Goal: Feedback & Contribution: Contribute content

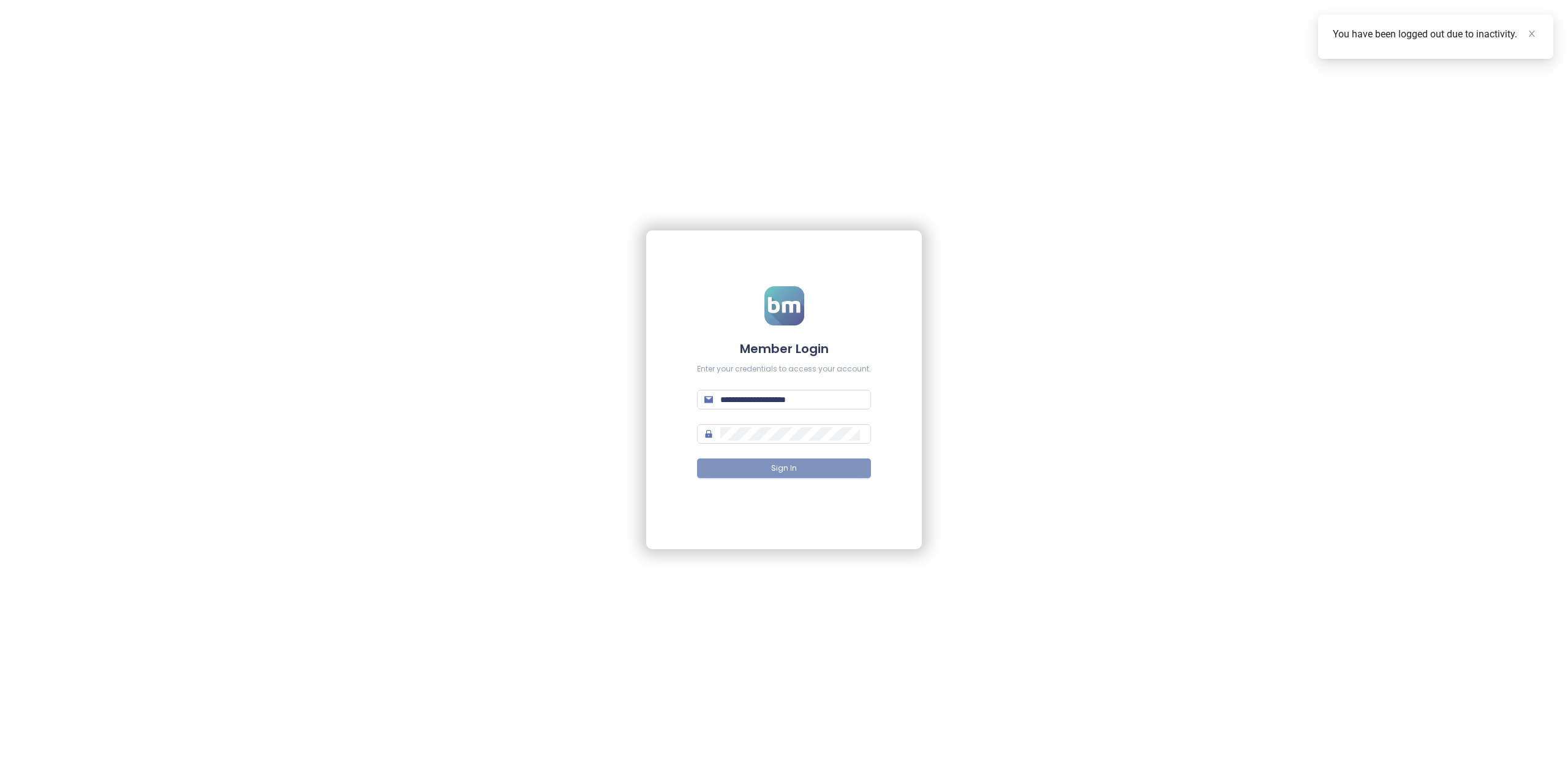
click at [758, 473] on button "Sign In" at bounding box center [784, 469] width 174 height 20
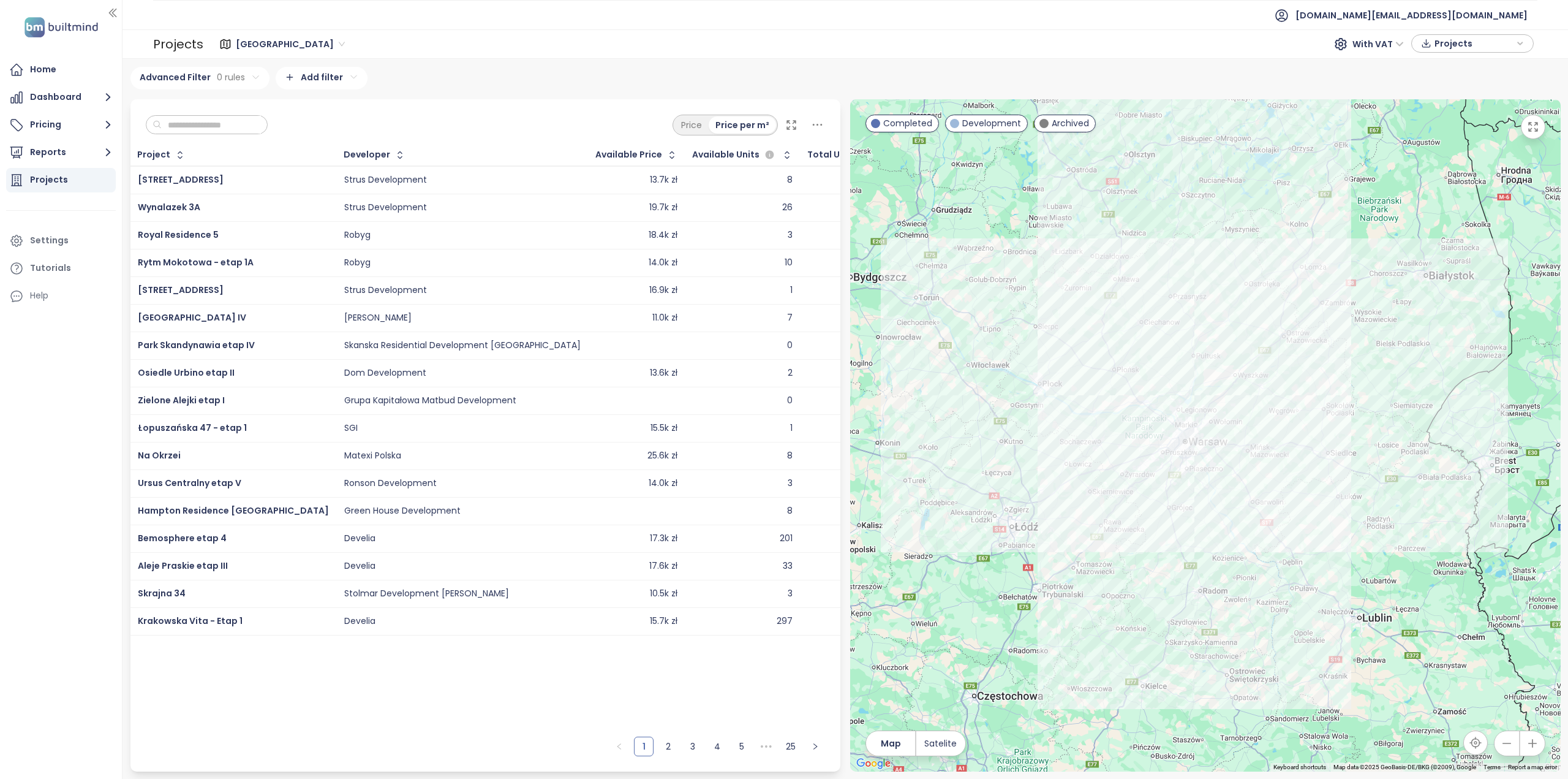
click at [245, 34] on div "Warszawa With VAT Projects" at bounding box center [870, 44] width 1334 height 24
click at [245, 42] on span "[GEOGRAPHIC_DATA]" at bounding box center [291, 44] width 109 height 18
click at [254, 132] on div "[GEOGRAPHIC_DATA]" at bounding box center [289, 127] width 98 height 14
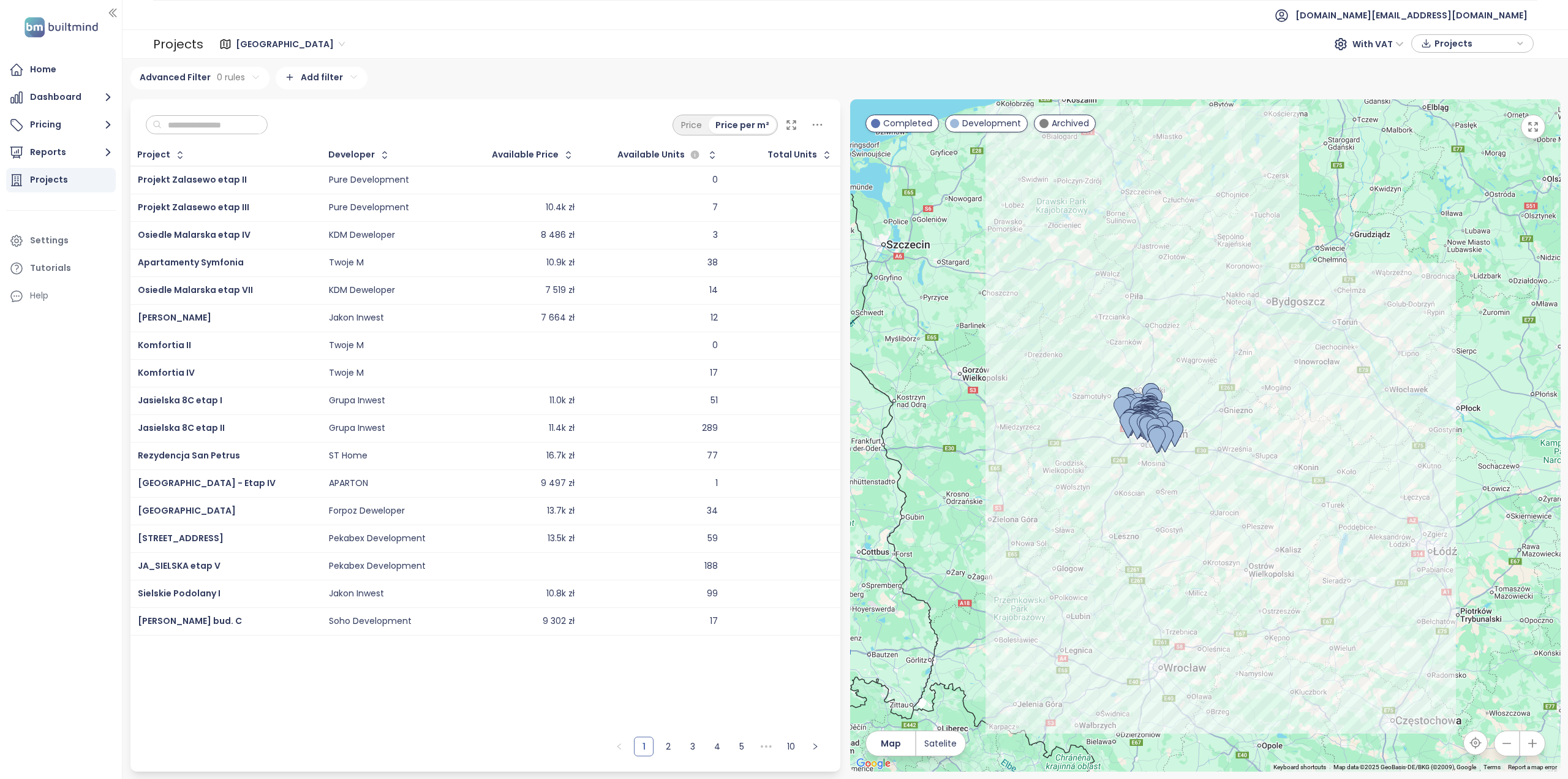
click at [342, 153] on div "Developer" at bounding box center [352, 154] width 47 height 8
click at [345, 151] on div "Developer" at bounding box center [352, 154] width 47 height 8
click at [817, 752] on button "button" at bounding box center [816, 746] width 20 height 20
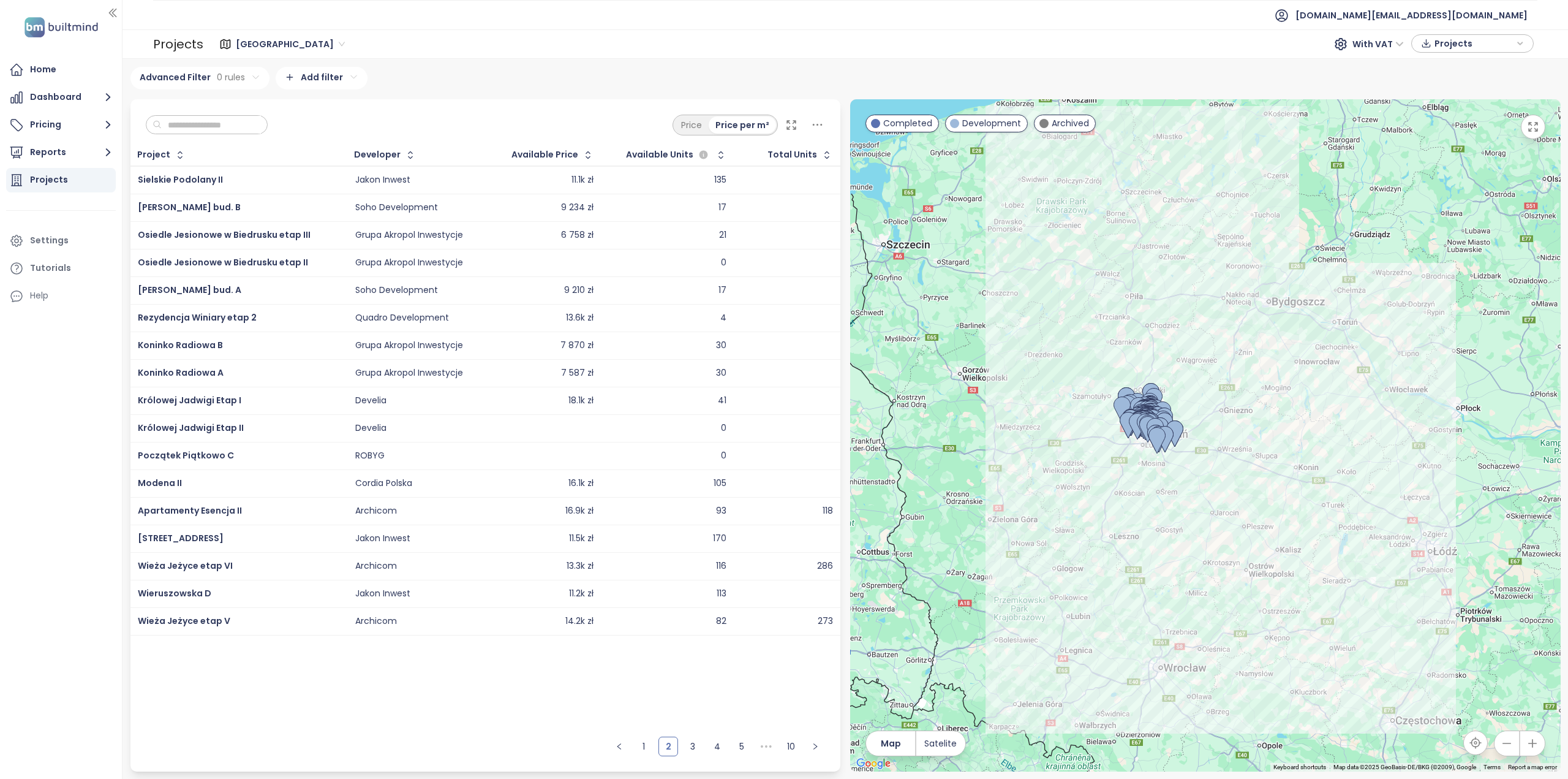
click at [374, 588] on div "Jakon Inwest" at bounding box center [383, 594] width 55 height 11
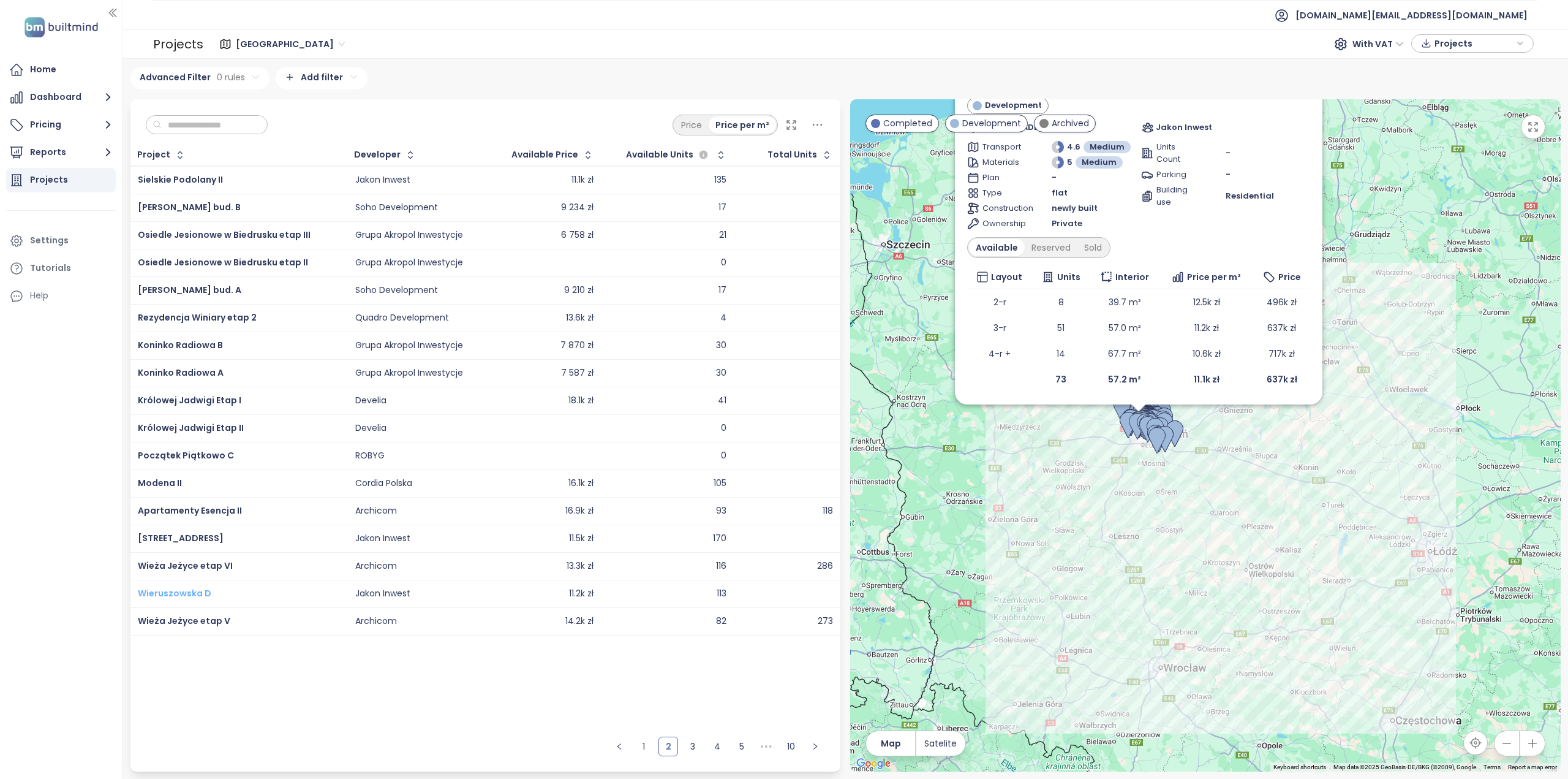
click at [173, 590] on span "Wieruszowska D" at bounding box center [174, 594] width 73 height 12
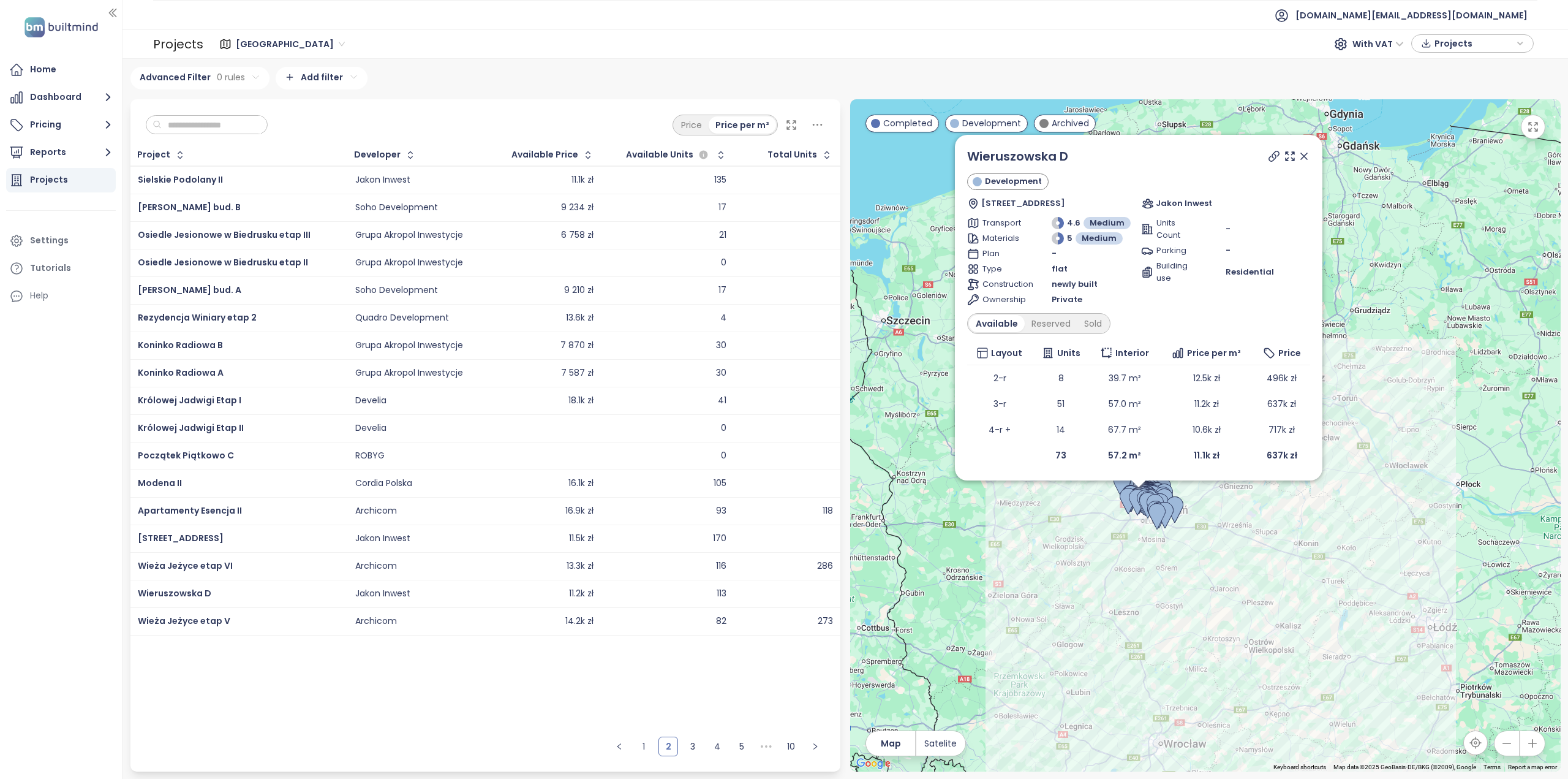
click at [421, 590] on div "Jakon Inwest" at bounding box center [419, 594] width 127 height 14
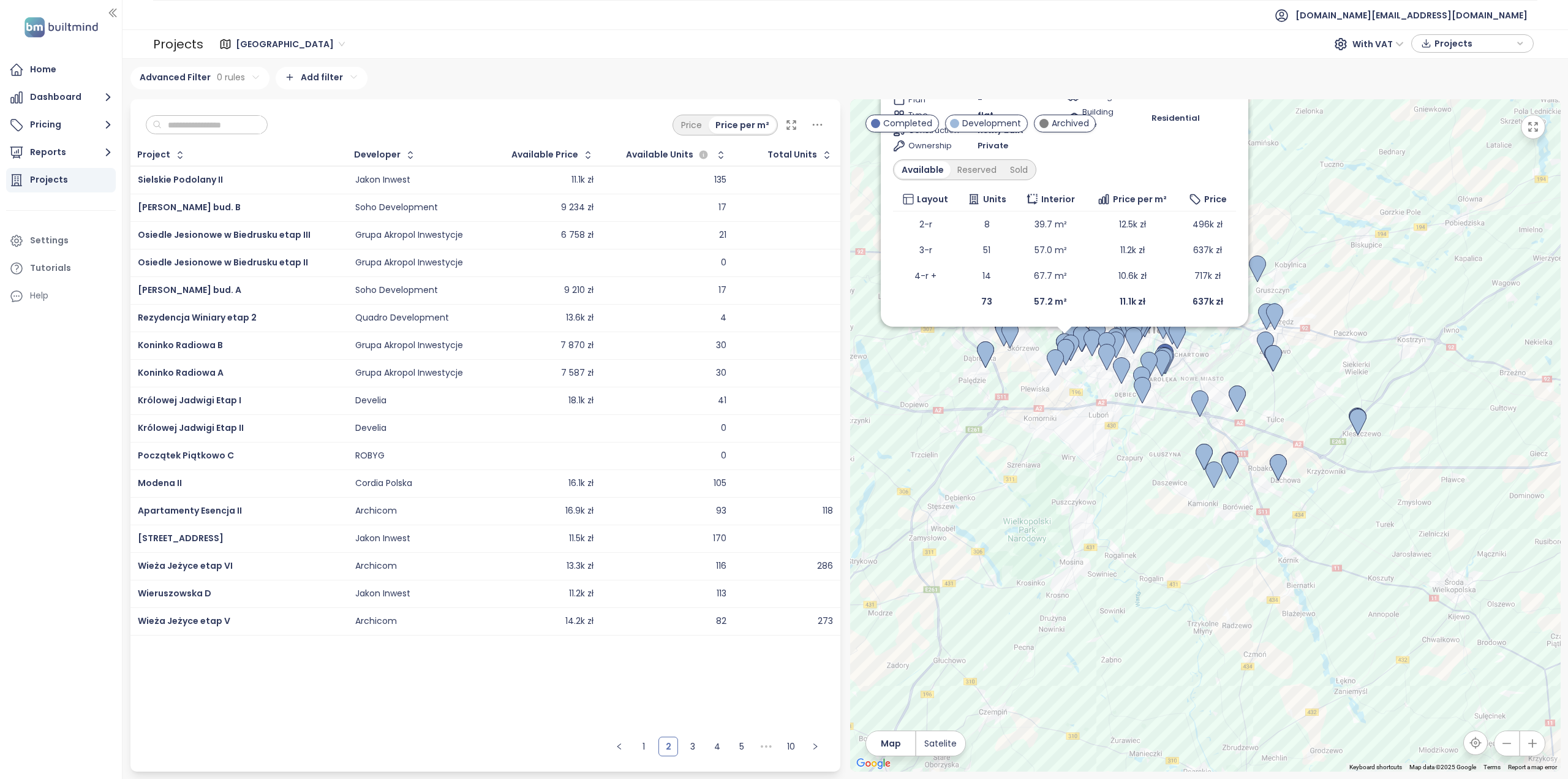
drag, startPoint x: 1031, startPoint y: 480, endPoint x: 1031, endPoint y: 575, distance: 95.0
click at [1031, 575] on div "Wieruszowska D Development [STREET_ADDRESS] Jakon Inwest Transport 4.6 Medium M…" at bounding box center [1206, 435] width 711 height 672
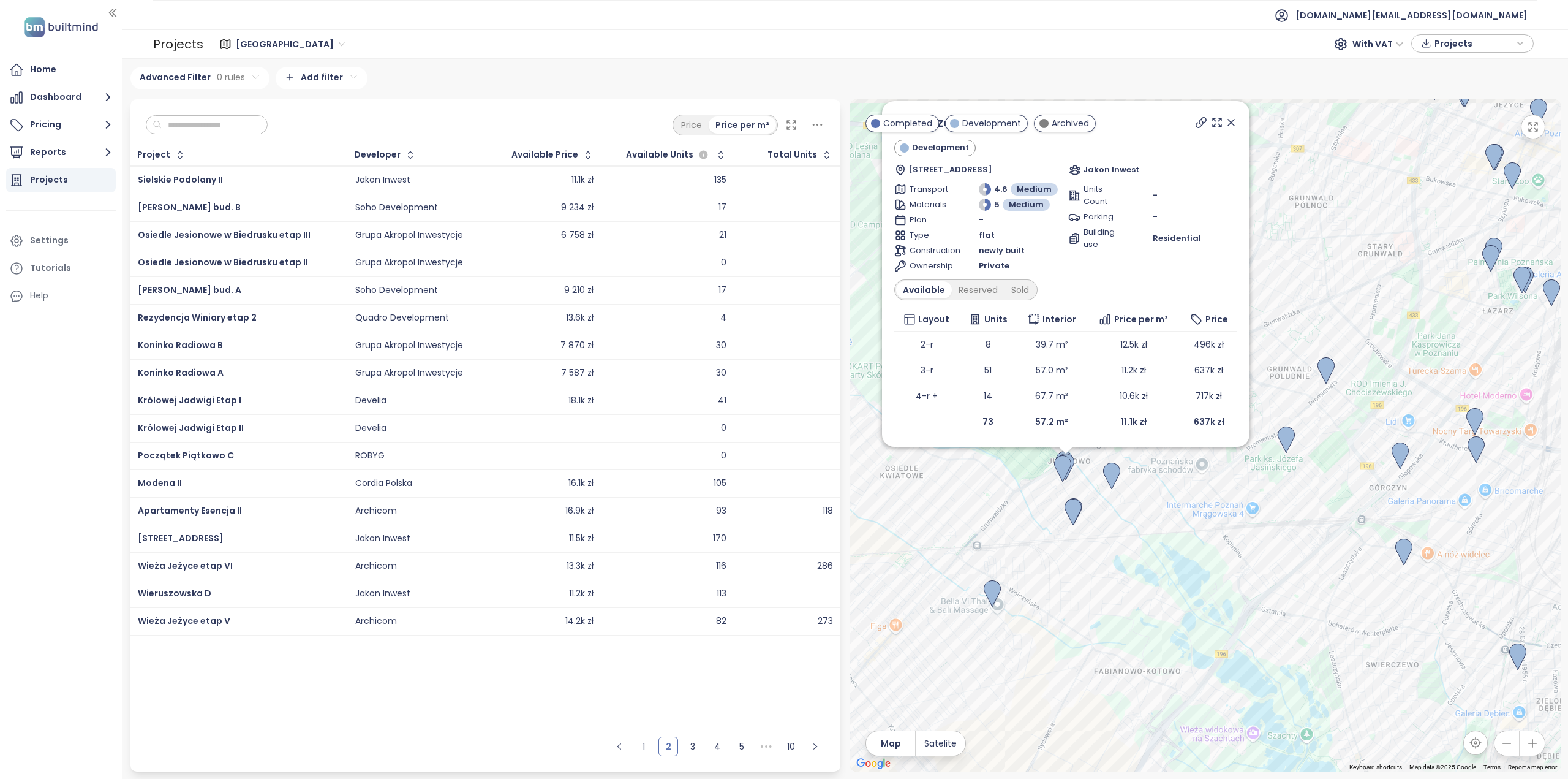
drag, startPoint x: 1059, startPoint y: 485, endPoint x: 1027, endPoint y: 534, distance: 58.5
click at [1025, 536] on div "Wieruszowska D Development [STREET_ADDRESS] Jakon Inwest Transport 4.6 Medium M…" at bounding box center [1206, 435] width 711 height 672
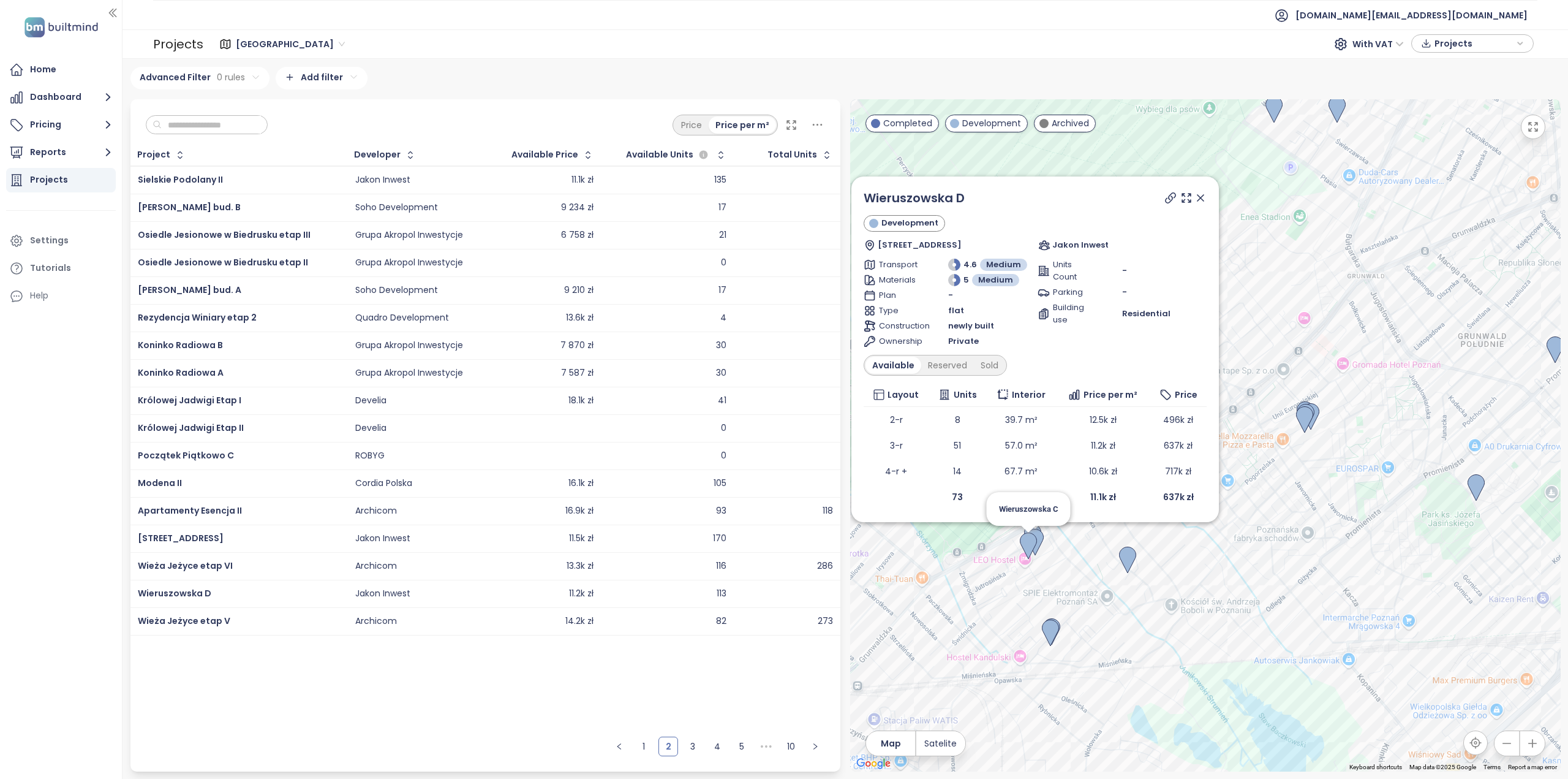
click at [1028, 542] on img at bounding box center [1028, 547] width 17 height 27
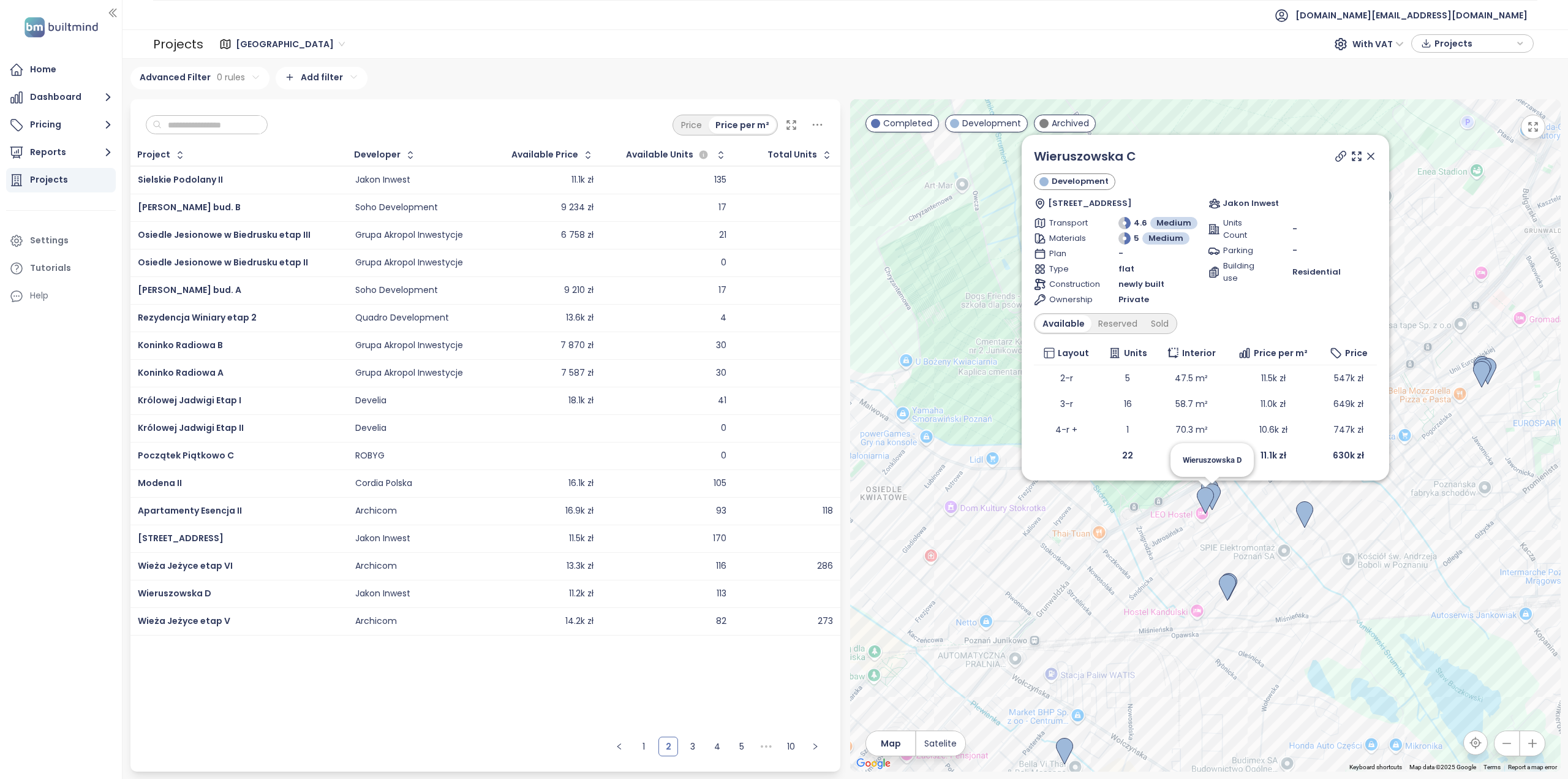
click at [1218, 492] on img at bounding box center [1212, 497] width 17 height 27
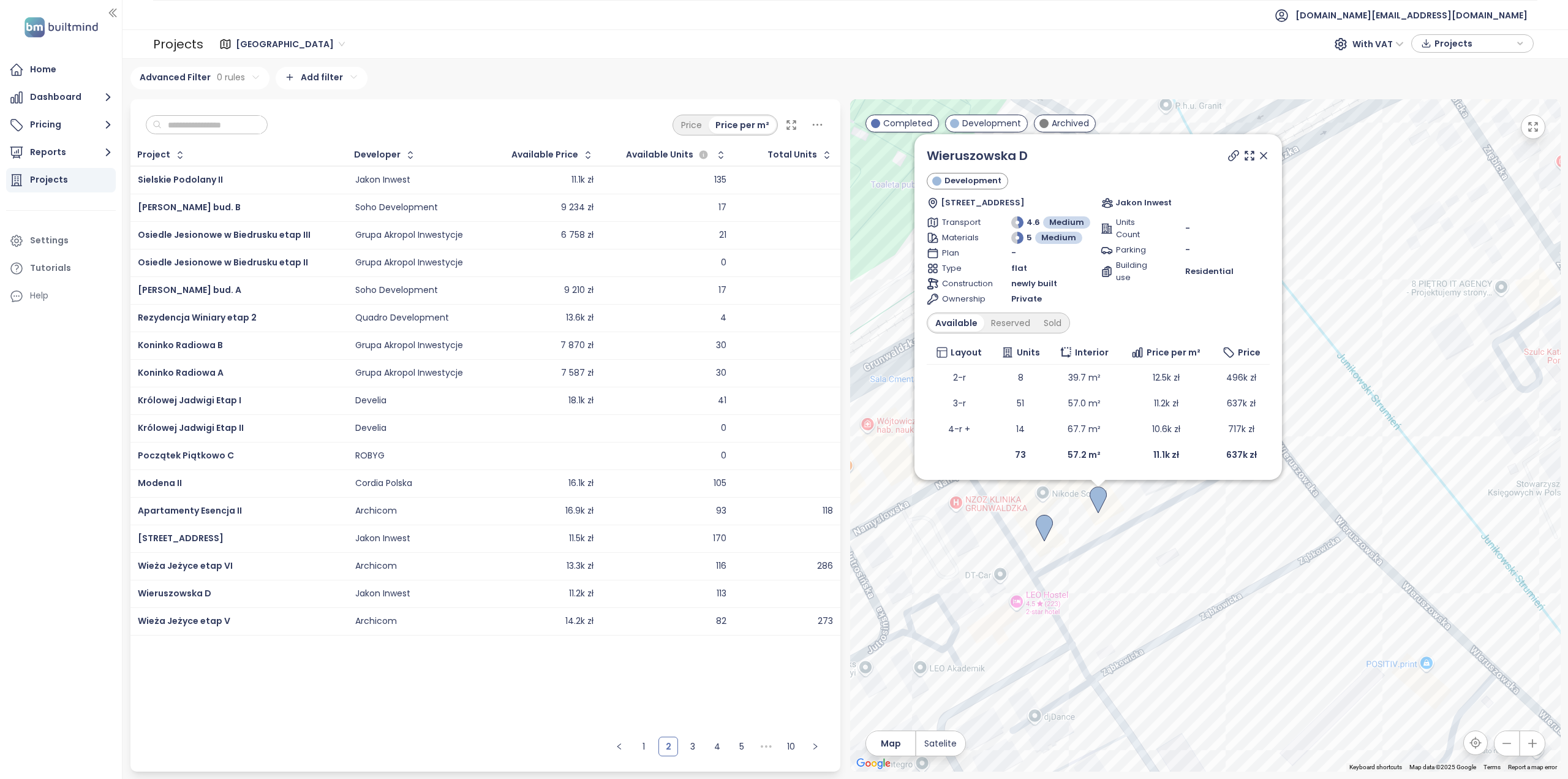
drag, startPoint x: 1120, startPoint y: 575, endPoint x: 1280, endPoint y: 587, distance: 160.4
click at [1280, 587] on div "Wieruszowska D Development [STREET_ADDRESS] Jakon Inwest Transport 4.6 Medium M…" at bounding box center [1206, 435] width 711 height 672
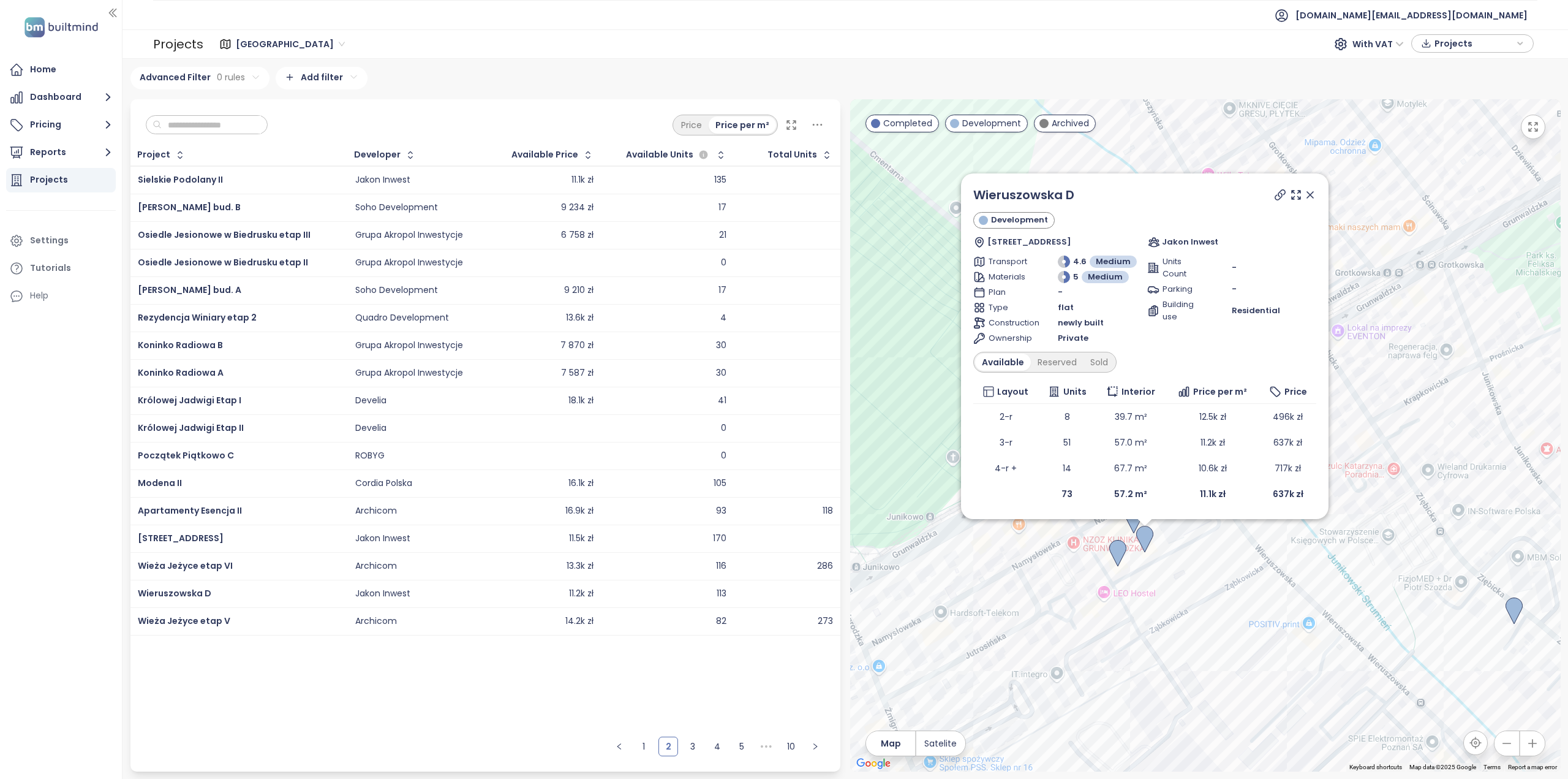
click at [1314, 195] on icon at bounding box center [1311, 195] width 12 height 12
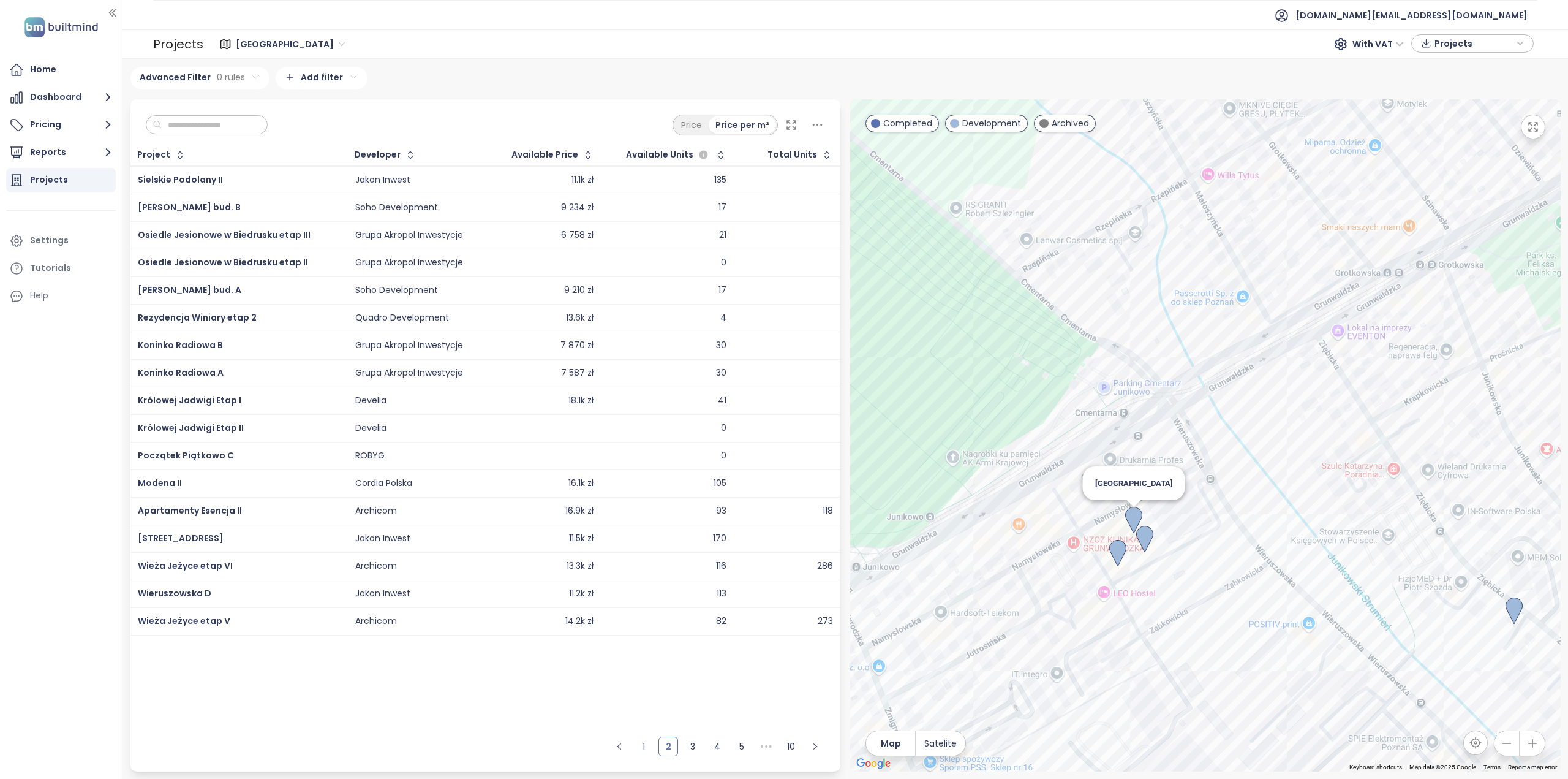
click at [1134, 516] on img at bounding box center [1134, 521] width 17 height 27
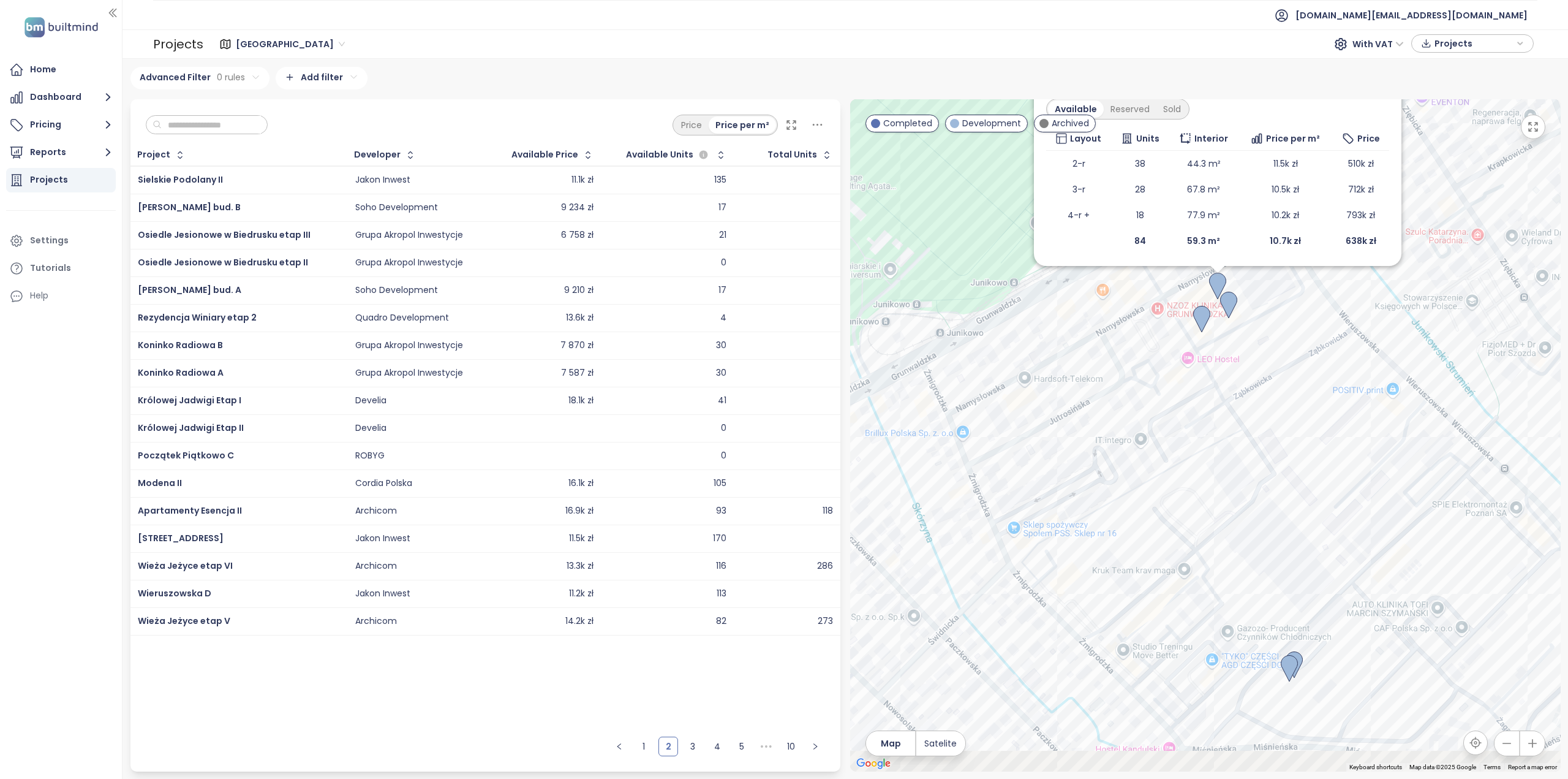
drag, startPoint x: 1277, startPoint y: 664, endPoint x: 1290, endPoint y: 363, distance: 301.3
click at [1290, 363] on div "[GEOGRAPHIC_DATA] Development [STREET_ADDRESS] EBF Development Transport 4.8 Me…" at bounding box center [1206, 435] width 711 height 672
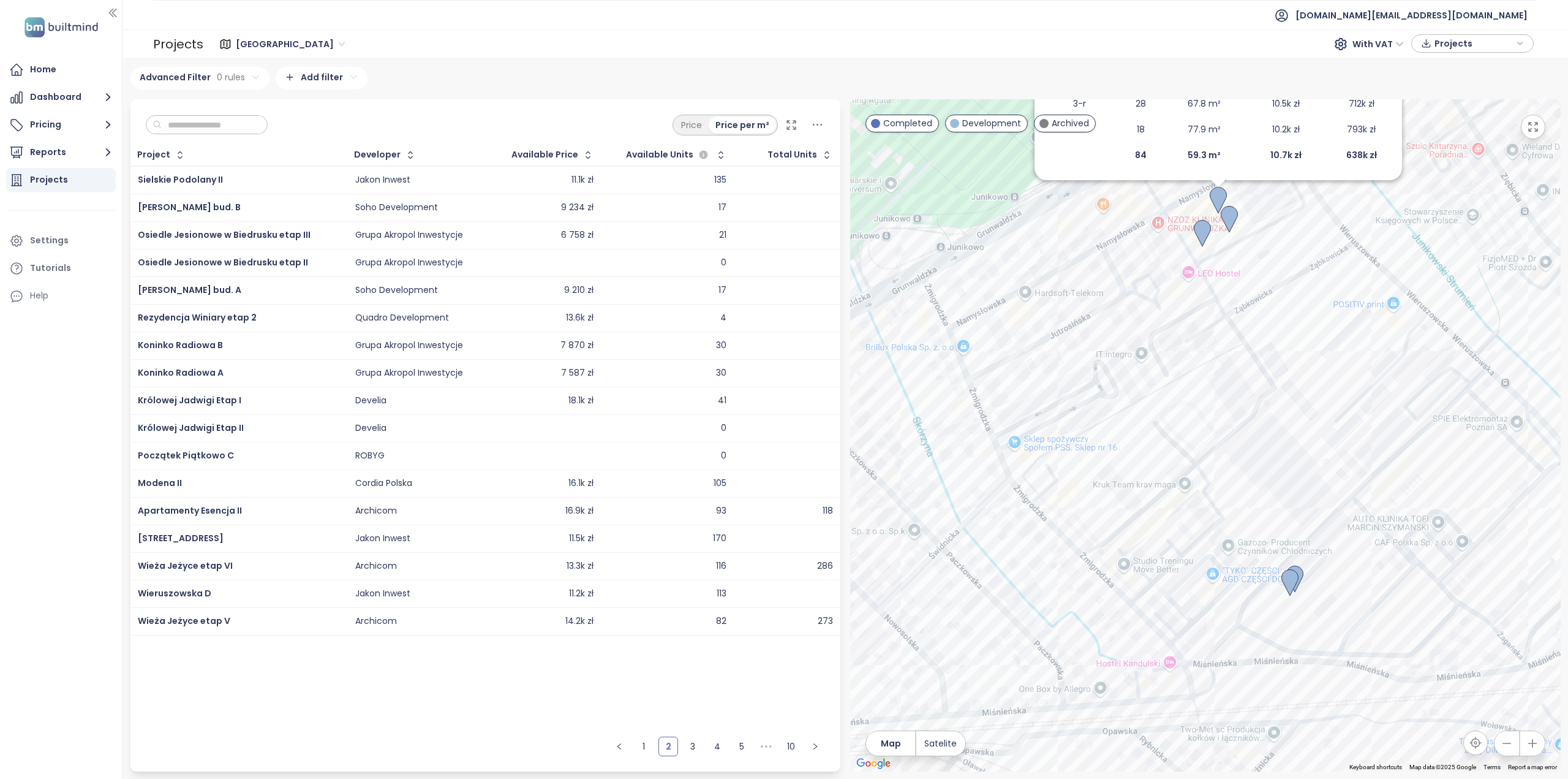
drag, startPoint x: 1290, startPoint y: 360, endPoint x: 1221, endPoint y: 544, distance: 196.5
click at [1221, 544] on div "[GEOGRAPHIC_DATA] Development [STREET_ADDRESS] EBF Development Transport 4.8 Me…" at bounding box center [1206, 435] width 711 height 672
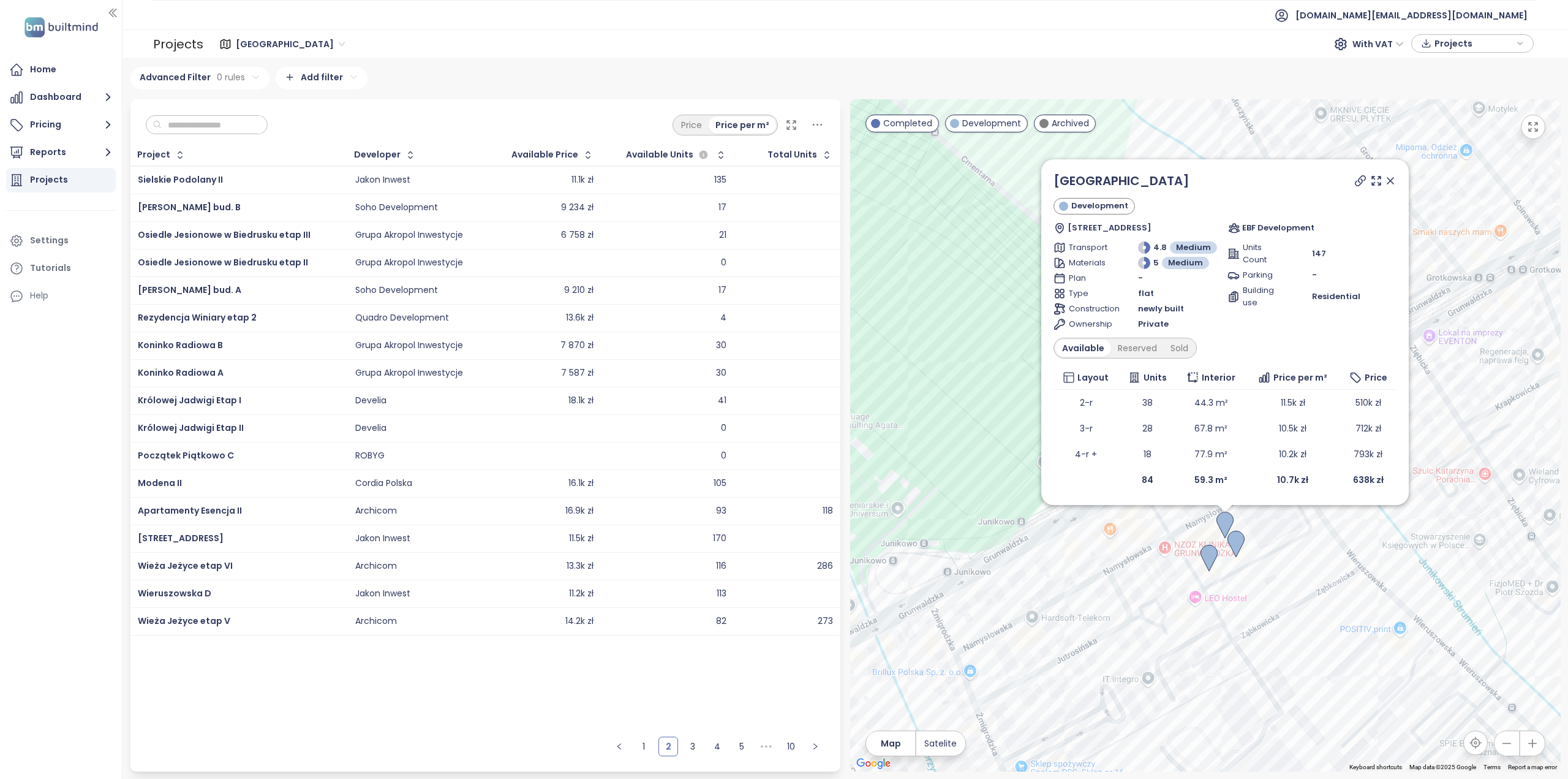
drag, startPoint x: 1212, startPoint y: 603, endPoint x: 1298, endPoint y: 523, distance: 117.5
click at [1298, 523] on div "[GEOGRAPHIC_DATA] Development [STREET_ADDRESS] EBF Development Transport 4.8 Me…" at bounding box center [1206, 435] width 711 height 672
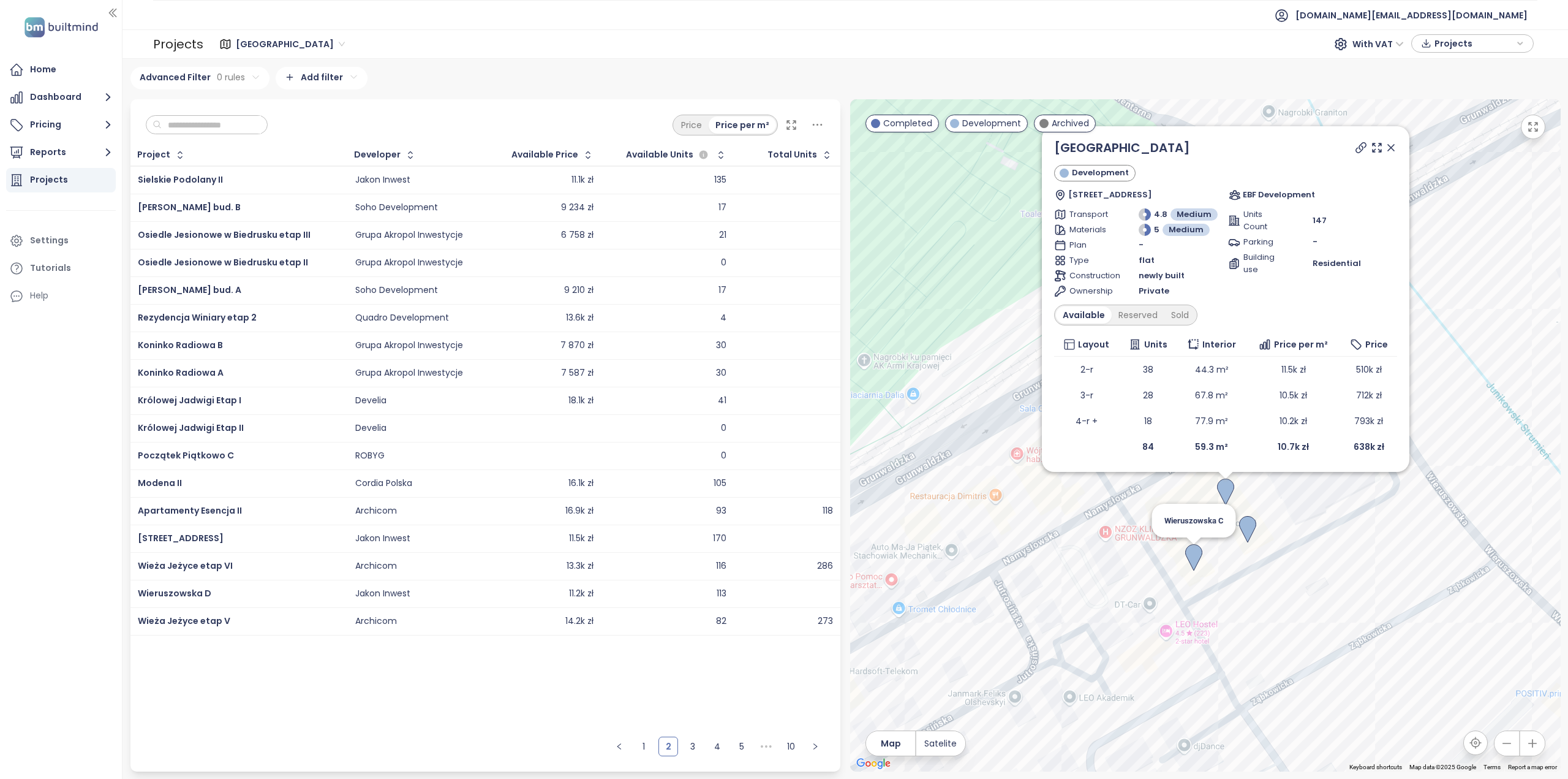
click at [1198, 553] on img at bounding box center [1194, 558] width 17 height 27
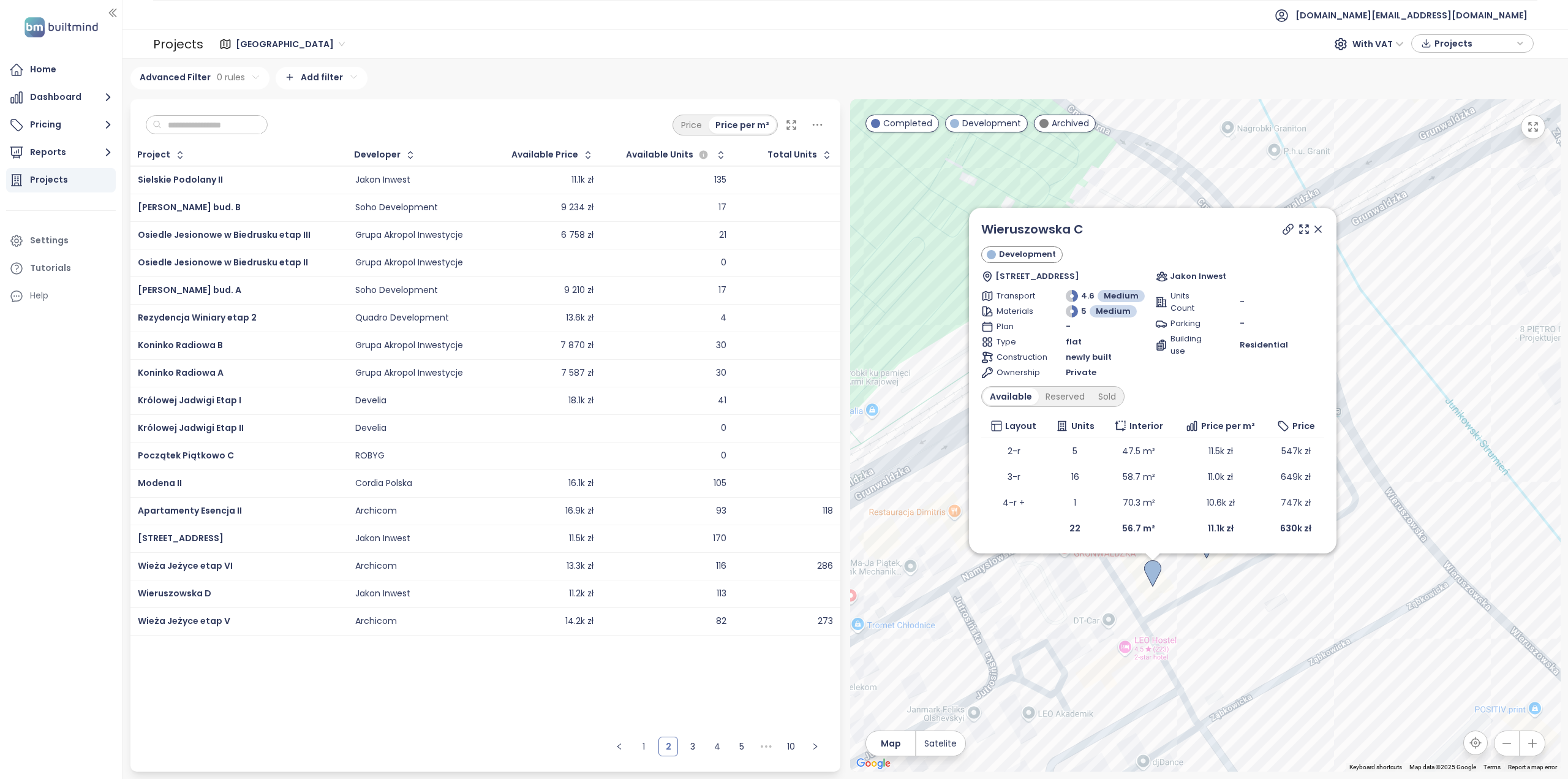
drag, startPoint x: 1225, startPoint y: 566, endPoint x: 1196, endPoint y: 609, distance: 51.9
click at [1196, 609] on div "Wieruszowska C Development [STREET_ADDRESS] Jakon Inwest Transport 4.6 Medium M…" at bounding box center [1206, 435] width 711 height 672
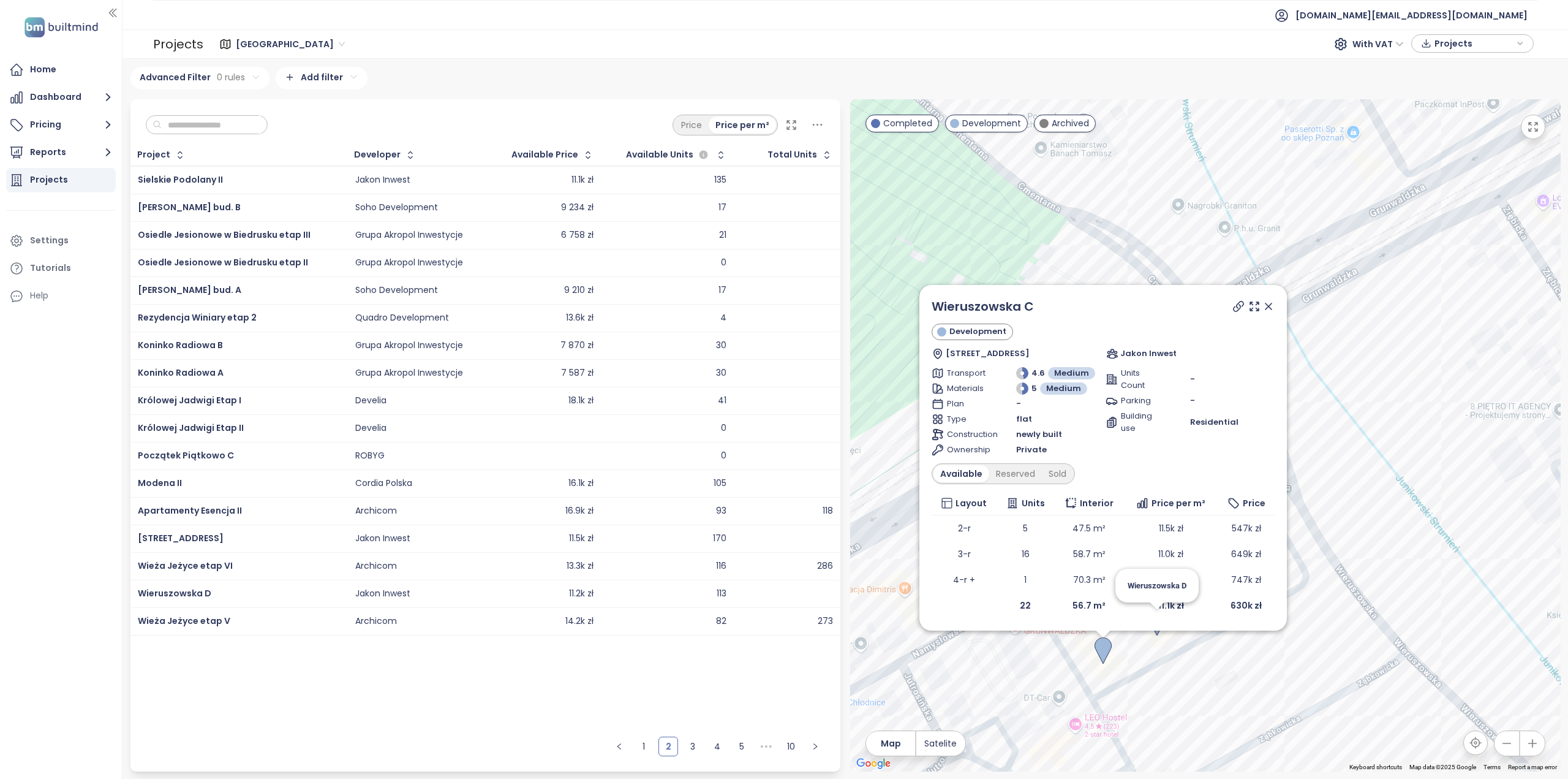
click at [1156, 633] on img at bounding box center [1157, 623] width 17 height 27
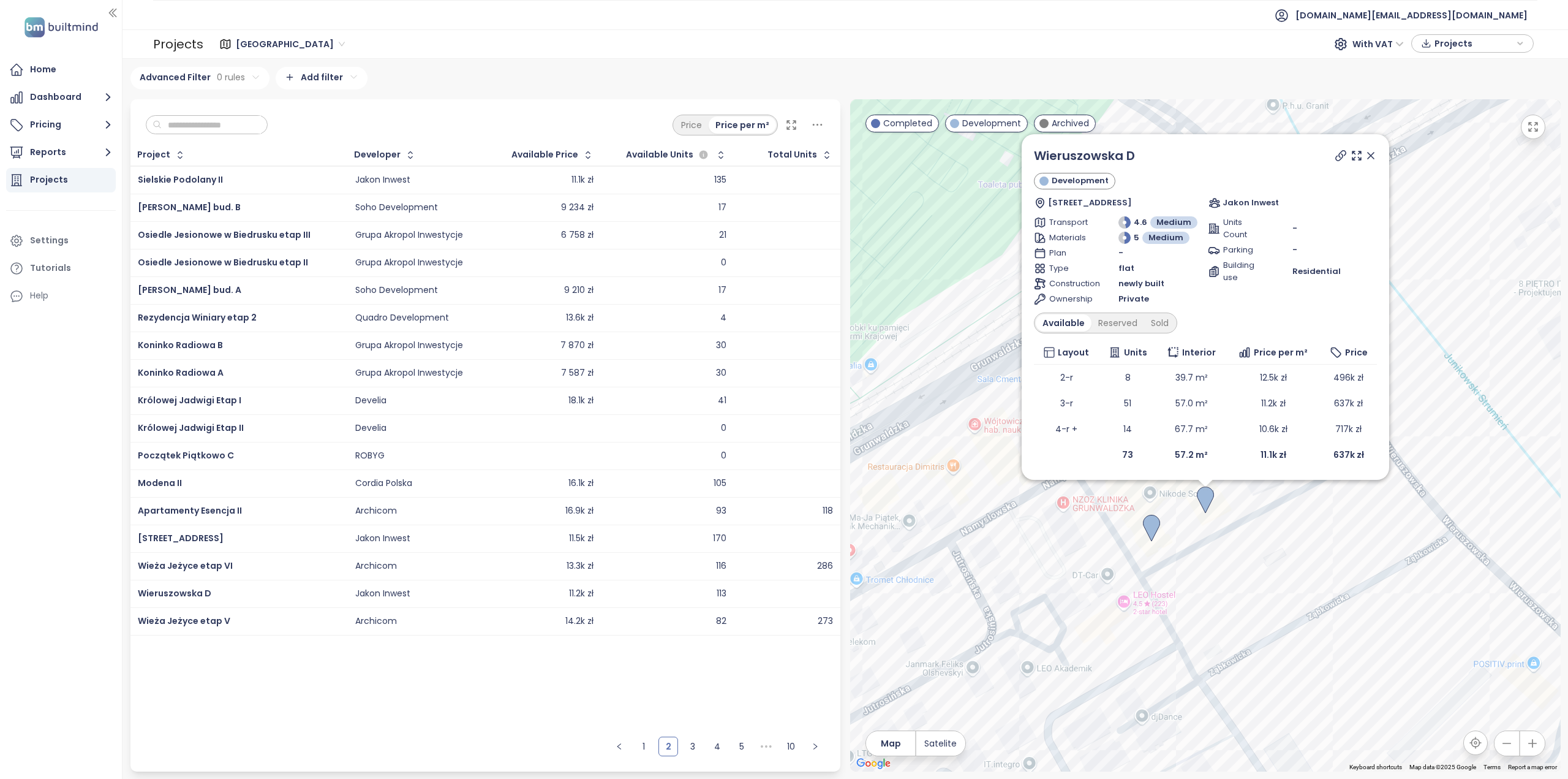
click at [1371, 154] on icon at bounding box center [1371, 156] width 12 height 12
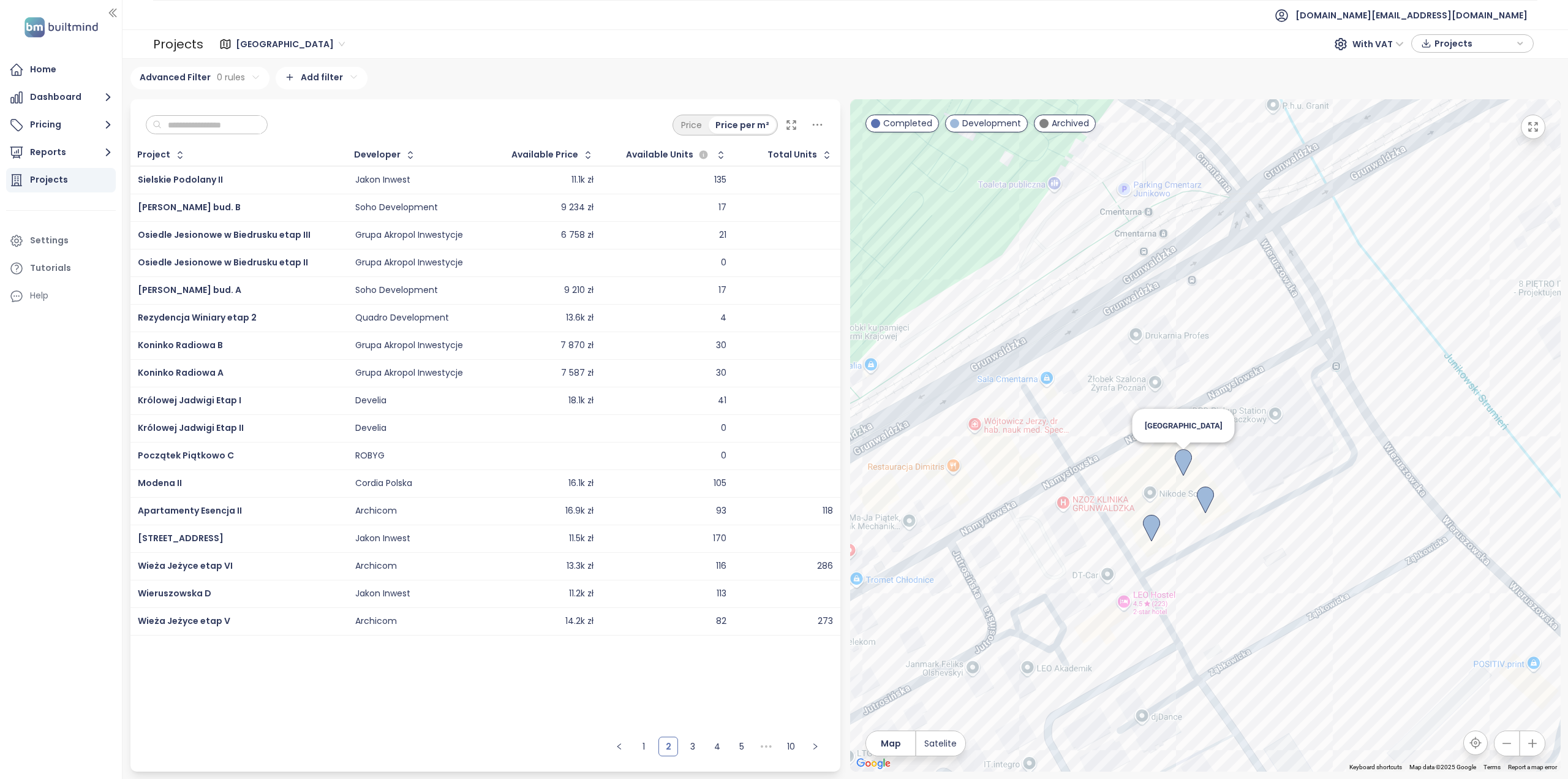
click at [1179, 456] on img at bounding box center [1184, 463] width 17 height 27
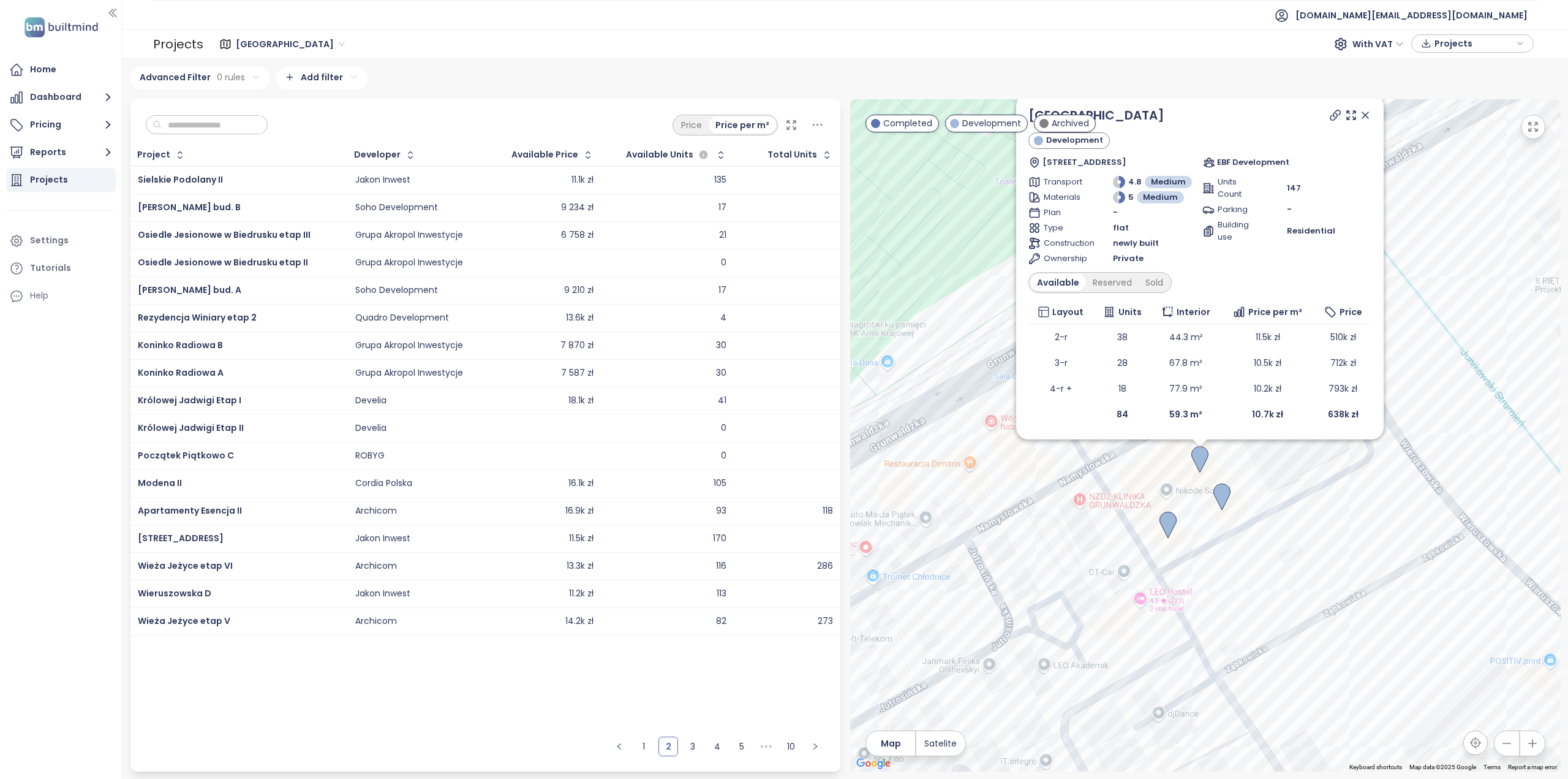
drag, startPoint x: 1099, startPoint y: 481, endPoint x: 1091, endPoint y: 441, distance: 40.8
click at [1091, 439] on div "[GEOGRAPHIC_DATA] Development [STREET_ADDRESS] EBF Development Transport 4.8 Me…" at bounding box center [1206, 435] width 711 height 672
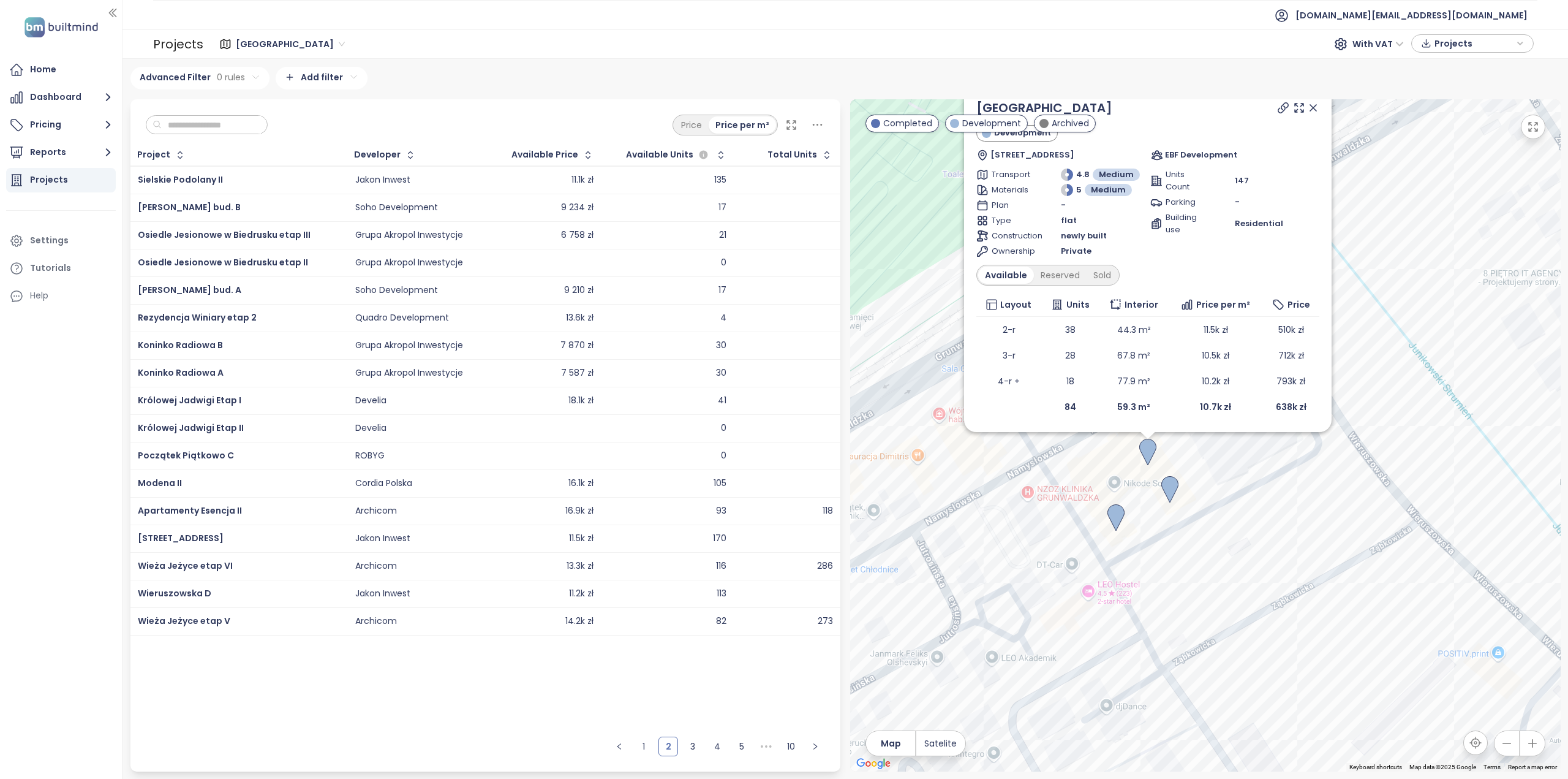
drag, startPoint x: 1269, startPoint y: 568, endPoint x: 1252, endPoint y: 572, distance: 17.5
click at [44, 150] on button "Reports" at bounding box center [61, 152] width 110 height 24
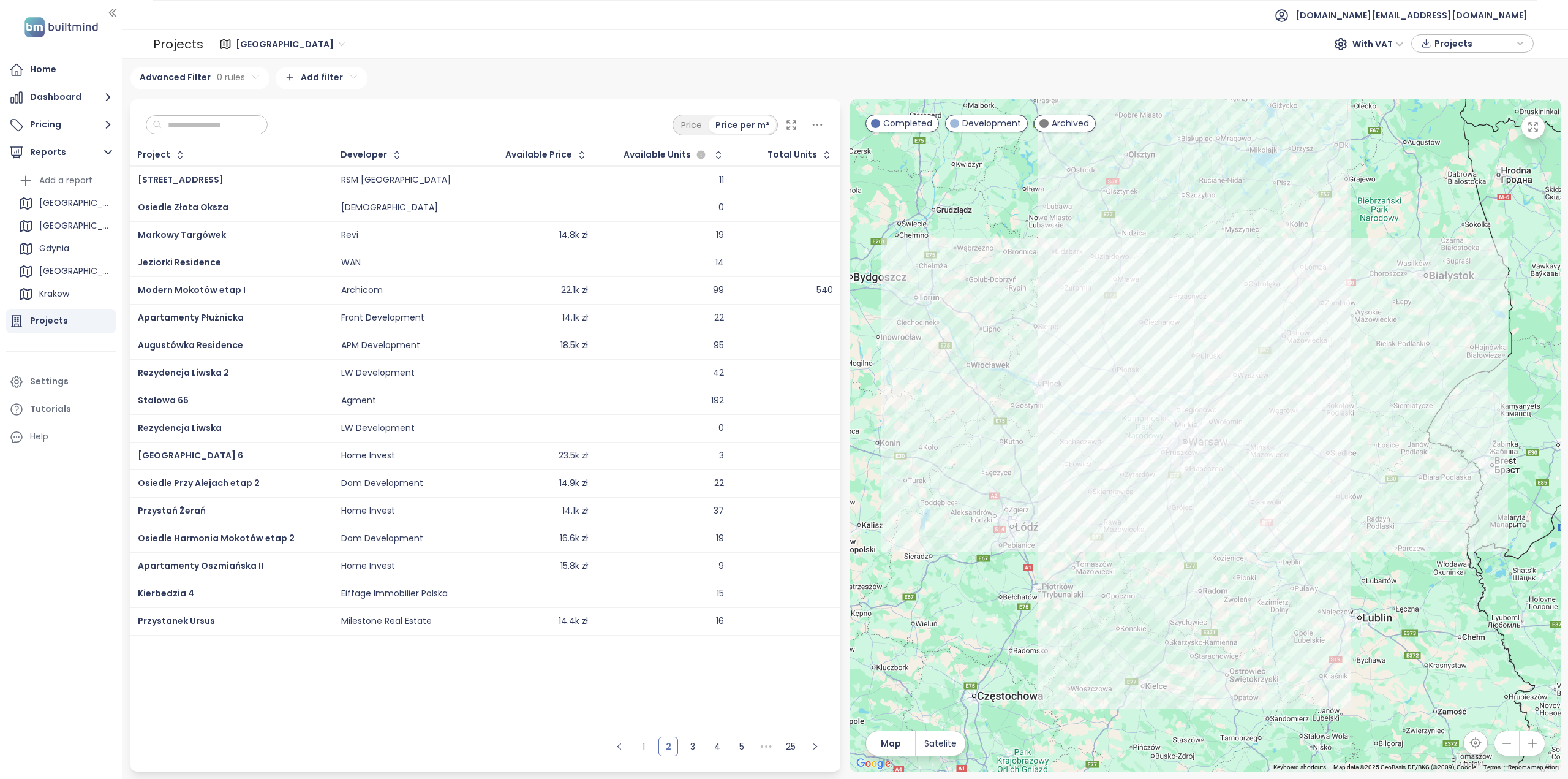
click at [272, 57] on div "Projects Warszawa With VAT Projects" at bounding box center [845, 44] width 1446 height 30
click at [276, 46] on span "[GEOGRAPHIC_DATA]" at bounding box center [291, 44] width 109 height 18
click at [256, 133] on div "[GEOGRAPHIC_DATA]" at bounding box center [289, 127] width 98 height 14
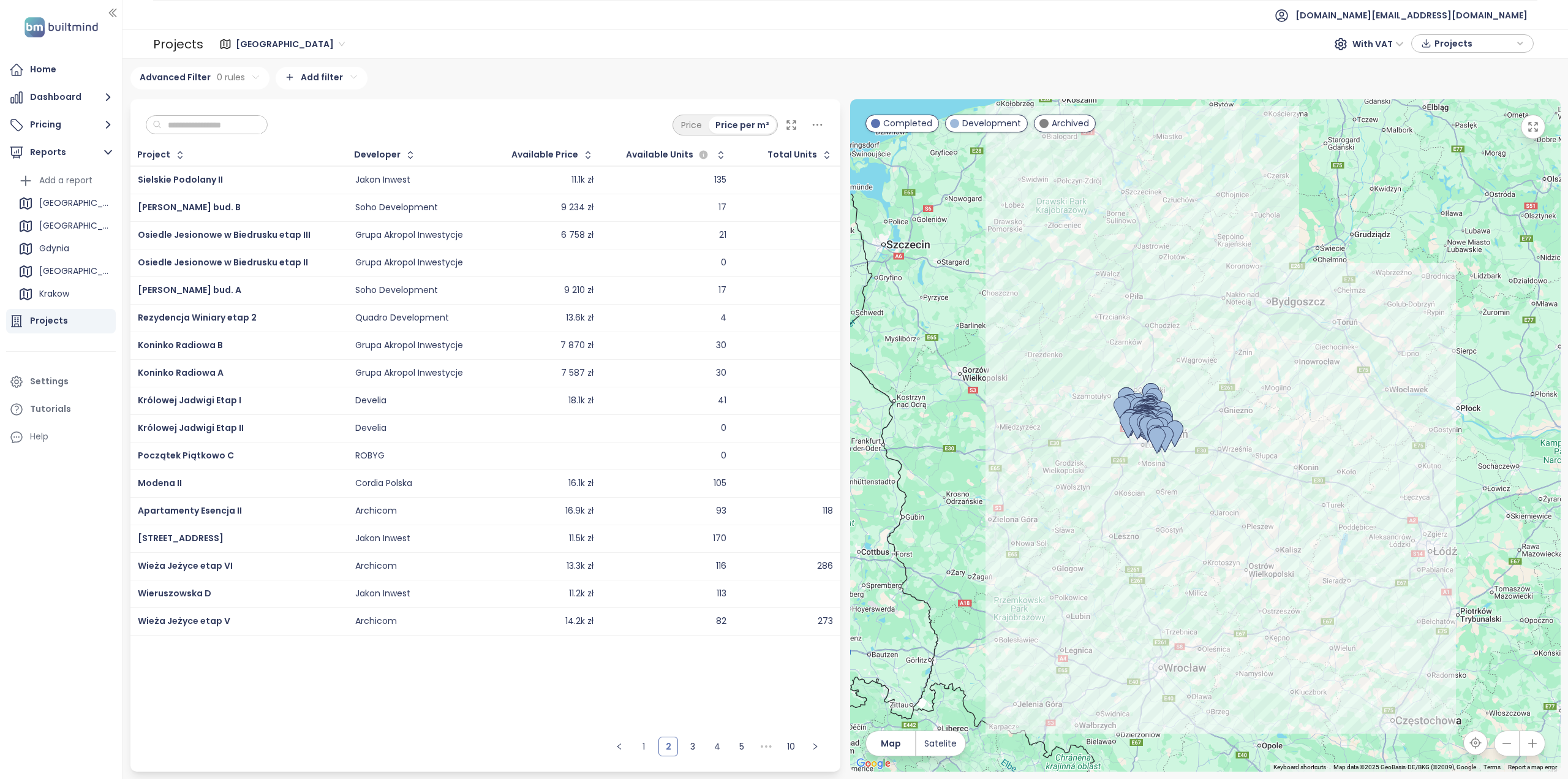
click at [224, 126] on input "text" at bounding box center [211, 125] width 99 height 18
click at [194, 589] on span "Wieruszowska D" at bounding box center [174, 594] width 73 height 12
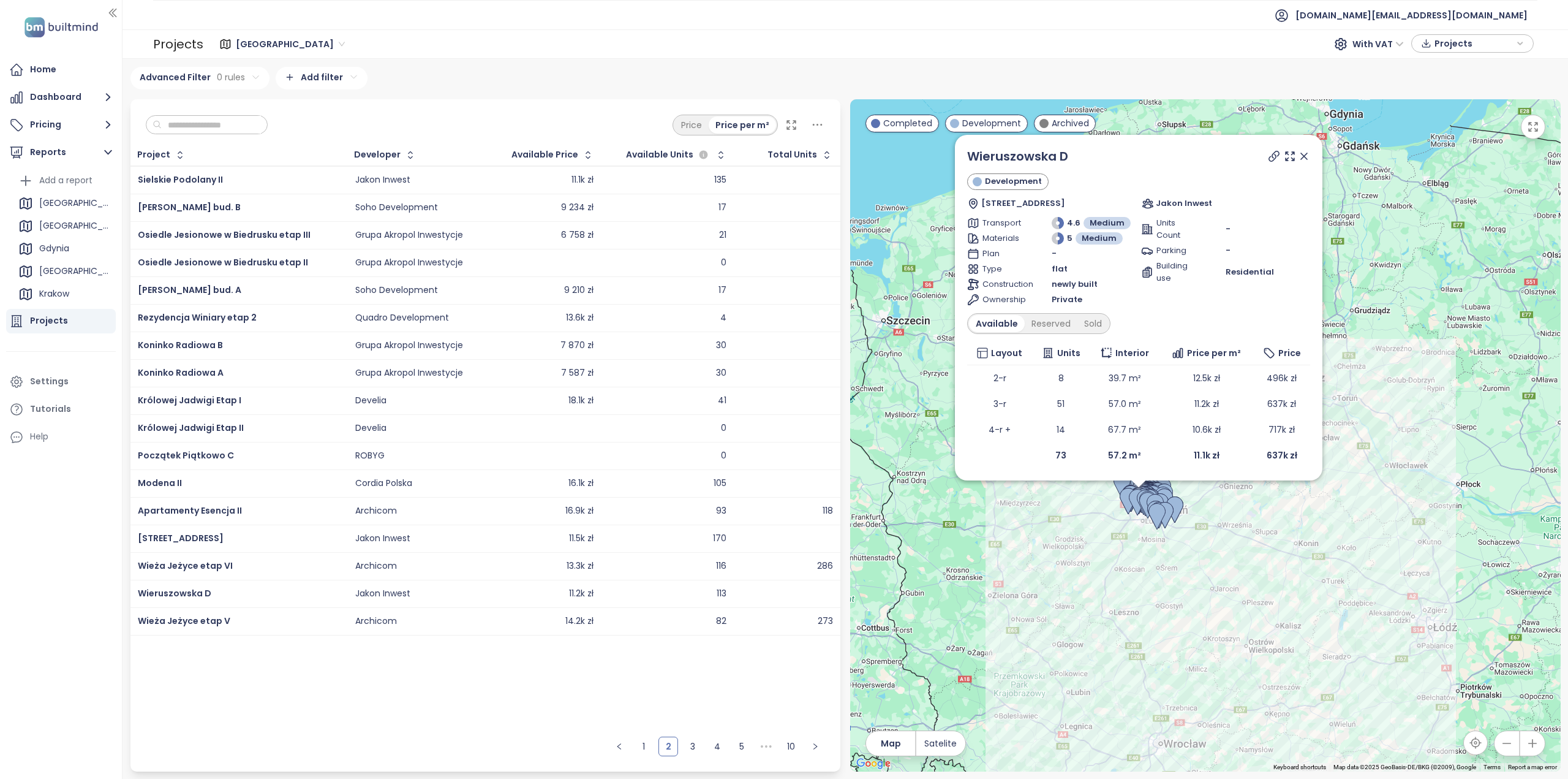
click at [400, 588] on div "Jakon Inwest" at bounding box center [383, 594] width 55 height 11
click at [1300, 157] on icon at bounding box center [1304, 156] width 12 height 12
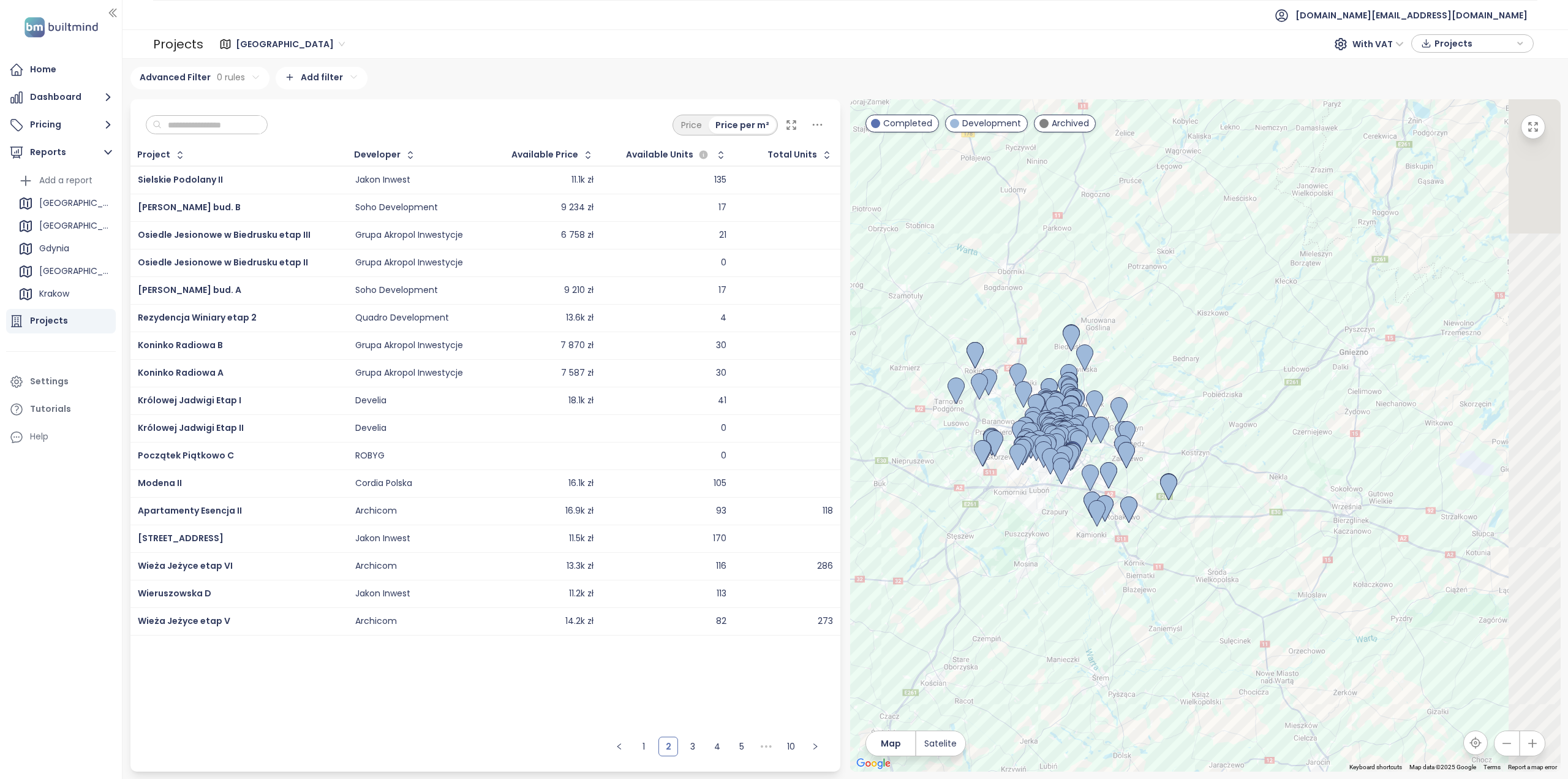
drag, startPoint x: 1133, startPoint y: 488, endPoint x: 891, endPoint y: 359, distance: 274.2
click at [891, 359] on div at bounding box center [1206, 435] width 711 height 672
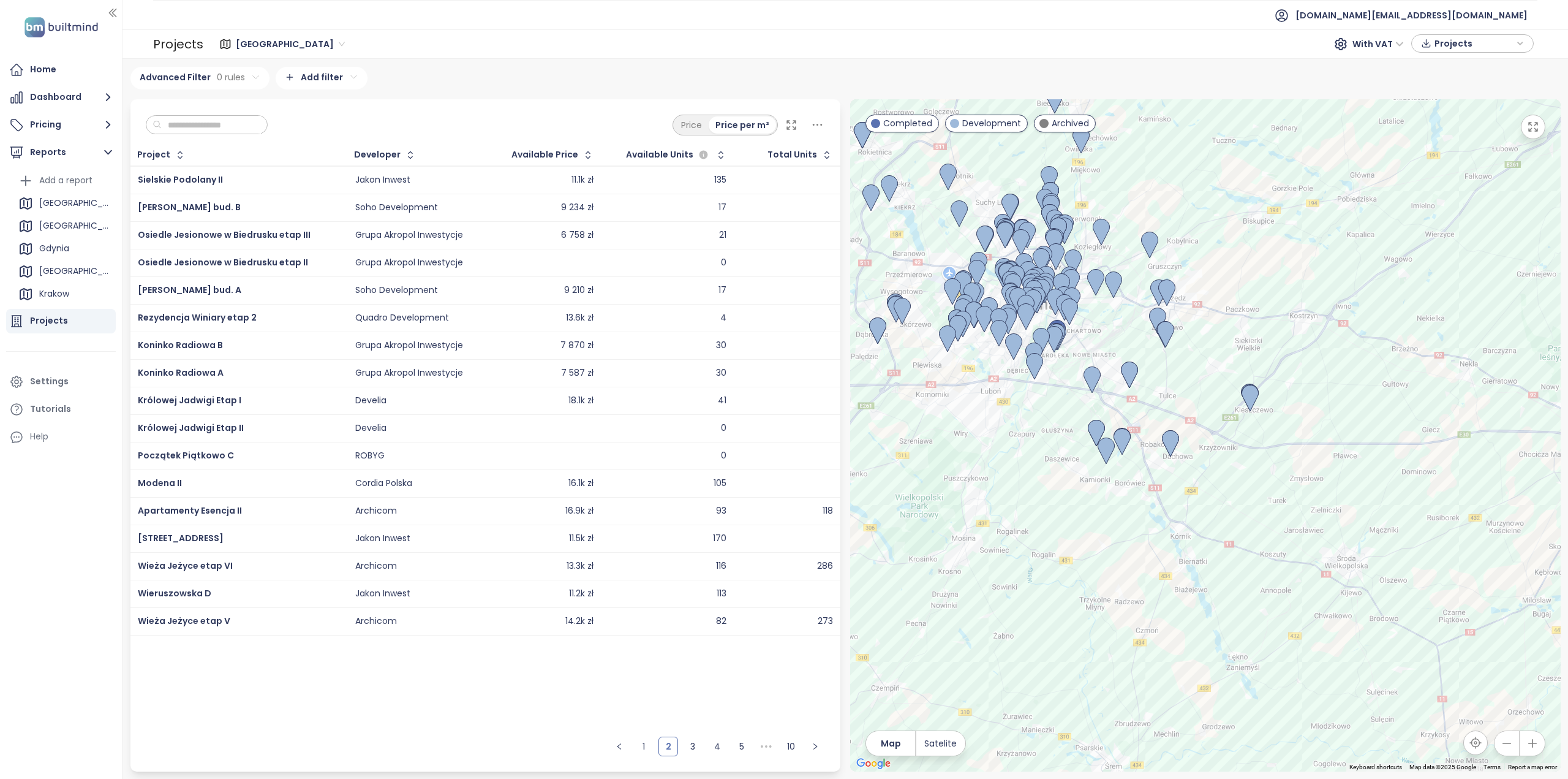
drag, startPoint x: 938, startPoint y: 363, endPoint x: 1283, endPoint y: 382, distance: 345.5
click at [1279, 379] on div at bounding box center [1206, 435] width 711 height 672
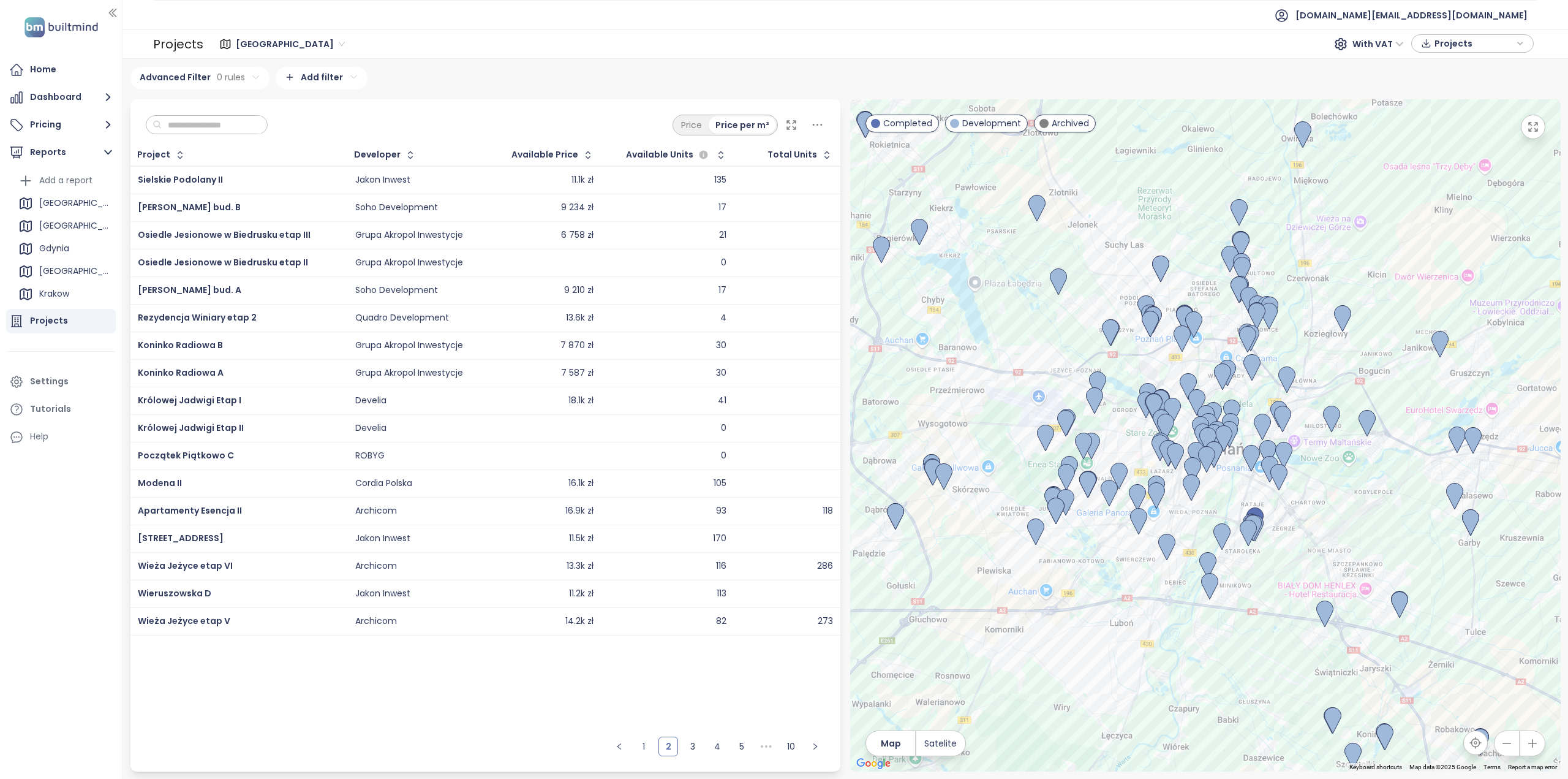
click at [238, 589] on div "Wieruszowska D" at bounding box center [238, 594] width 202 height 14
click at [354, 600] on td "Jakon Inwest" at bounding box center [418, 594] width 142 height 27
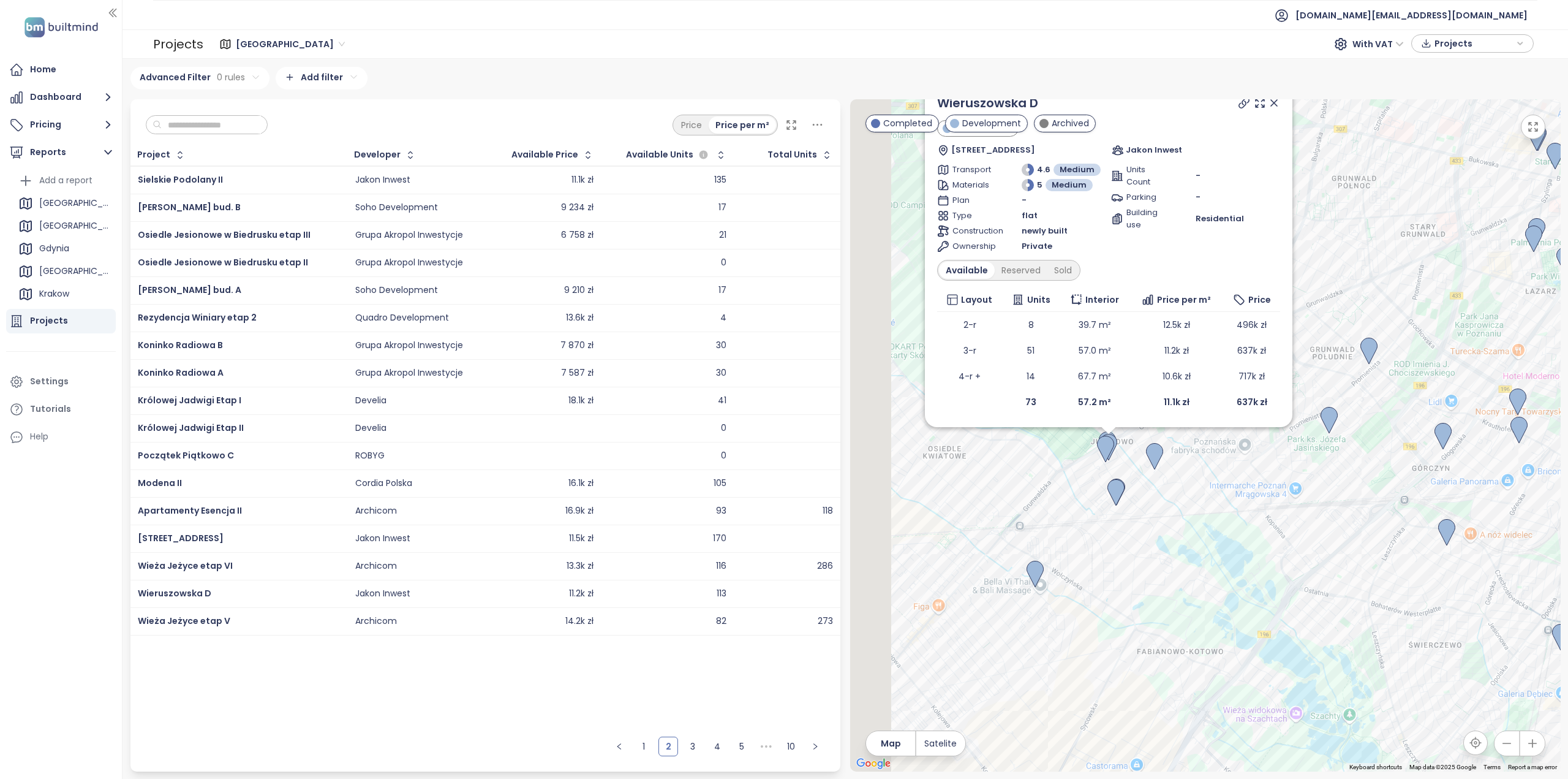
drag, startPoint x: 1025, startPoint y: 524, endPoint x: 1500, endPoint y: 556, distance: 476.1
click at [1456, 546] on img at bounding box center [1447, 533] width 17 height 27
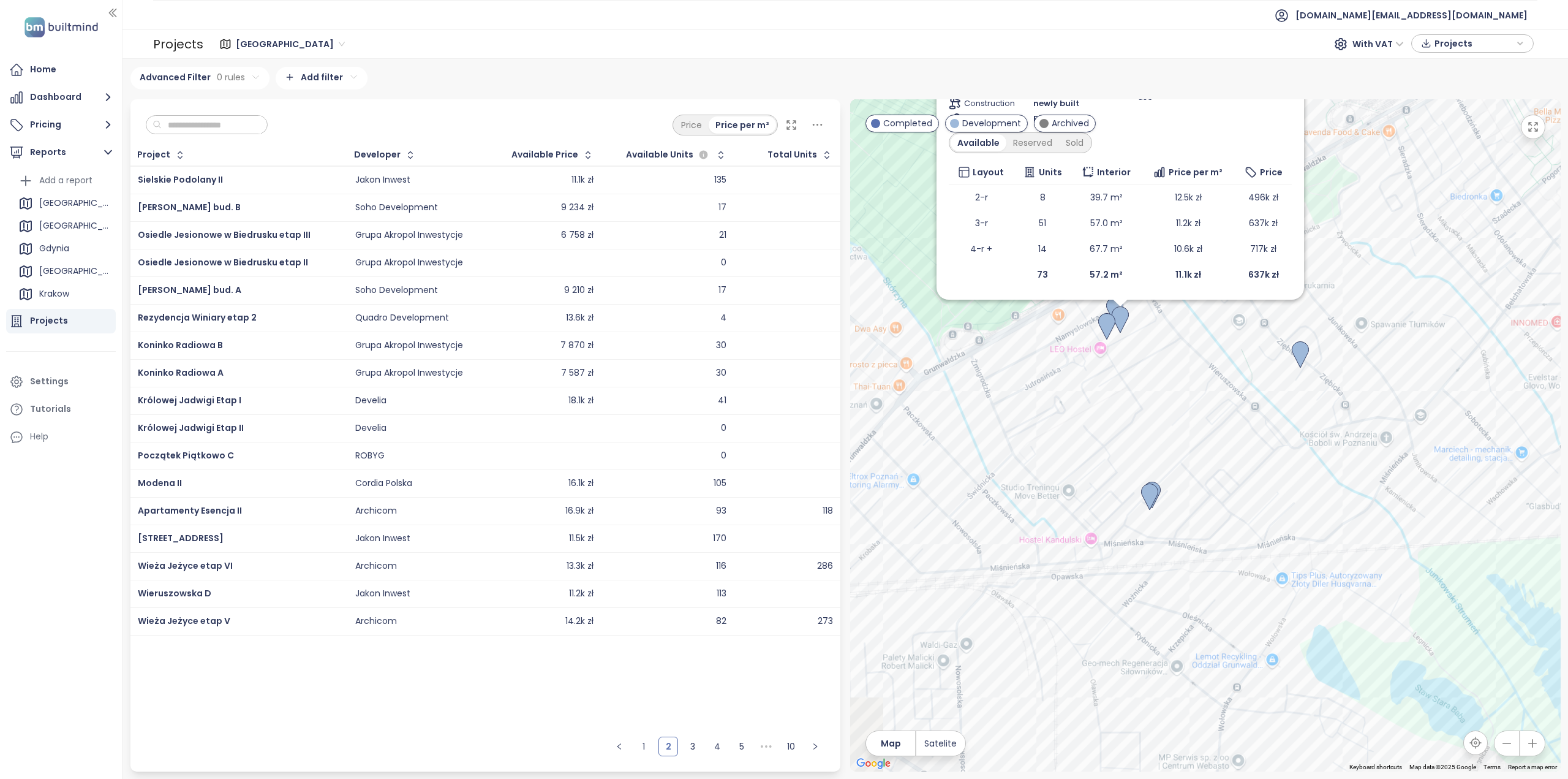
drag, startPoint x: 1123, startPoint y: 475, endPoint x: 1439, endPoint y: 474, distance: 316.0
click at [1443, 472] on div "Wieruszowska D Development [STREET_ADDRESS] Jakon Inwest Transport 4.6 Medium M…" at bounding box center [1206, 435] width 711 height 672
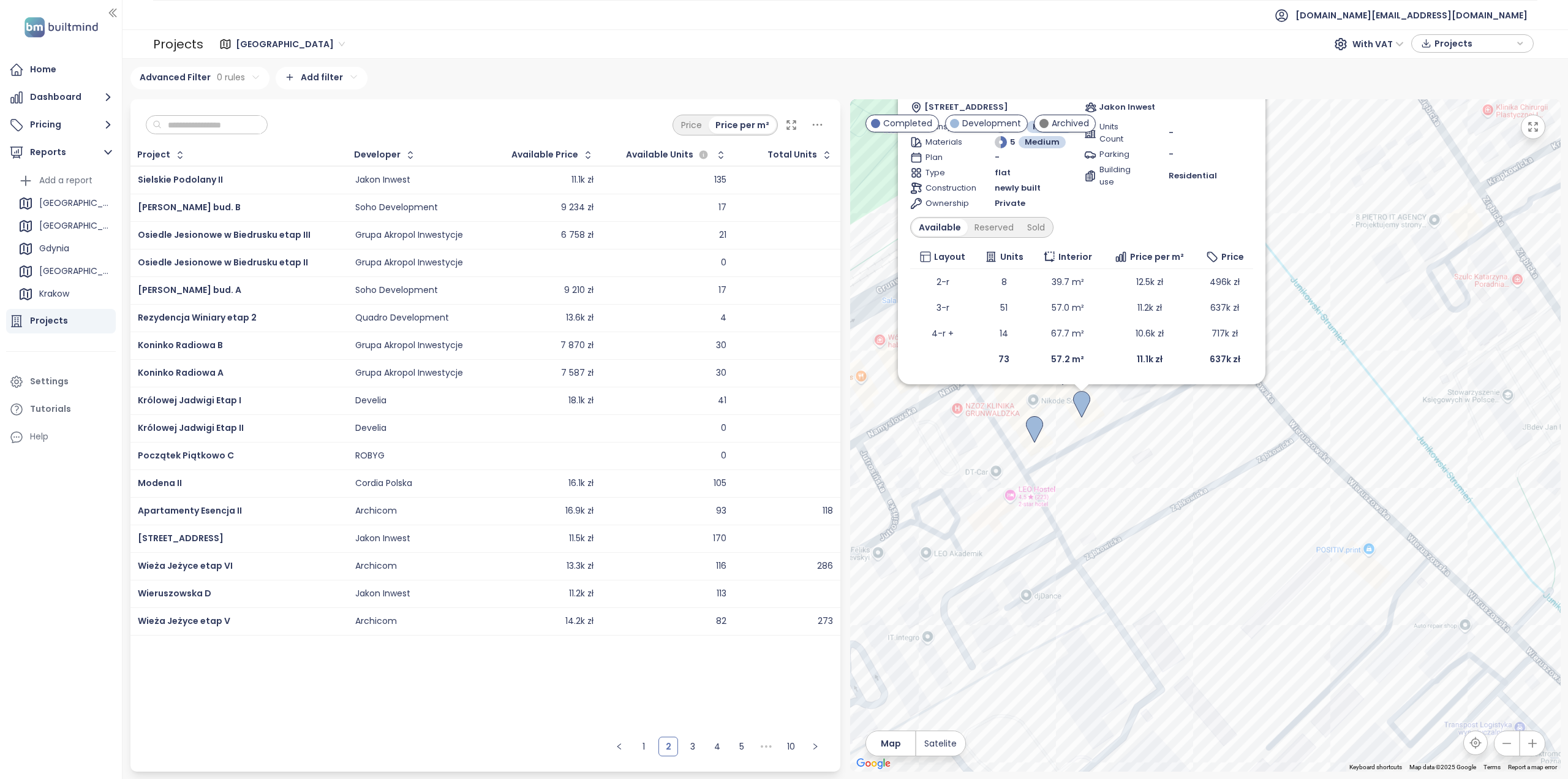
drag, startPoint x: 1118, startPoint y: 363, endPoint x: 1230, endPoint y: 494, distance: 172.4
click at [1230, 494] on div "Wieruszowska D Development [STREET_ADDRESS] Jakon Inwest Transport 4.6 Medium M…" at bounding box center [1206, 435] width 711 height 672
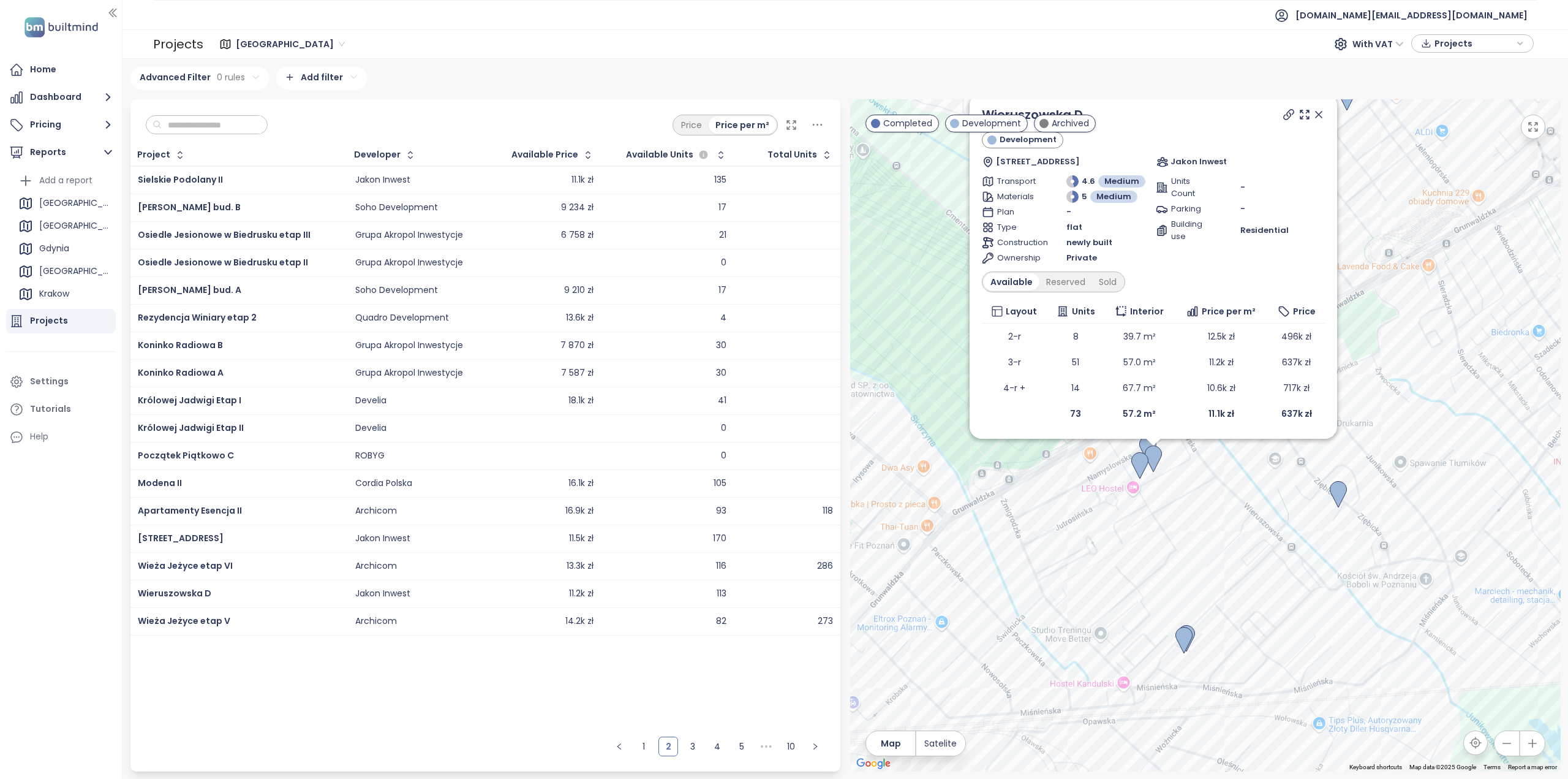
click at [1320, 117] on icon at bounding box center [1319, 114] width 6 height 6
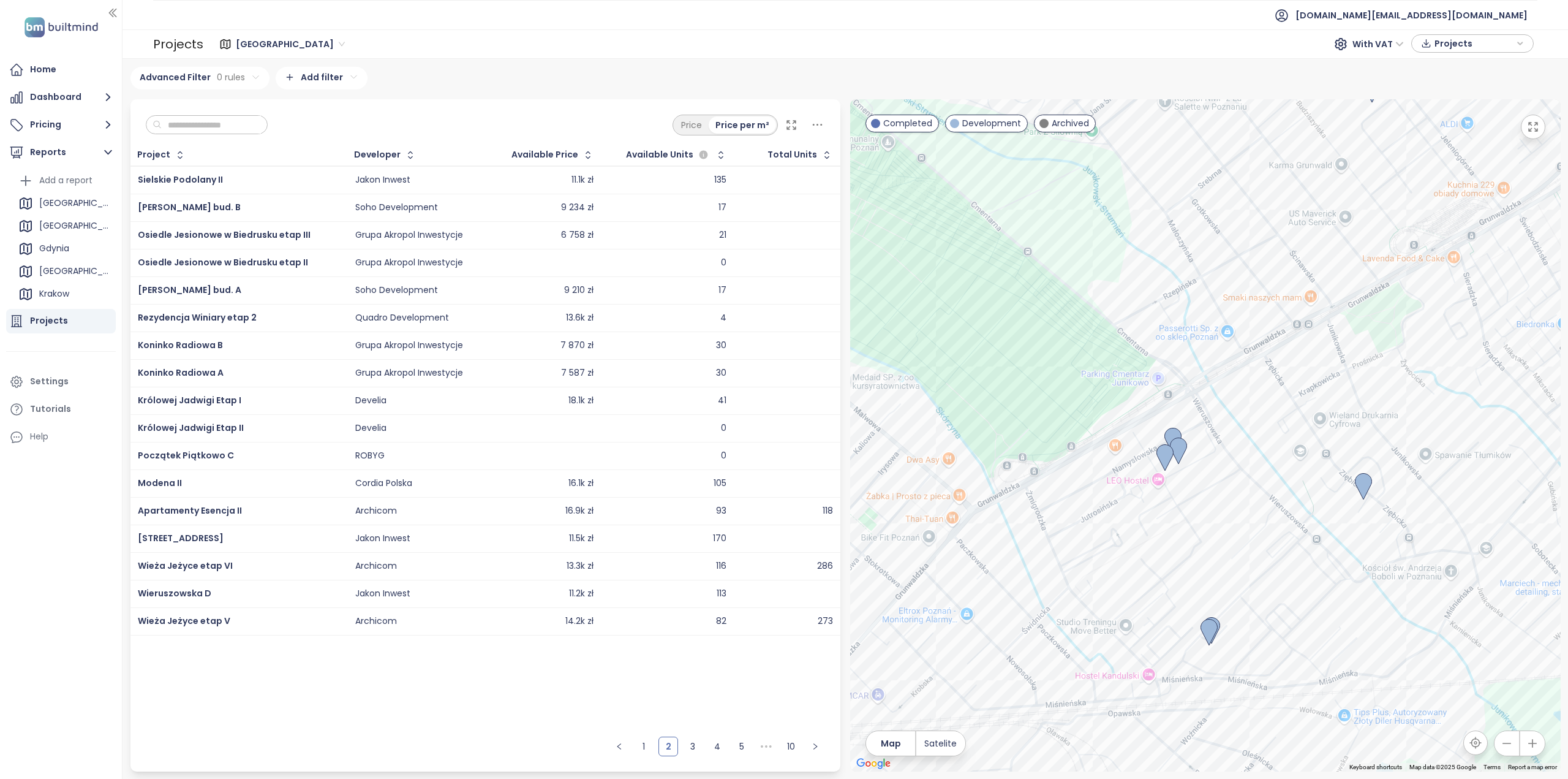
drag, startPoint x: 994, startPoint y: 327, endPoint x: 1021, endPoint y: 319, distance: 28.2
click at [1021, 319] on div at bounding box center [1206, 435] width 711 height 672
drag, startPoint x: 1066, startPoint y: 342, endPoint x: 1067, endPoint y: 334, distance: 8.1
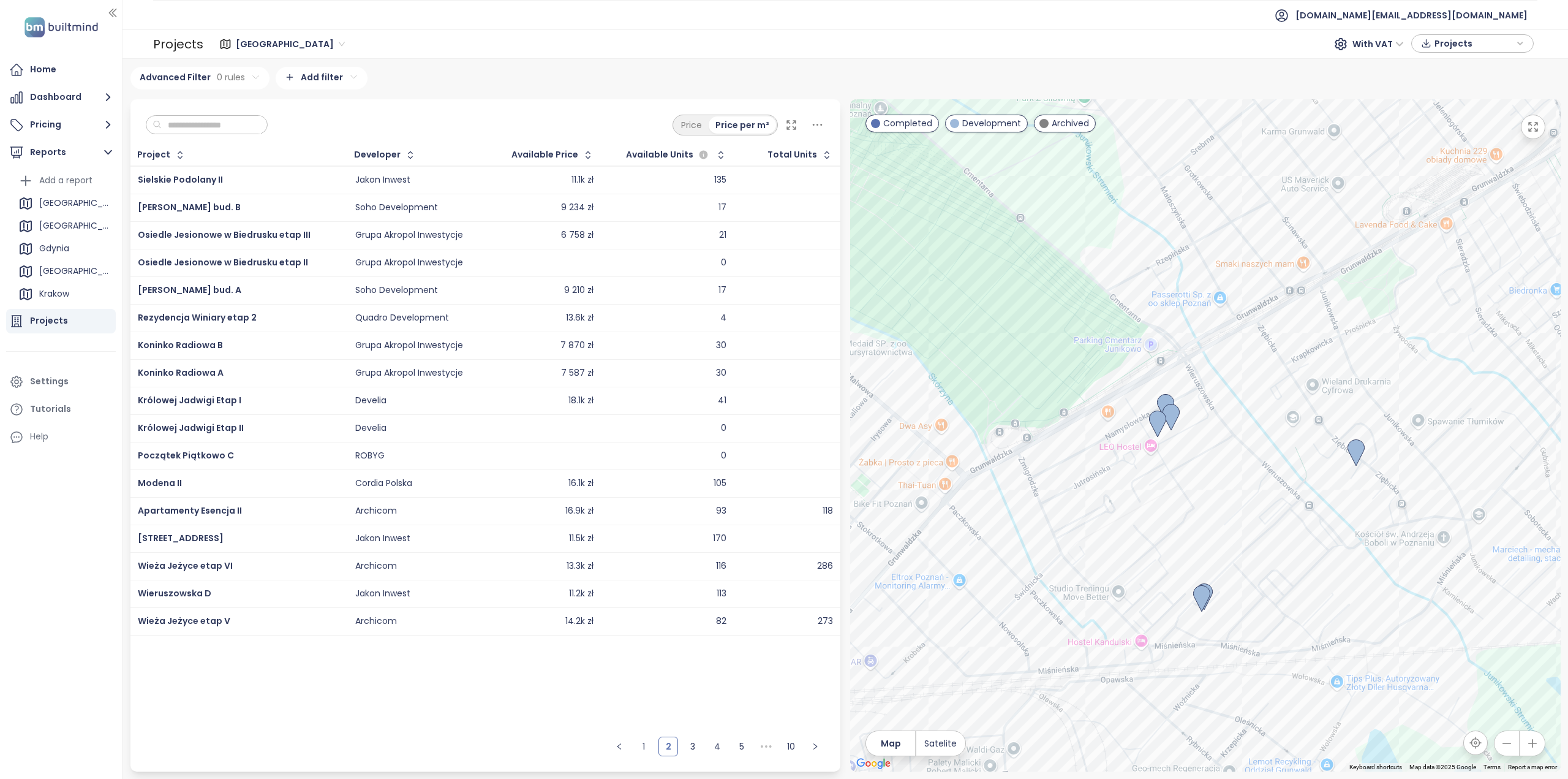
drag, startPoint x: 1060, startPoint y: 326, endPoint x: 1028, endPoint y: 282, distance: 54.4
click at [1028, 282] on div at bounding box center [1206, 435] width 711 height 672
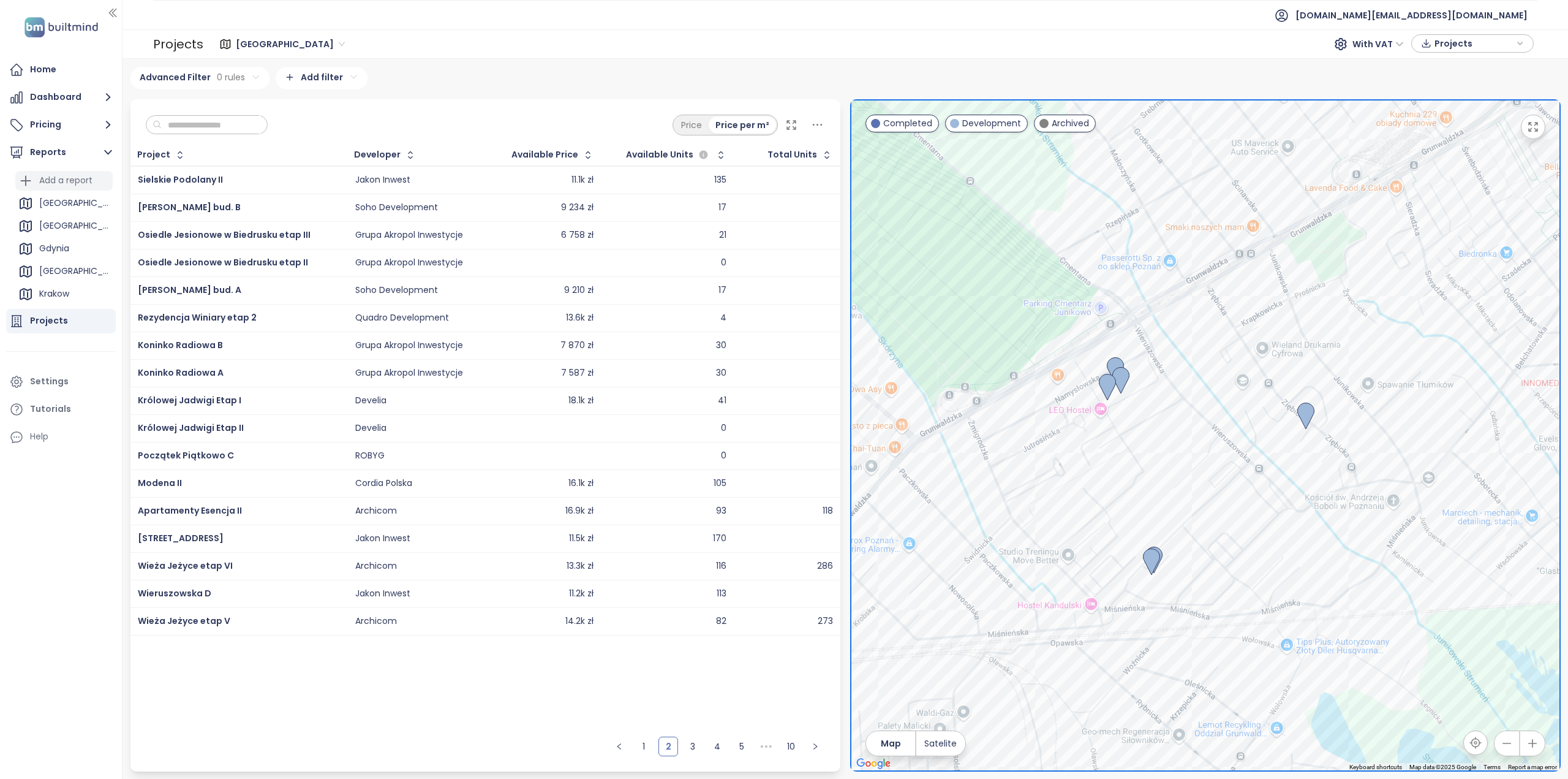
click at [59, 185] on div "Add a report" at bounding box center [66, 180] width 53 height 15
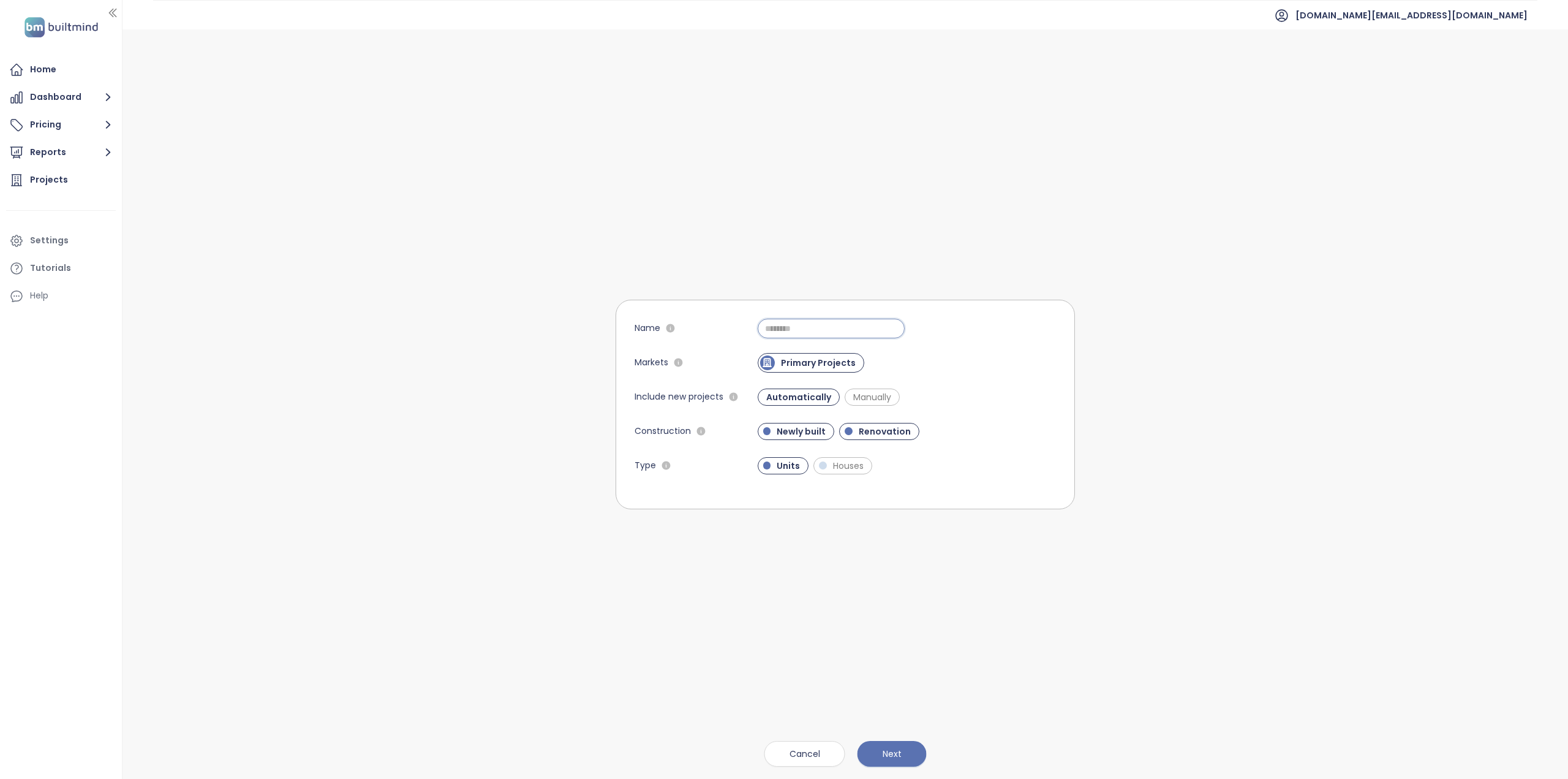
click at [795, 331] on input "Name" at bounding box center [831, 329] width 147 height 20
type input "*****"
click at [889, 755] on span "Next" at bounding box center [892, 754] width 19 height 14
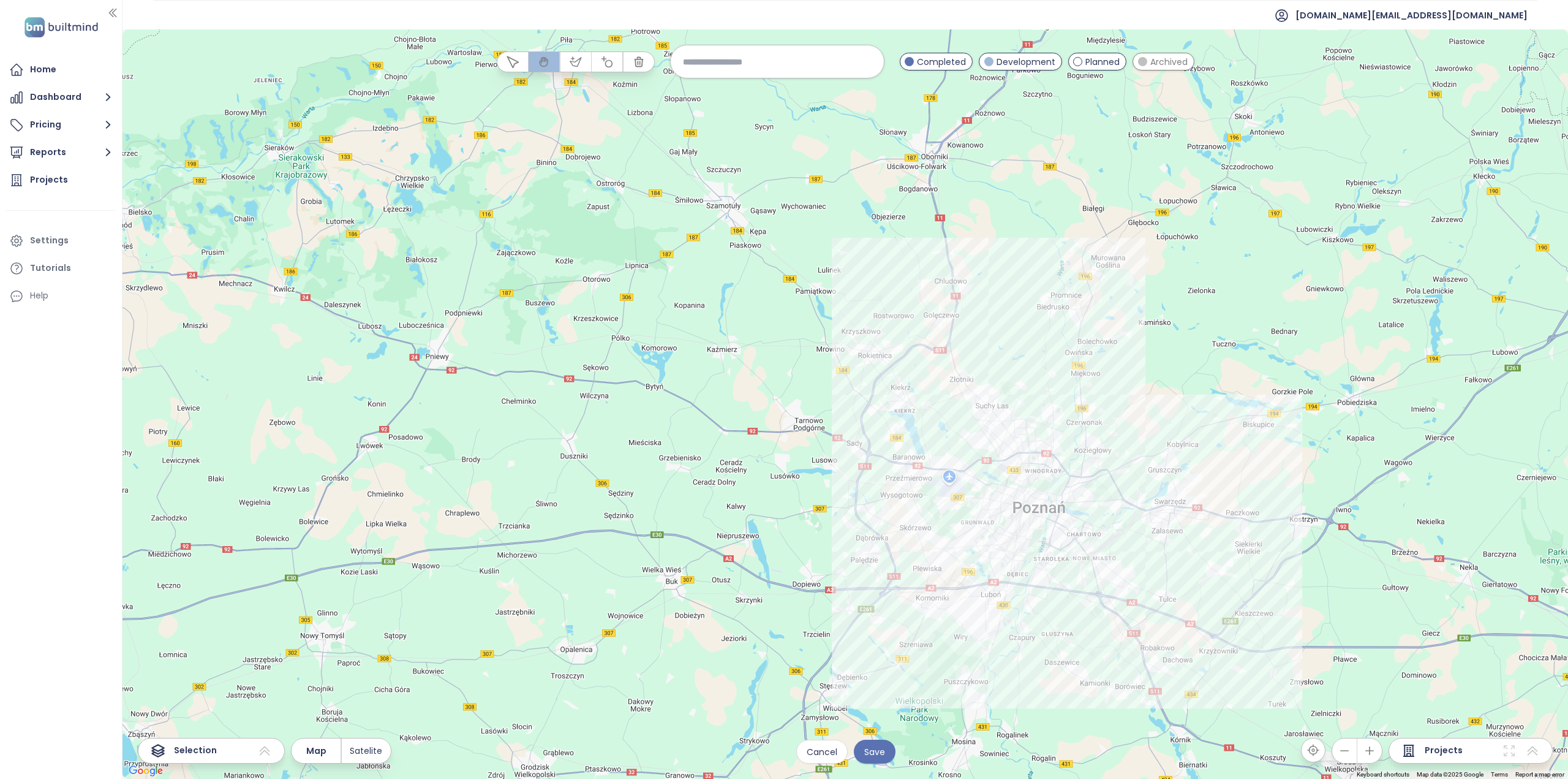
drag, startPoint x: 1069, startPoint y: 360, endPoint x: 683, endPoint y: 428, distance: 391.9
click at [683, 428] on div at bounding box center [845, 404] width 1446 height 749
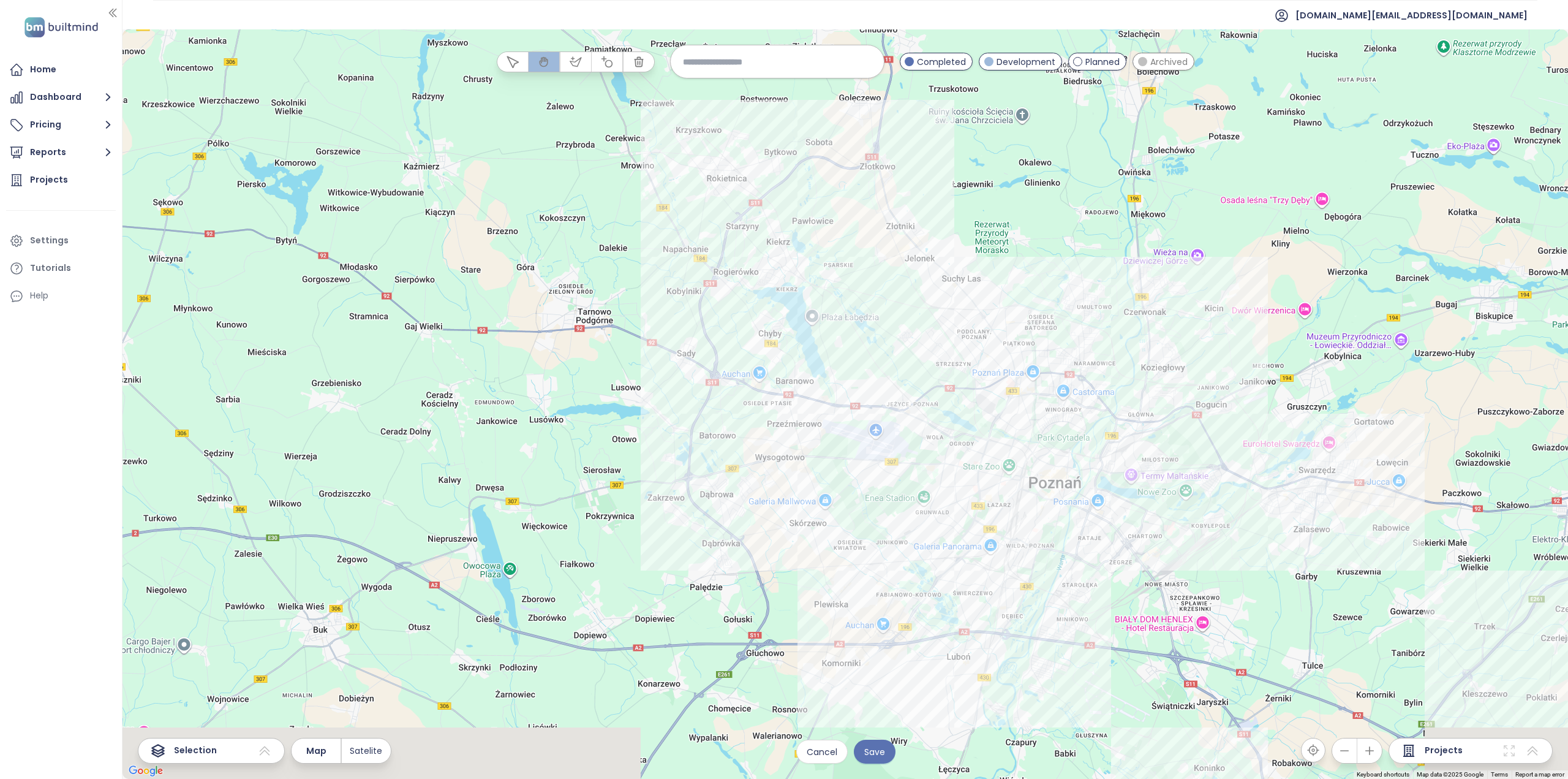
drag, startPoint x: 826, startPoint y: 427, endPoint x: 732, endPoint y: 312, distance: 148.5
click at [732, 312] on div at bounding box center [845, 404] width 1446 height 749
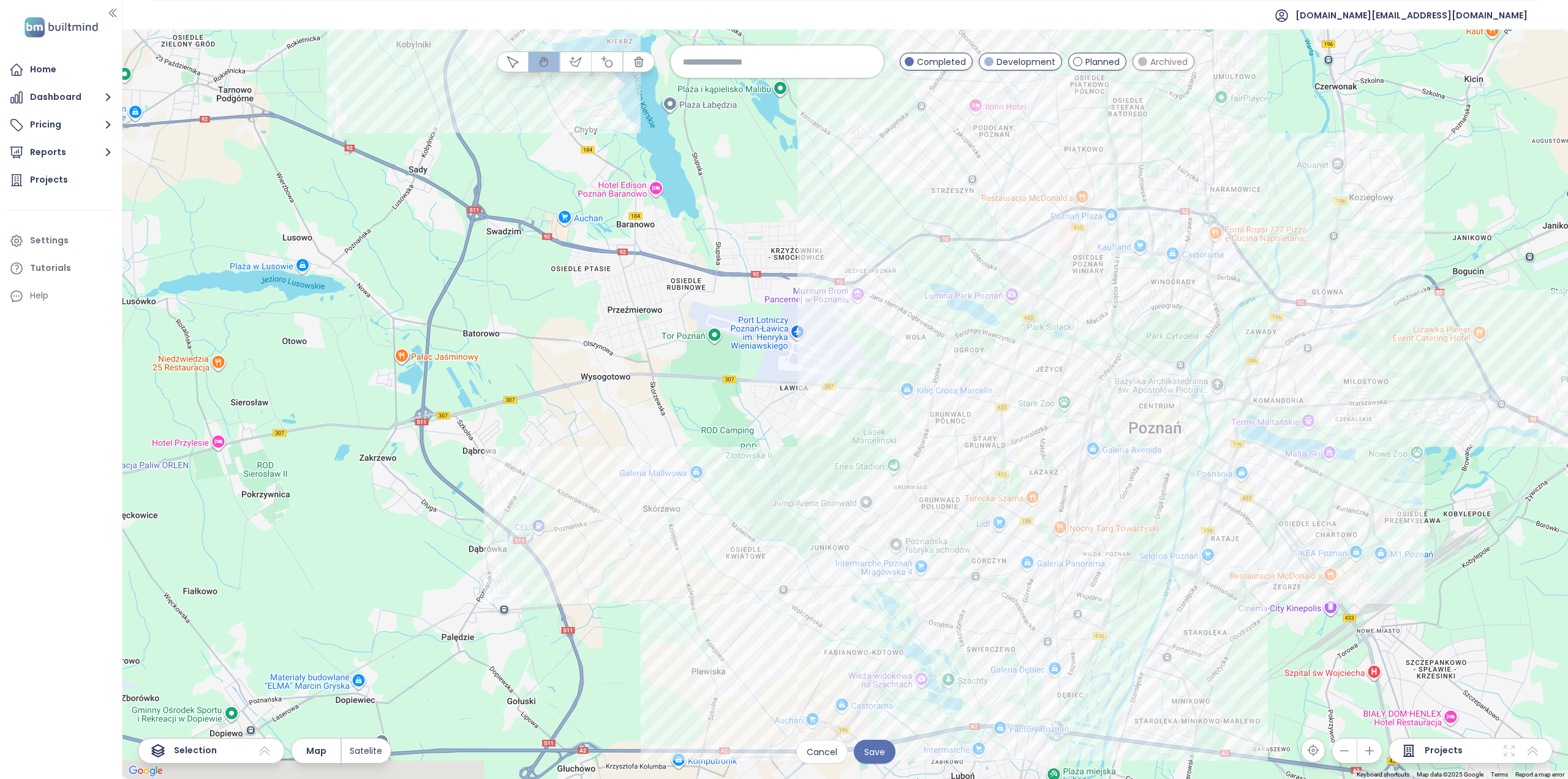
drag, startPoint x: 803, startPoint y: 354, endPoint x: 687, endPoint y: 228, distance: 171.3
click at [682, 225] on div at bounding box center [845, 404] width 1446 height 749
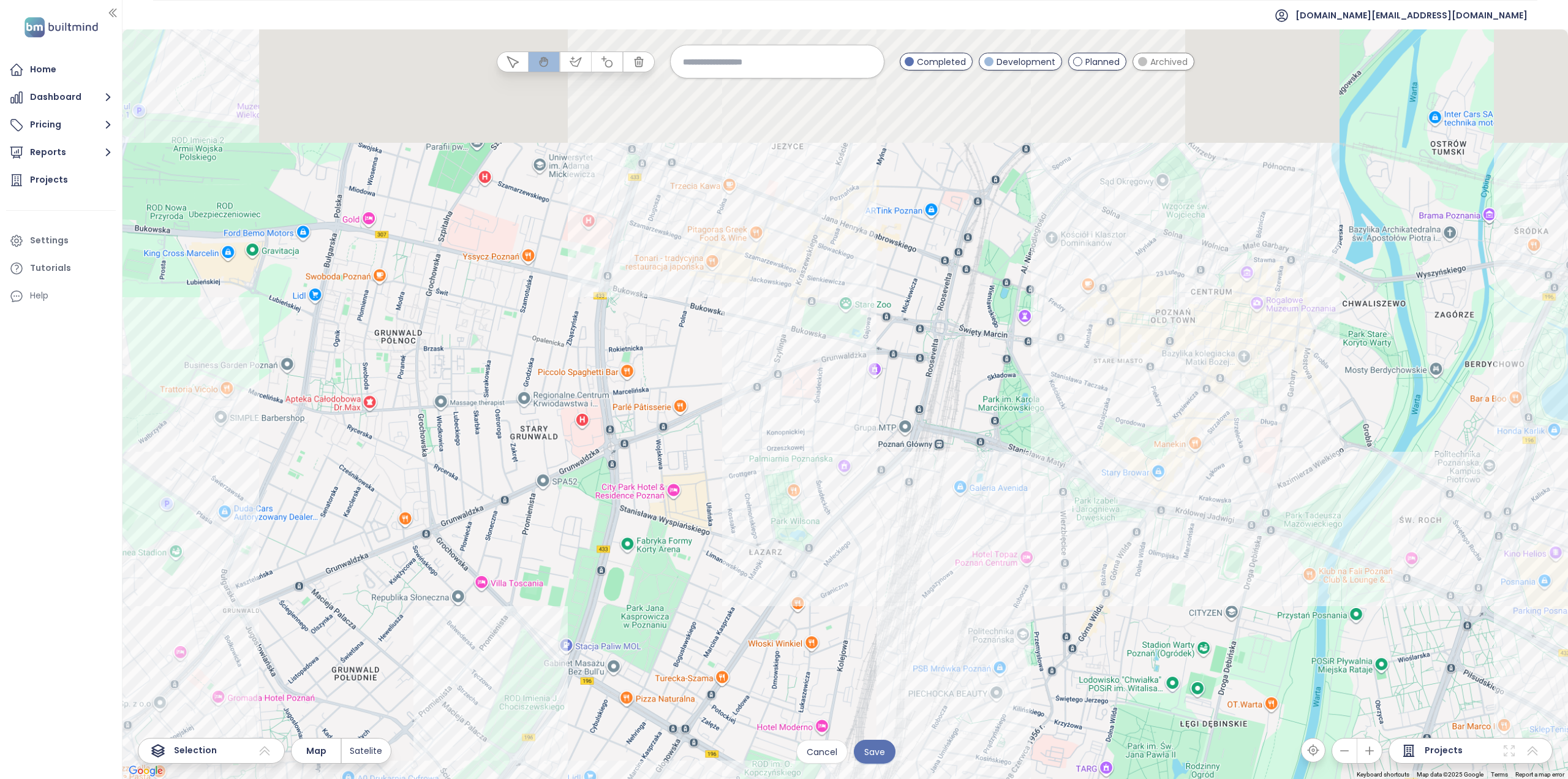
drag, startPoint x: 637, startPoint y: 185, endPoint x: 687, endPoint y: 383, distance: 204.2
click at [686, 382] on div at bounding box center [845, 404] width 1446 height 749
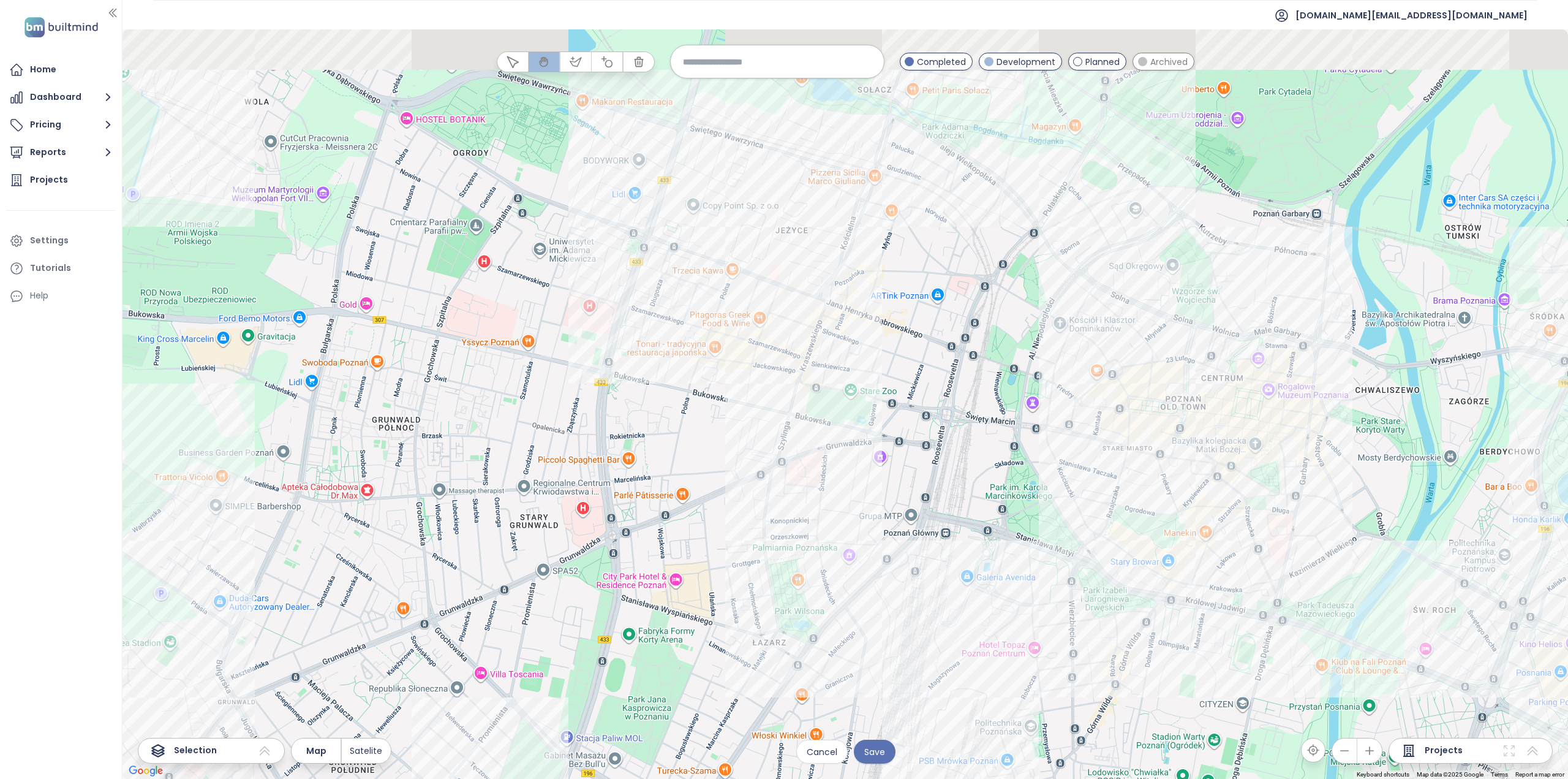
drag, startPoint x: 674, startPoint y: 237, endPoint x: 676, endPoint y: 303, distance: 66.0
click at [676, 303] on div at bounding box center [845, 404] width 1446 height 749
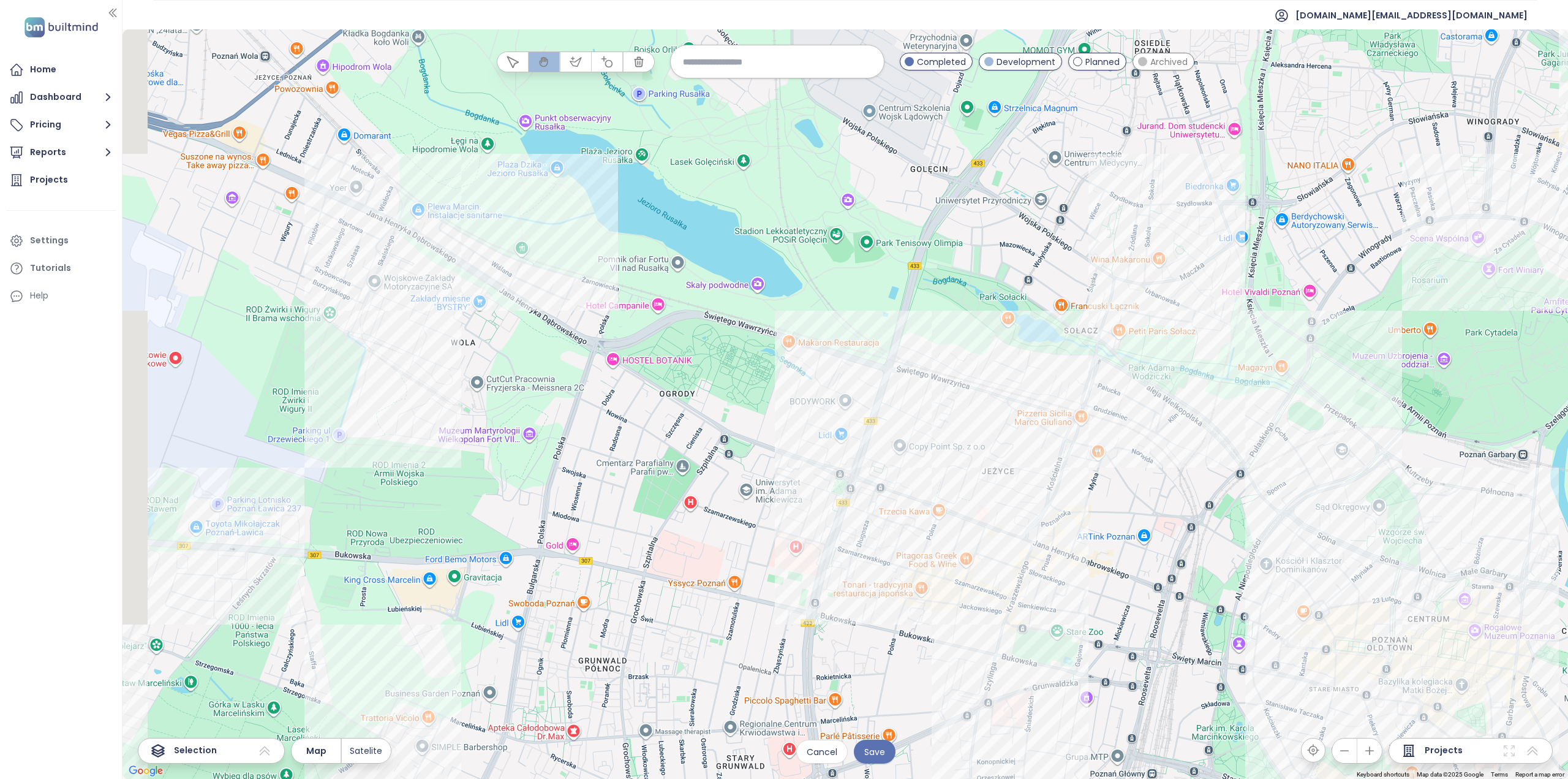
drag, startPoint x: 711, startPoint y: 459, endPoint x: 873, endPoint y: 629, distance: 234.8
click at [873, 629] on div at bounding box center [845, 404] width 1446 height 749
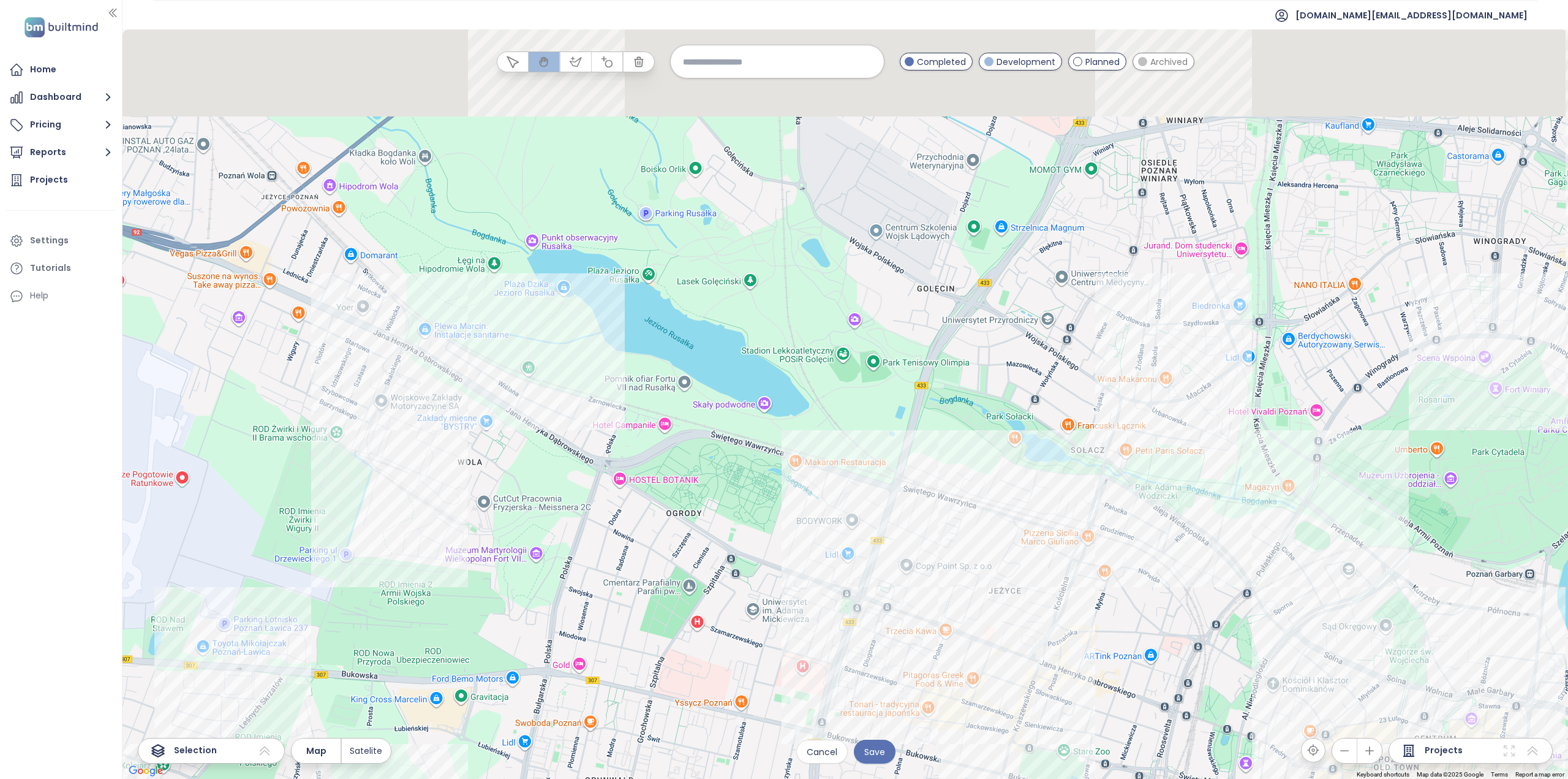
drag, startPoint x: 675, startPoint y: 417, endPoint x: 671, endPoint y: 467, distance: 50.2
click at [671, 466] on div at bounding box center [845, 404] width 1446 height 749
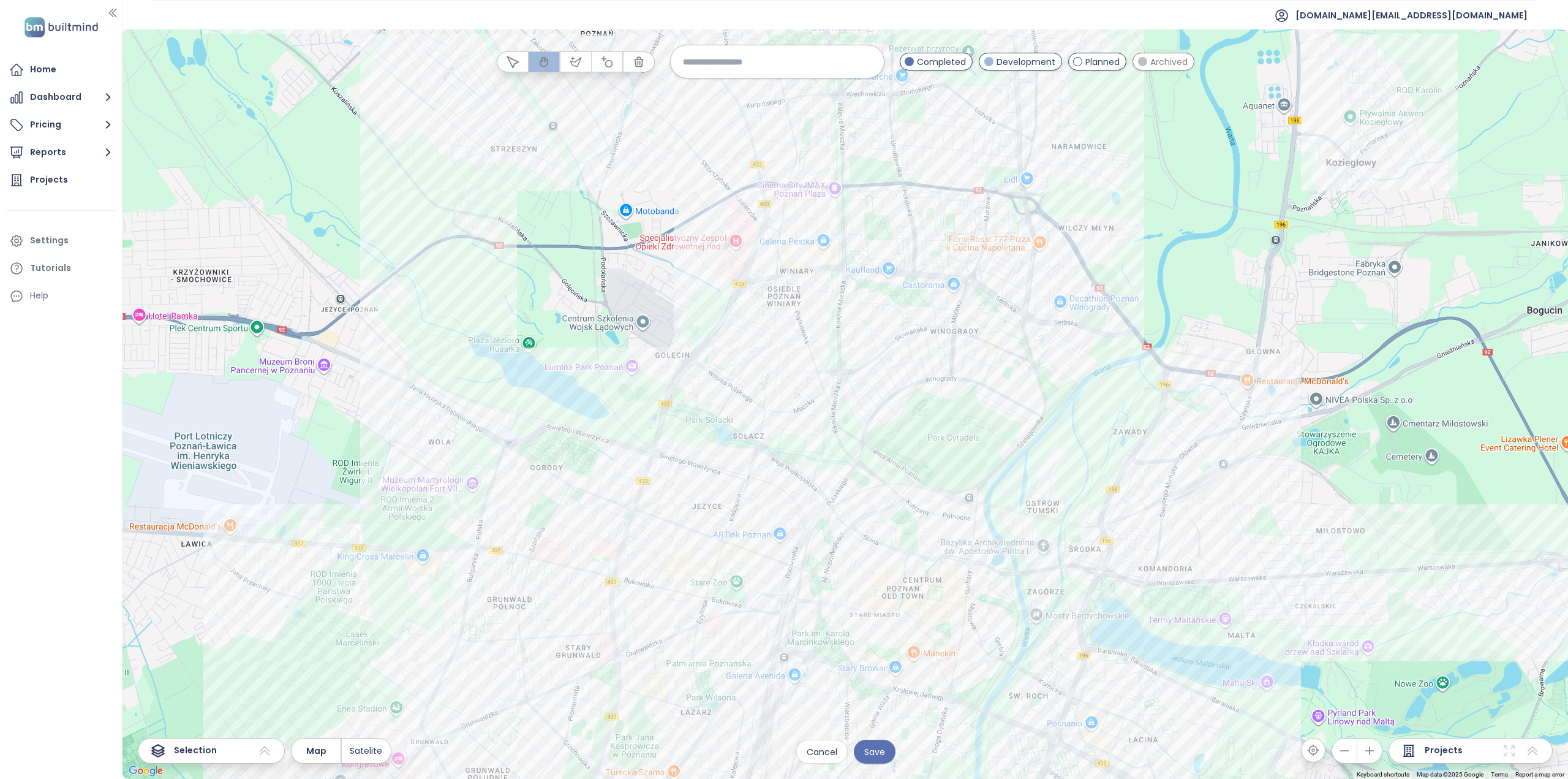
drag, startPoint x: 608, startPoint y: 413, endPoint x: 585, endPoint y: 345, distance: 71.8
click at [585, 345] on div at bounding box center [845, 404] width 1446 height 749
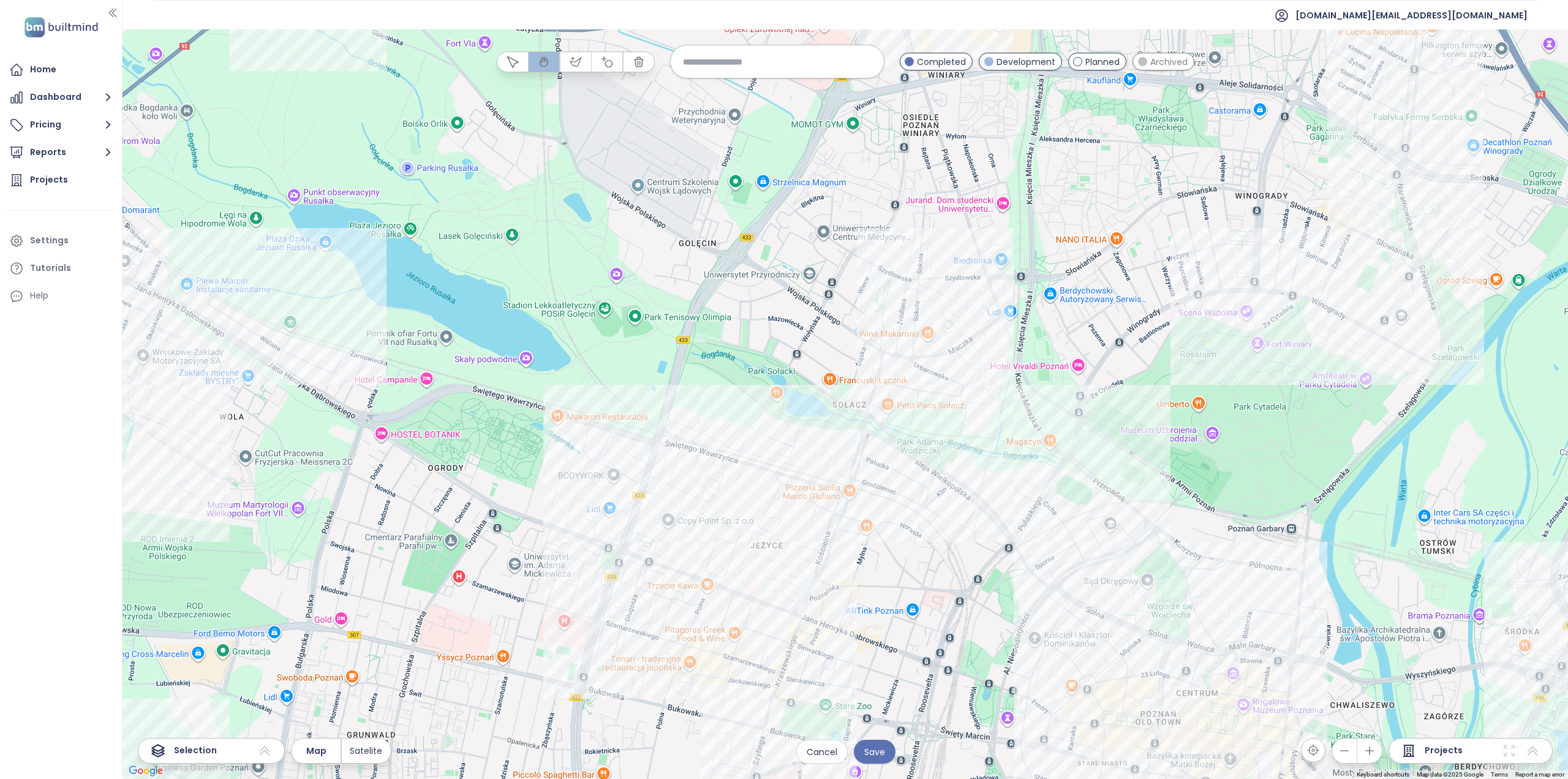
drag, startPoint x: 708, startPoint y: 379, endPoint x: 711, endPoint y: 369, distance: 10.4
click at [711, 363] on div at bounding box center [845, 404] width 1446 height 749
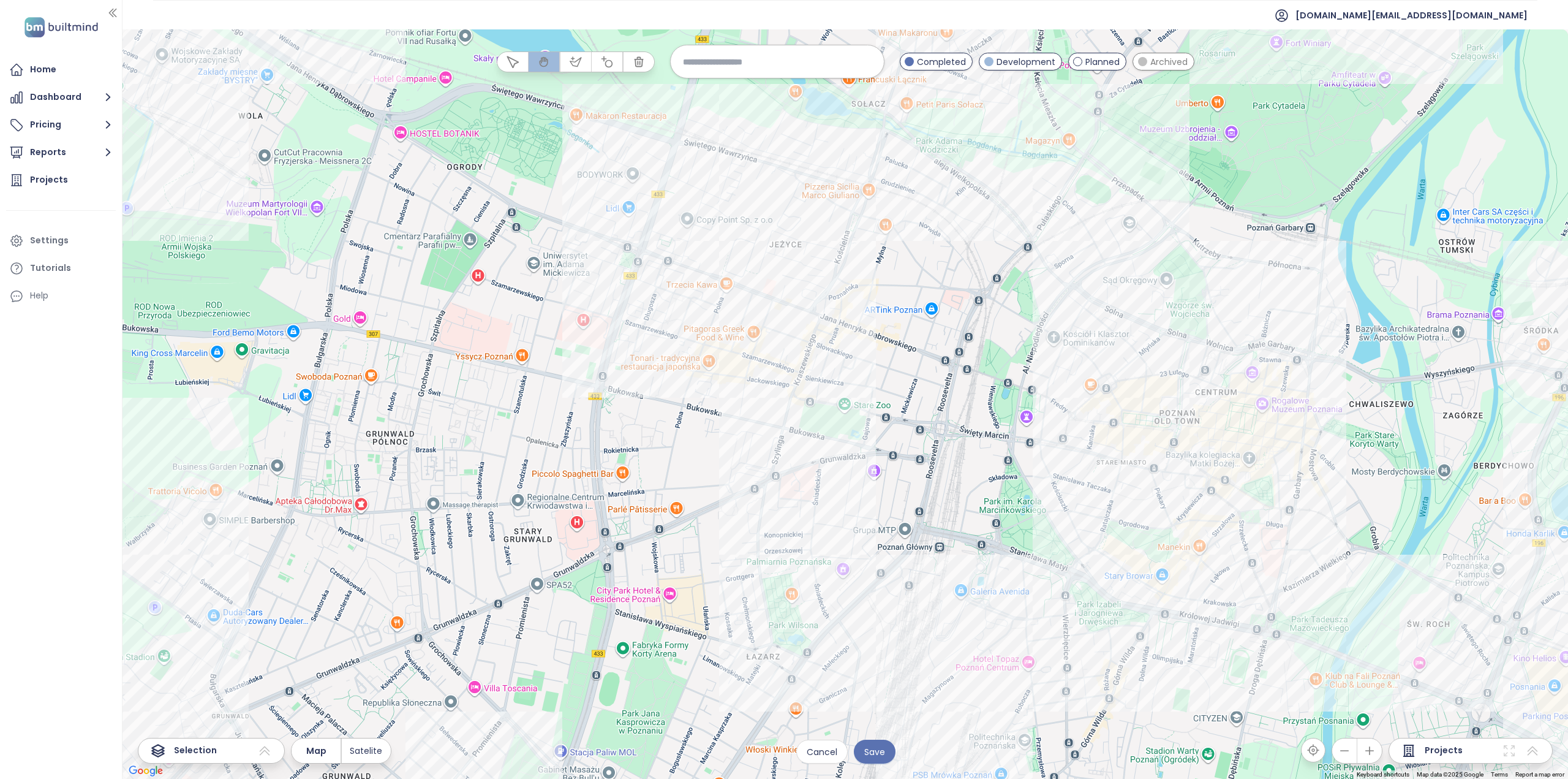
drag, startPoint x: 627, startPoint y: 563, endPoint x: 641, endPoint y: 291, distance: 272.4
click at [641, 291] on div at bounding box center [845, 404] width 1446 height 749
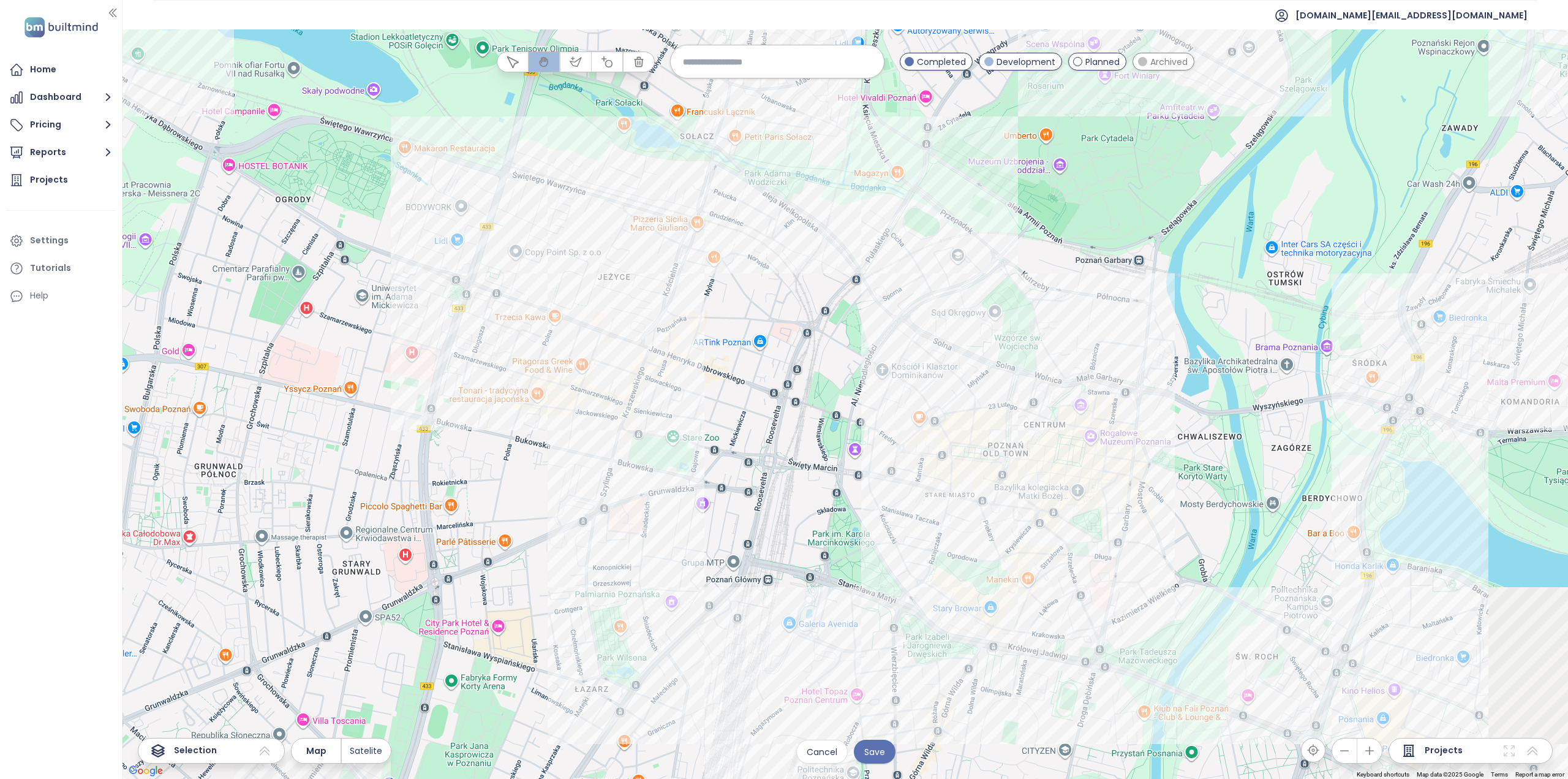
drag, startPoint x: 832, startPoint y: 478, endPoint x: 700, endPoint y: 485, distance: 132.2
click at [667, 514] on div at bounding box center [845, 404] width 1446 height 749
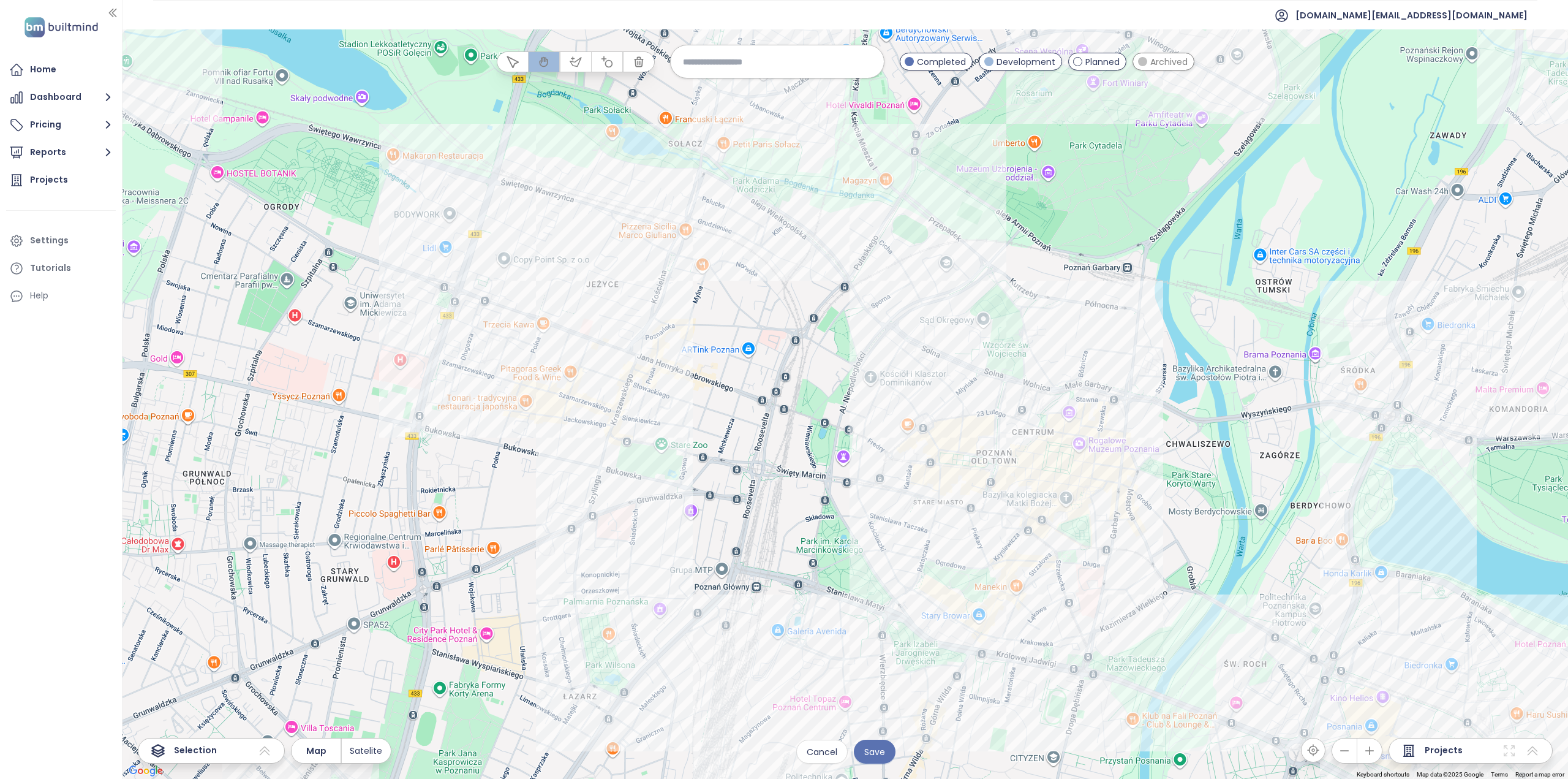
click at [713, 58] on input at bounding box center [777, 61] width 188 height 26
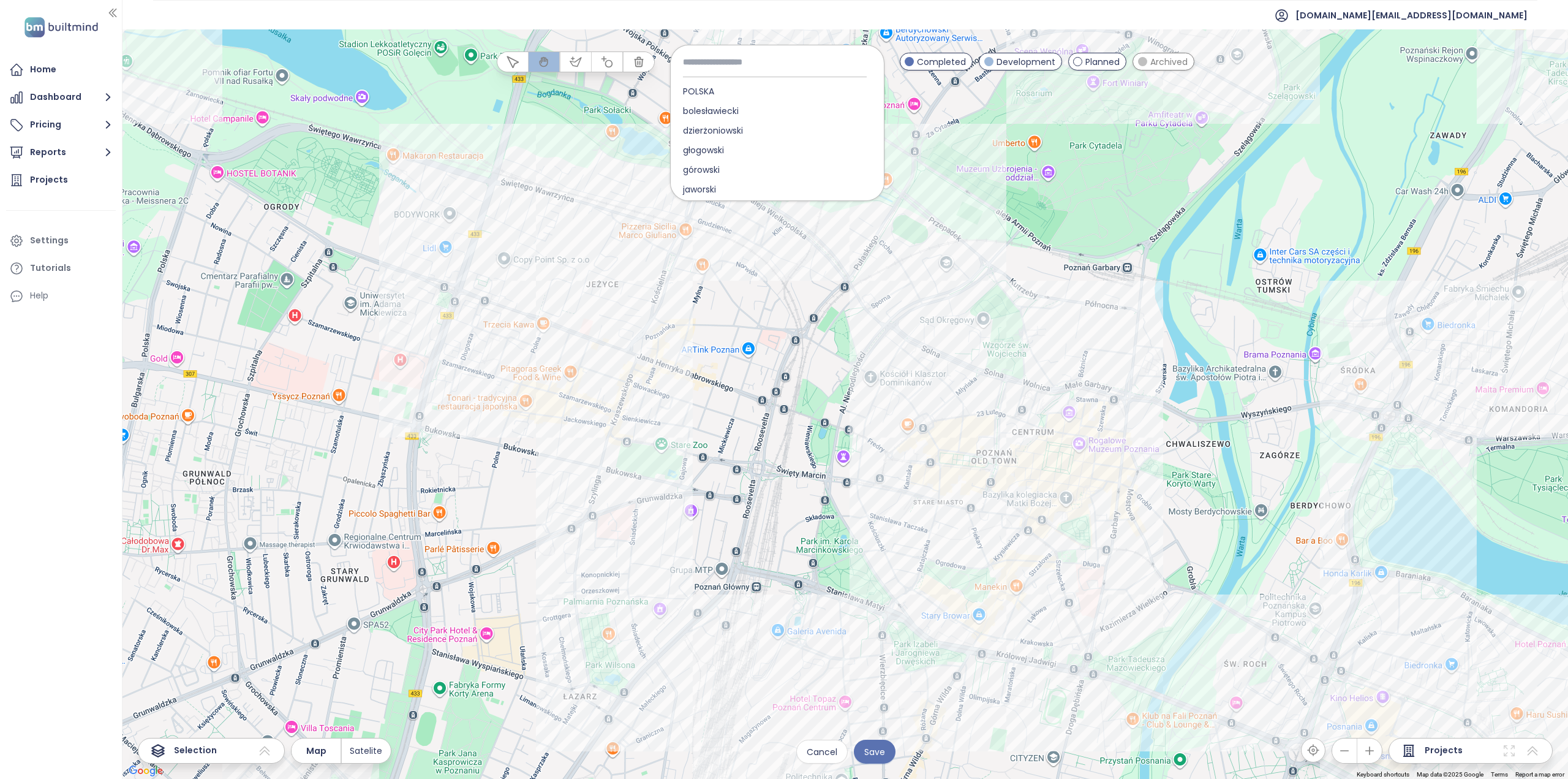
click at [713, 58] on input at bounding box center [777, 62] width 188 height 27
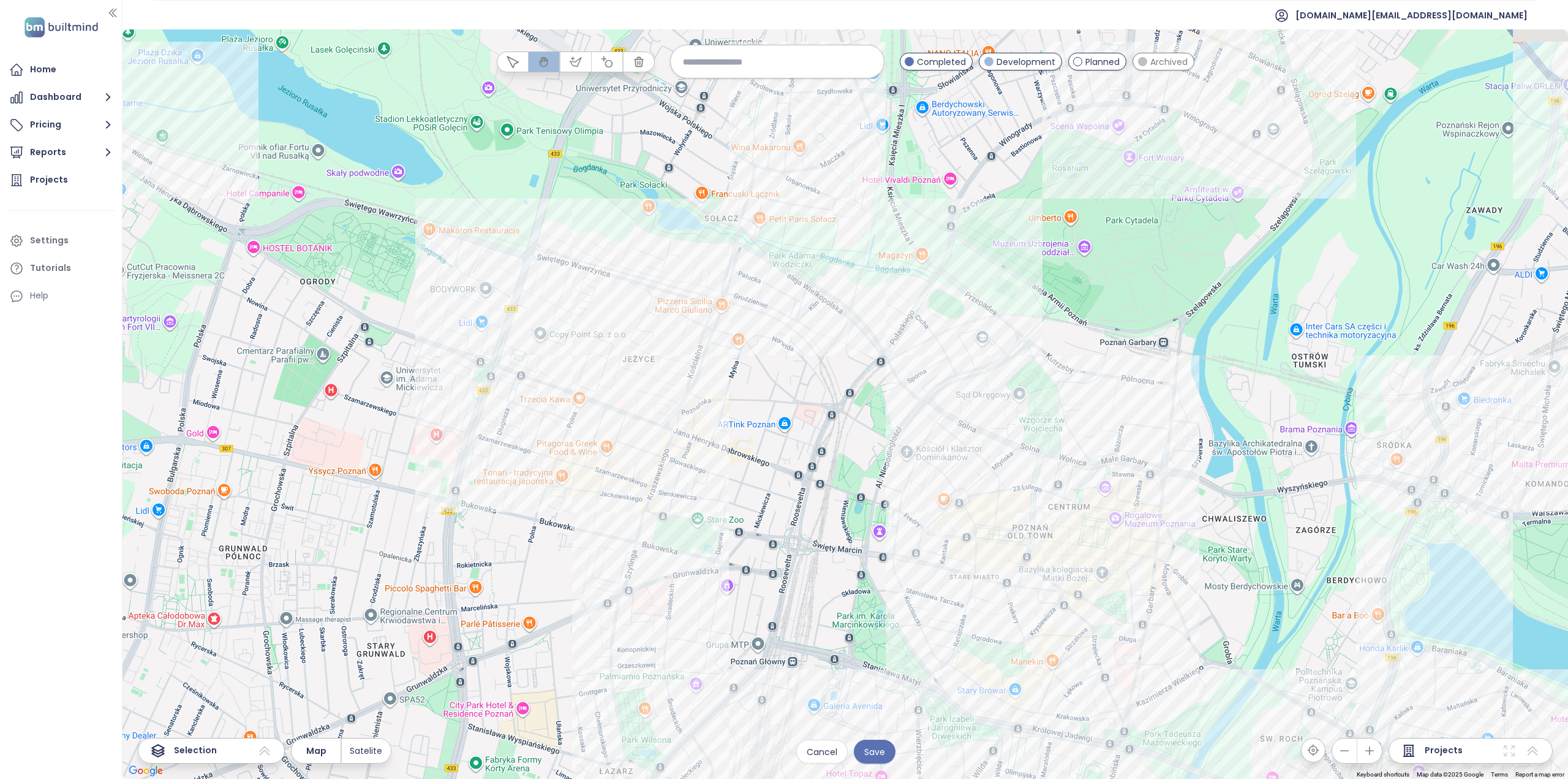
drag, startPoint x: 590, startPoint y: 166, endPoint x: 628, endPoint y: 247, distance: 89.5
click at [628, 247] on div at bounding box center [845, 404] width 1446 height 749
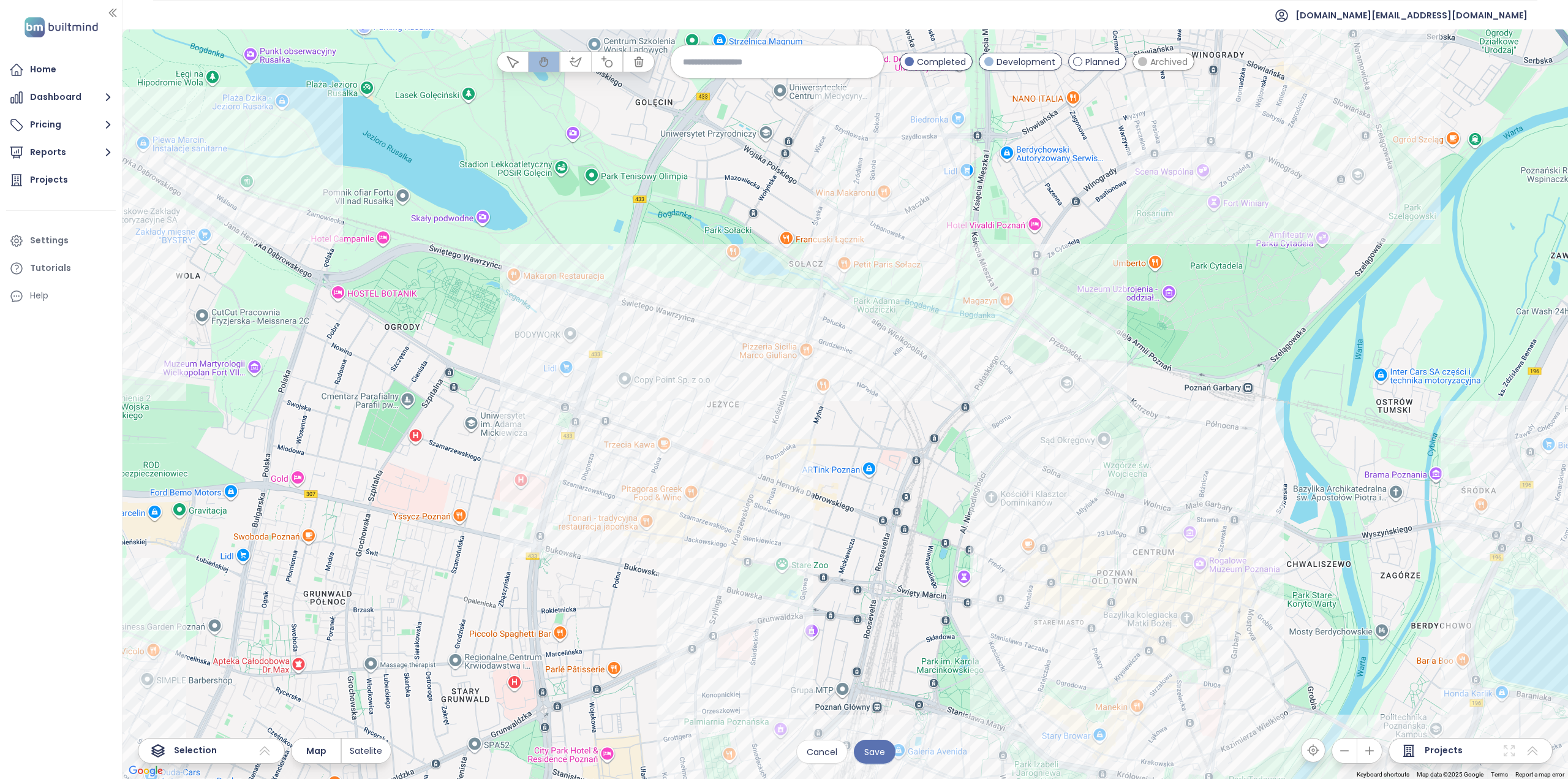
drag, startPoint x: 547, startPoint y: 223, endPoint x: 626, endPoint y: 252, distance: 84.2
click at [626, 252] on div at bounding box center [845, 404] width 1446 height 749
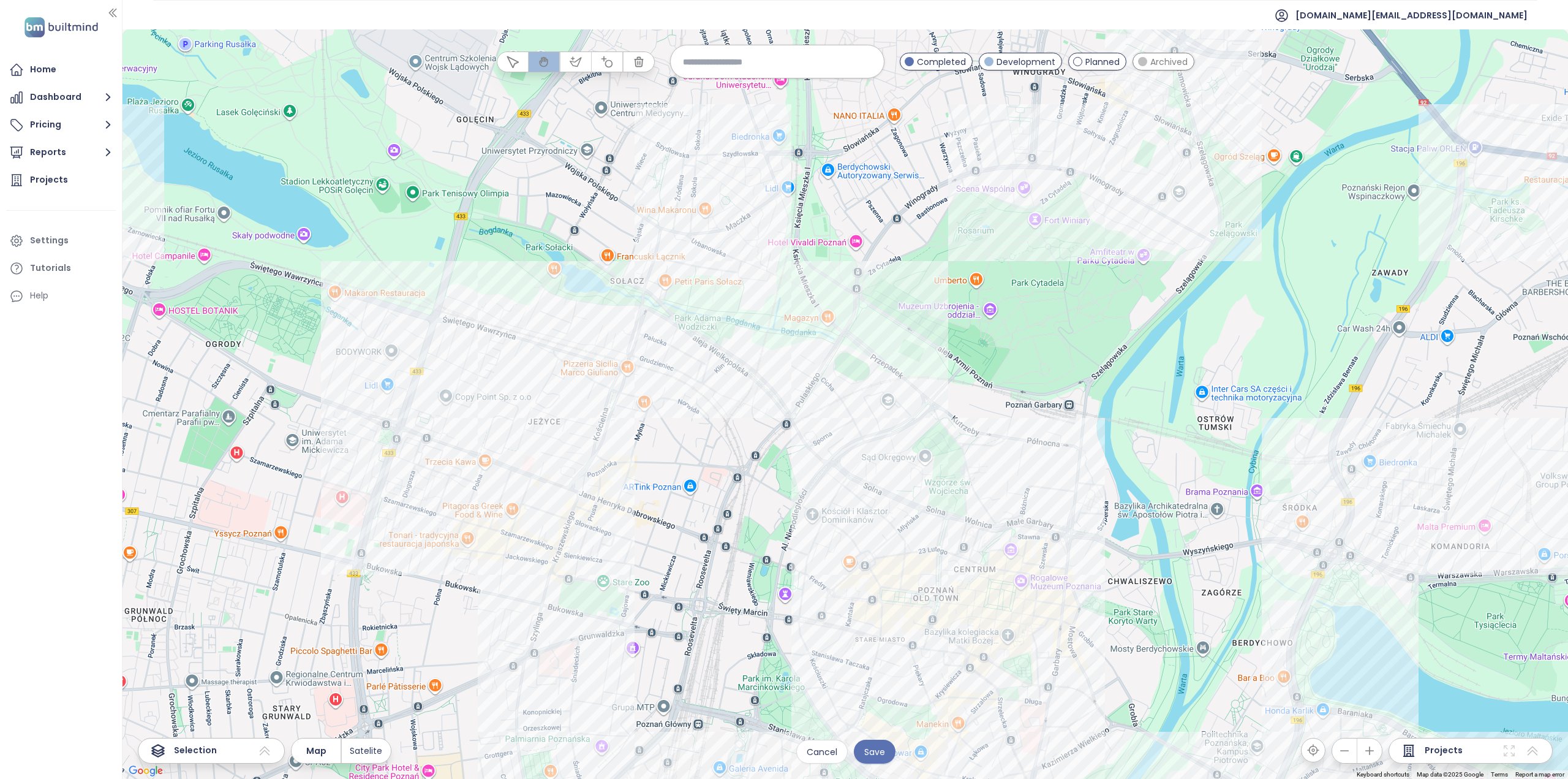
drag, startPoint x: 1027, startPoint y: 293, endPoint x: 847, endPoint y: 310, distance: 180.8
click at [847, 310] on div at bounding box center [845, 404] width 1446 height 749
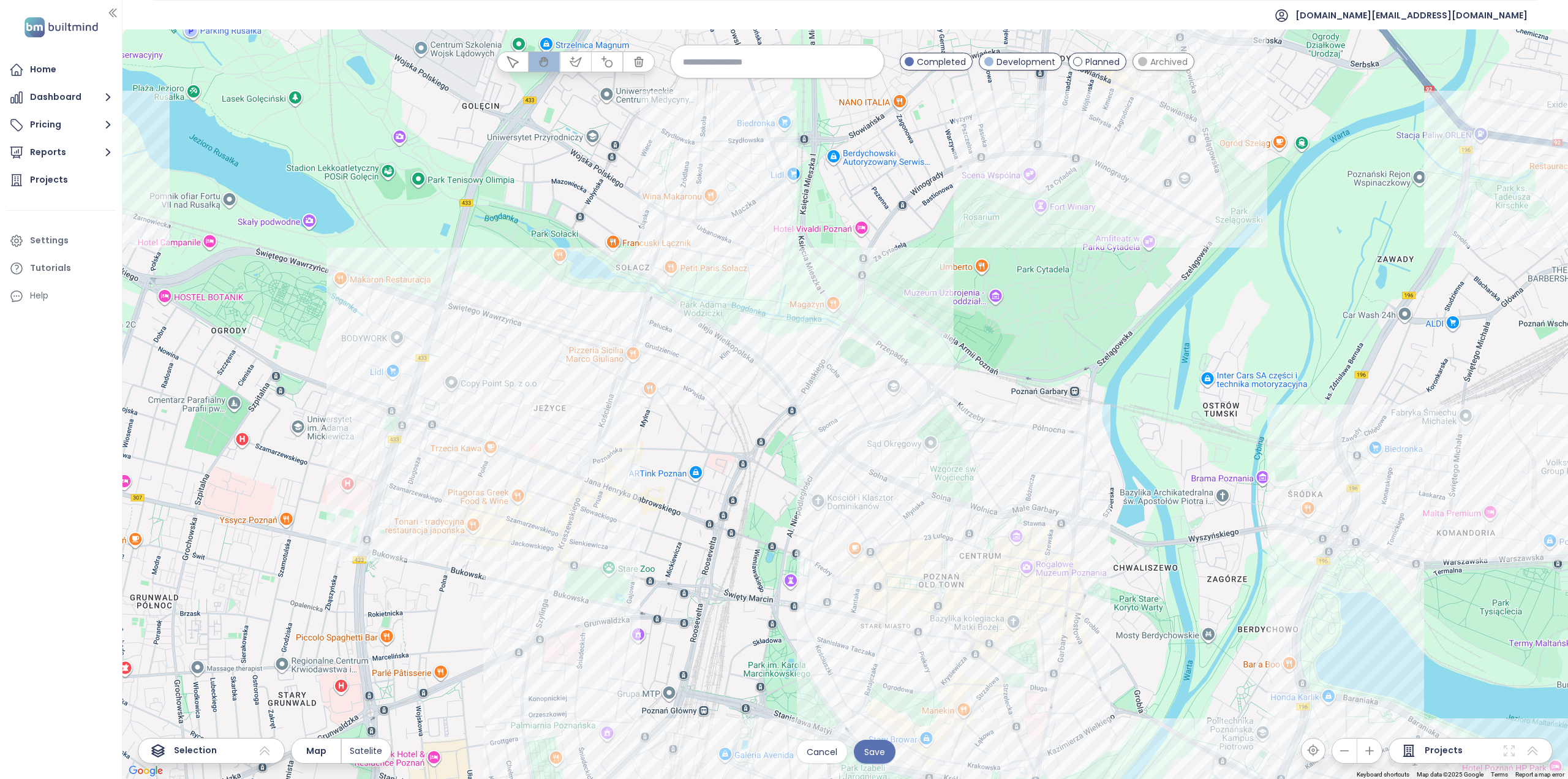
drag, startPoint x: 783, startPoint y: 375, endPoint x: 932, endPoint y: 214, distance: 219.4
click at [928, 217] on div at bounding box center [845, 404] width 1446 height 749
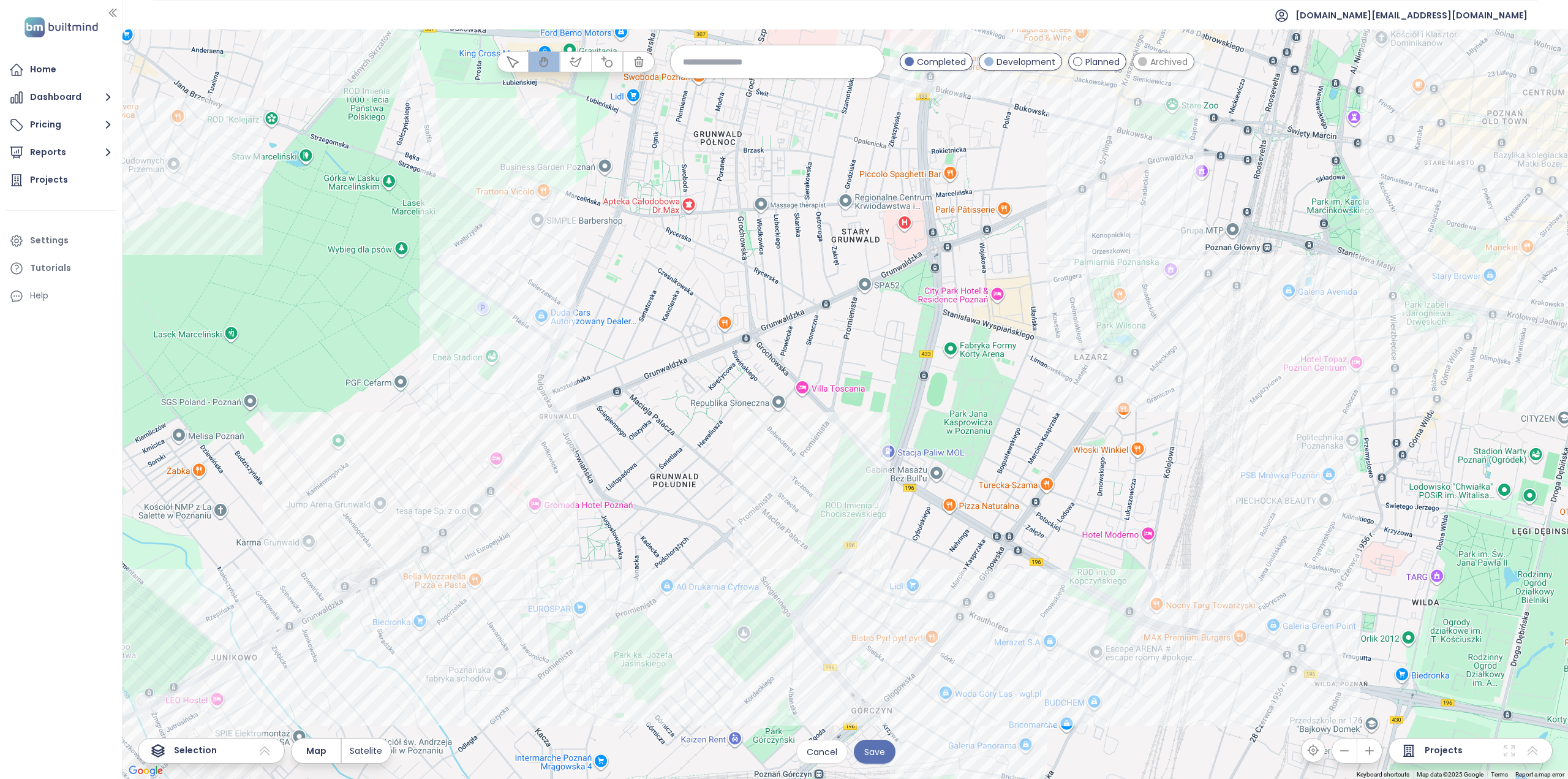
drag, startPoint x: 450, startPoint y: 421, endPoint x: 517, endPoint y: 414, distance: 67.4
click at [516, 414] on div at bounding box center [845, 404] width 1446 height 749
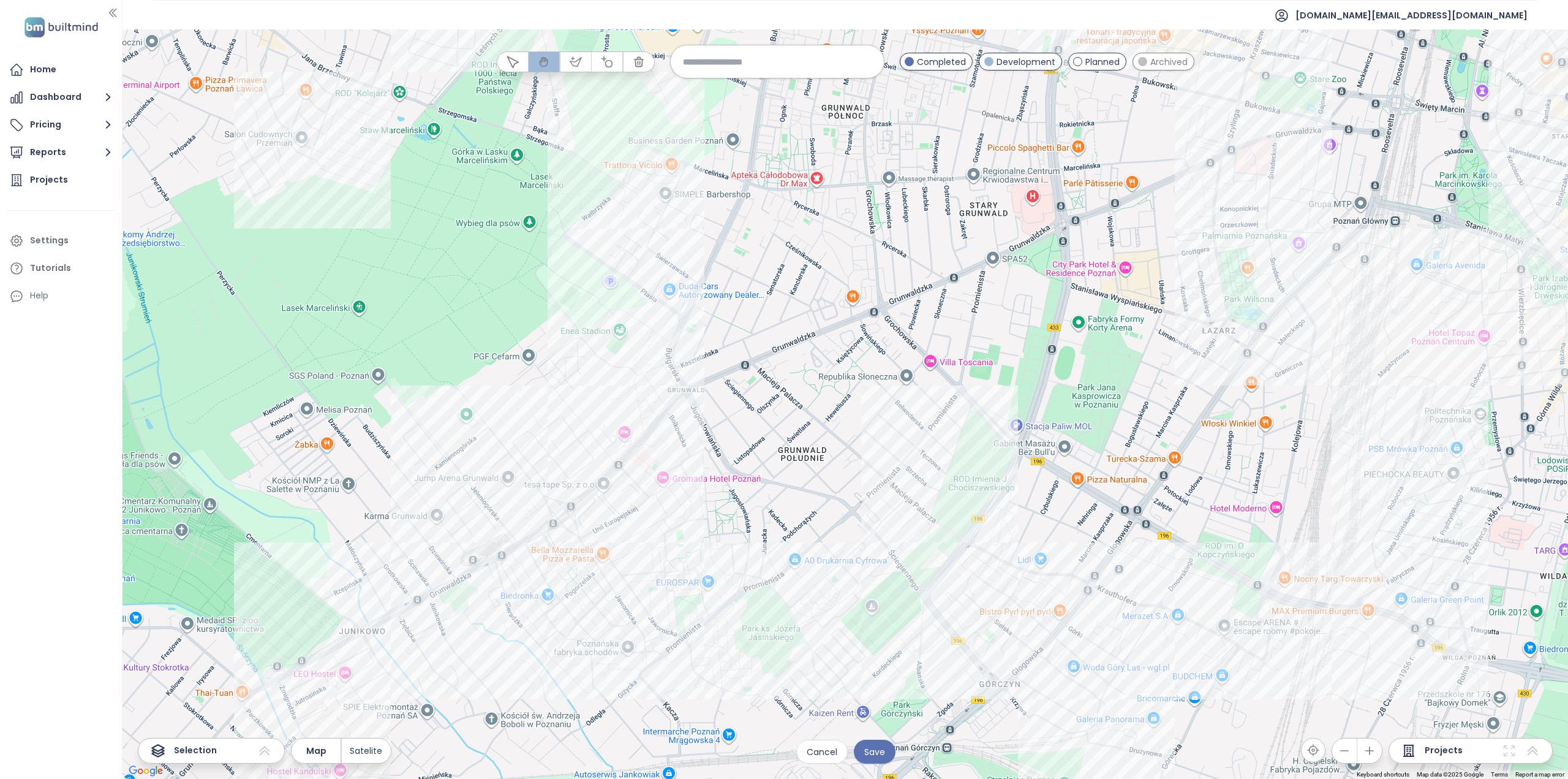
drag, startPoint x: 620, startPoint y: 463, endPoint x: 632, endPoint y: 383, distance: 80.9
click at [635, 373] on div at bounding box center [845, 404] width 1446 height 749
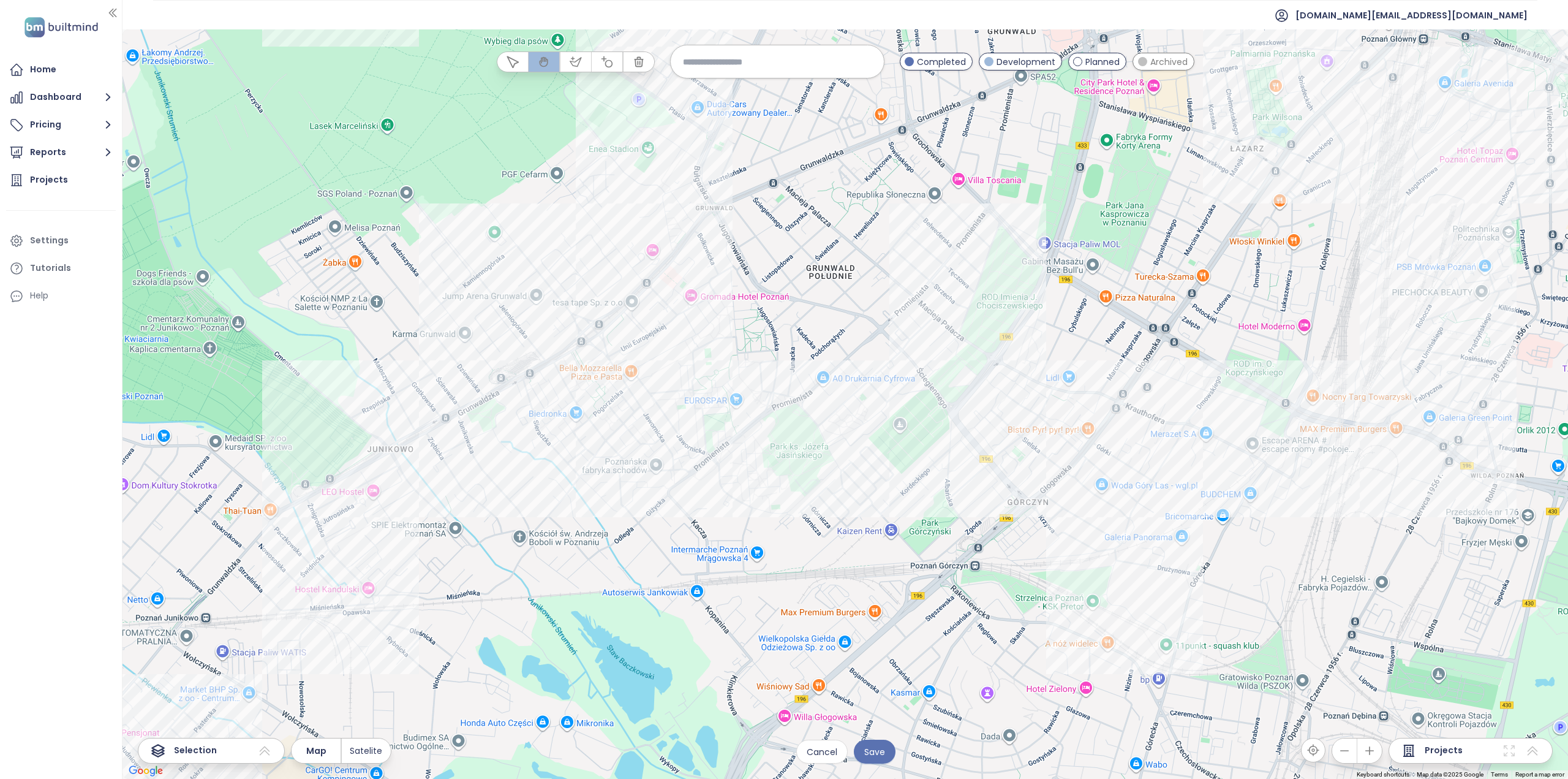
click at [373, 500] on div at bounding box center [845, 404] width 1446 height 749
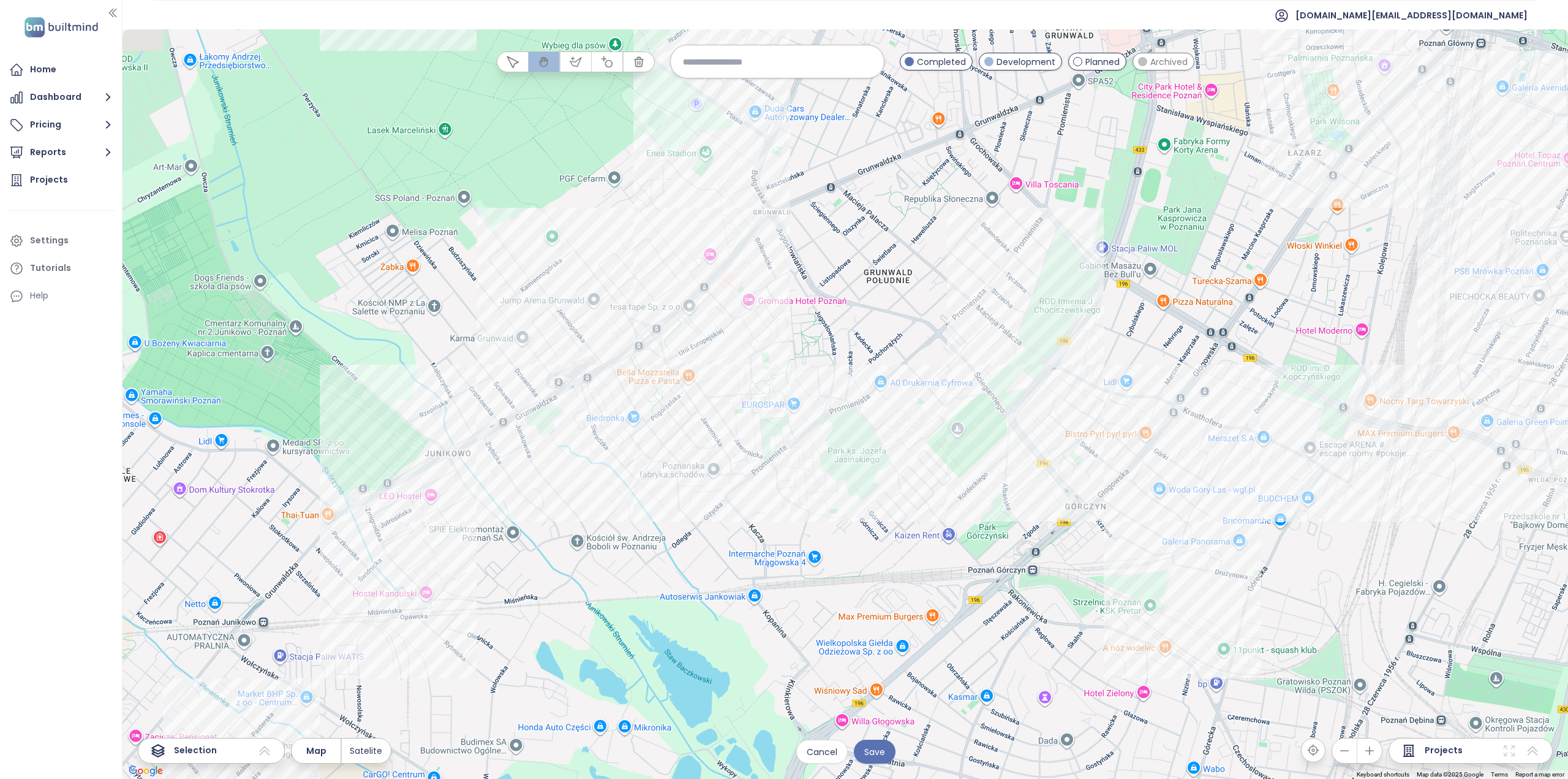
drag, startPoint x: 350, startPoint y: 516, endPoint x: 441, endPoint y: 513, distance: 91.0
click at [425, 516] on div at bounding box center [845, 404] width 1446 height 749
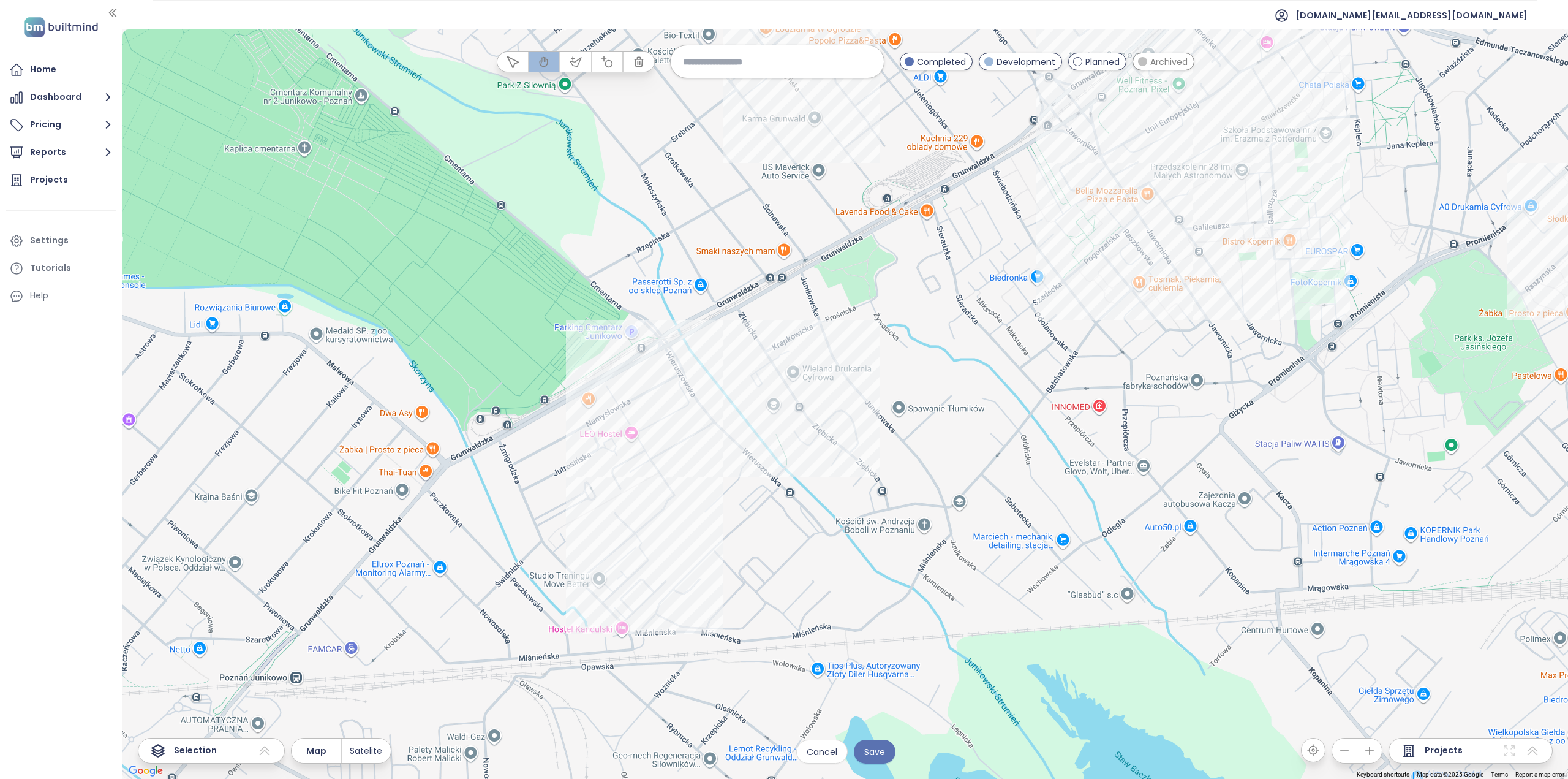
drag, startPoint x: 398, startPoint y: 456, endPoint x: 507, endPoint y: 356, distance: 147.9
click at [507, 356] on div at bounding box center [845, 404] width 1446 height 749
click at [613, 63] on icon "button" at bounding box center [607, 61] width 11 height 11
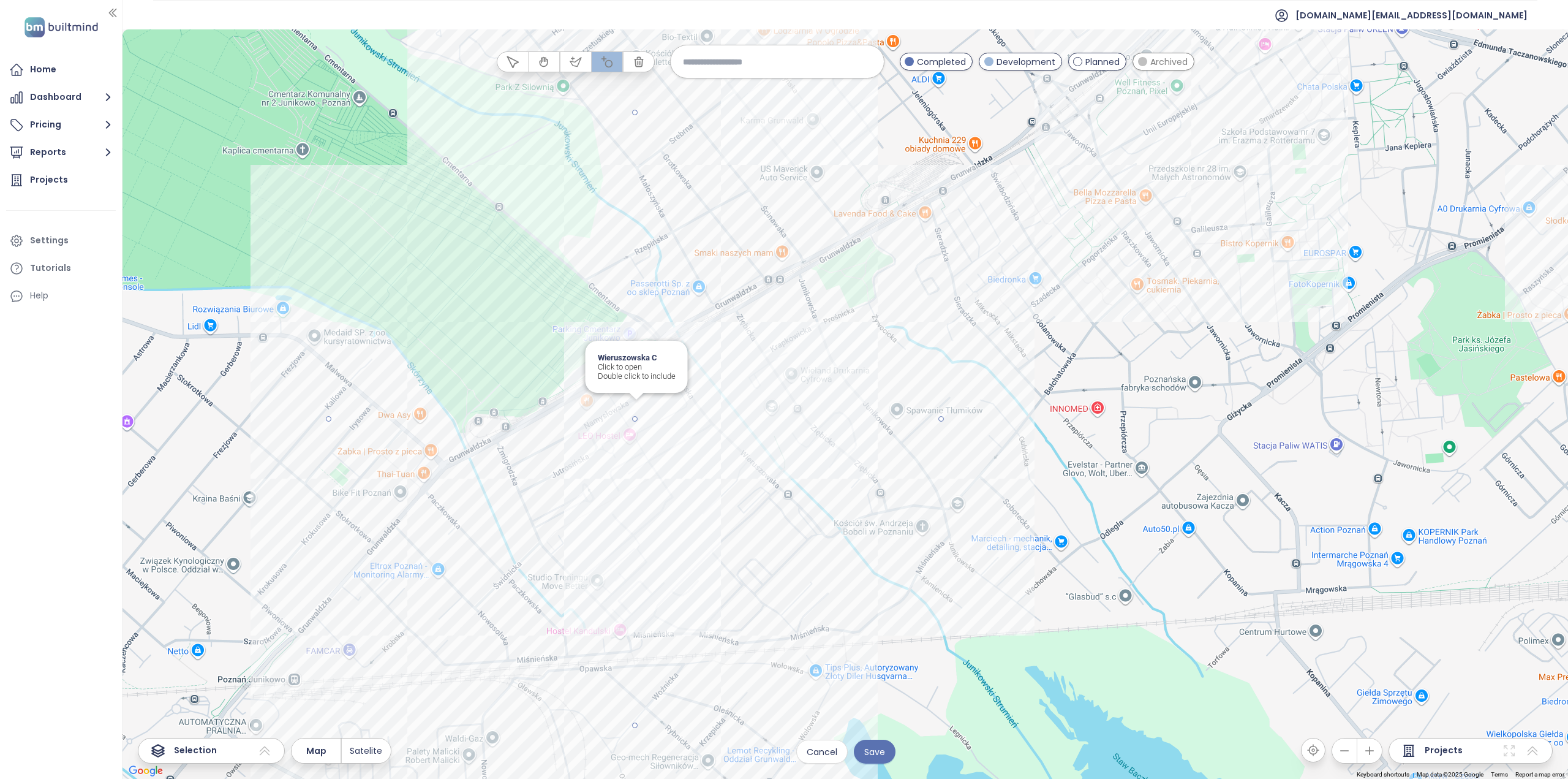
drag, startPoint x: 634, startPoint y: 419, endPoint x: 926, endPoint y: 515, distance: 307.4
click at [926, 515] on div at bounding box center [845, 404] width 1446 height 749
click at [880, 759] on button "Save" at bounding box center [875, 752] width 42 height 24
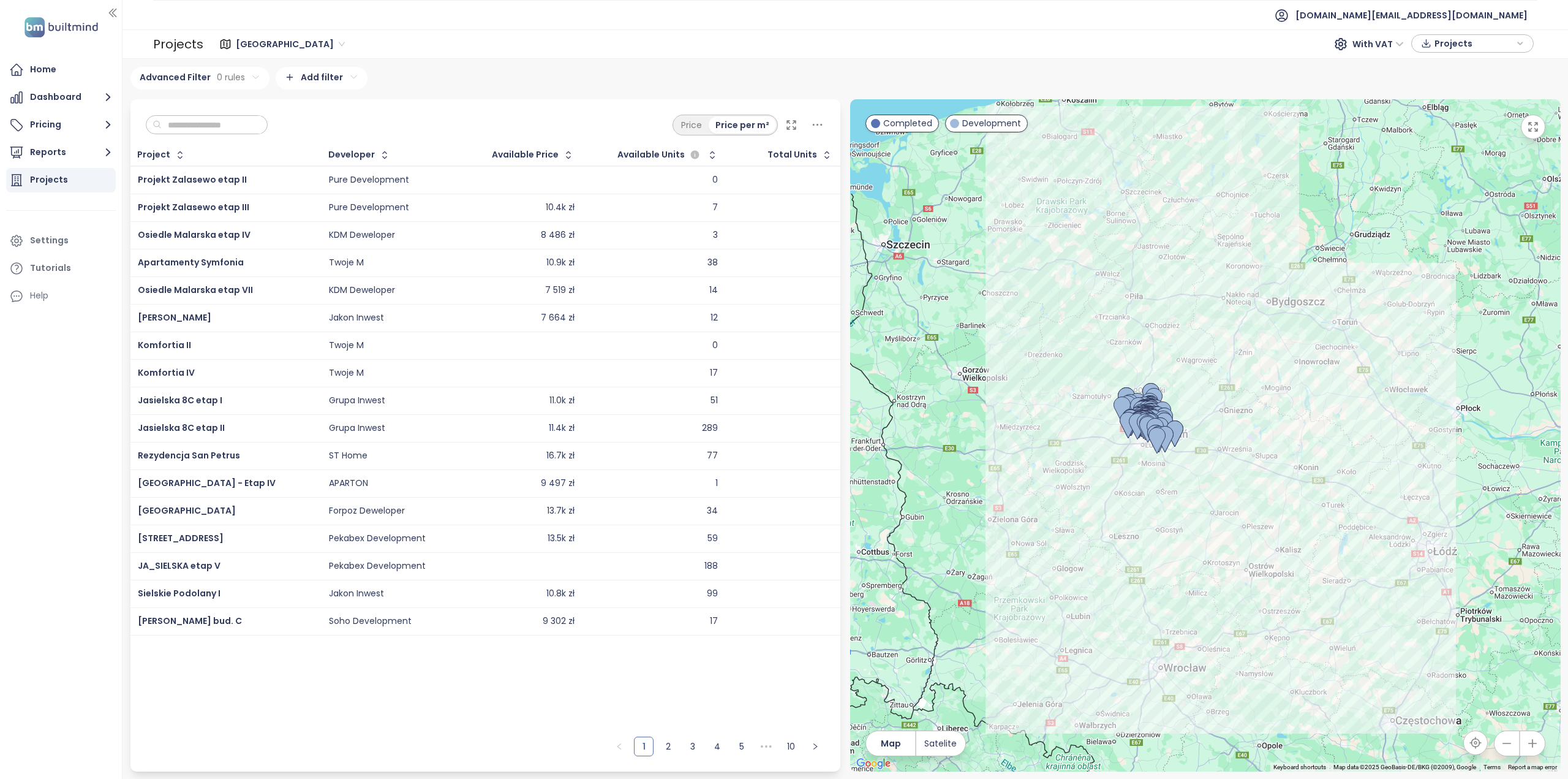
click at [59, 184] on div "Projects" at bounding box center [49, 179] width 38 height 15
click at [45, 150] on button "Reports" at bounding box center [61, 152] width 110 height 24
click at [54, 294] on div "Jakon" at bounding box center [51, 295] width 25 height 15
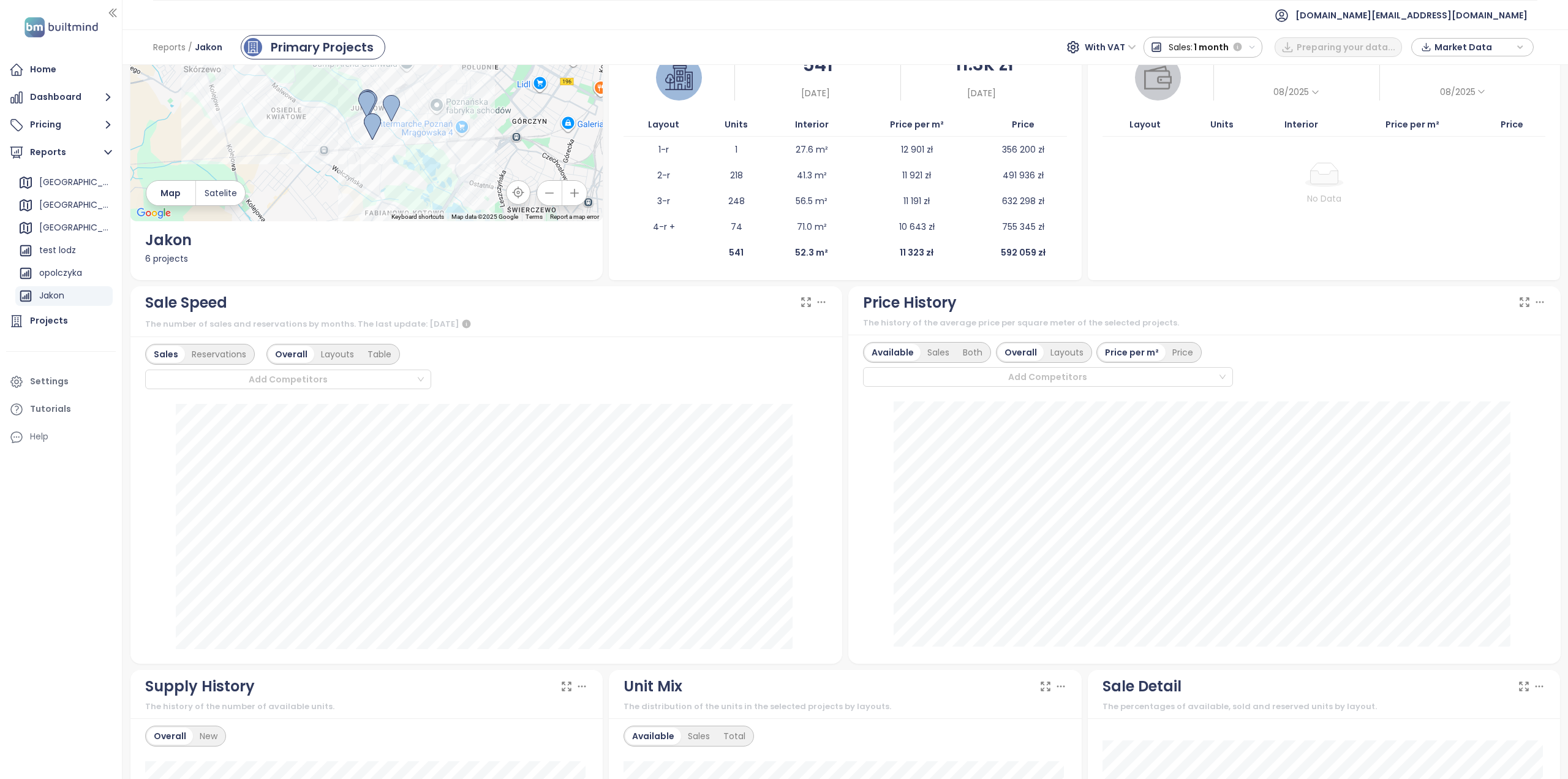
scroll to position [61, 0]
click at [927, 357] on div "Available Sales Both" at bounding box center [927, 351] width 128 height 21
click at [933, 348] on div "Sales" at bounding box center [938, 350] width 36 height 17
click at [981, 346] on div "Both" at bounding box center [971, 350] width 33 height 17
click at [1173, 347] on div "Price" at bounding box center [1180, 350] width 34 height 17
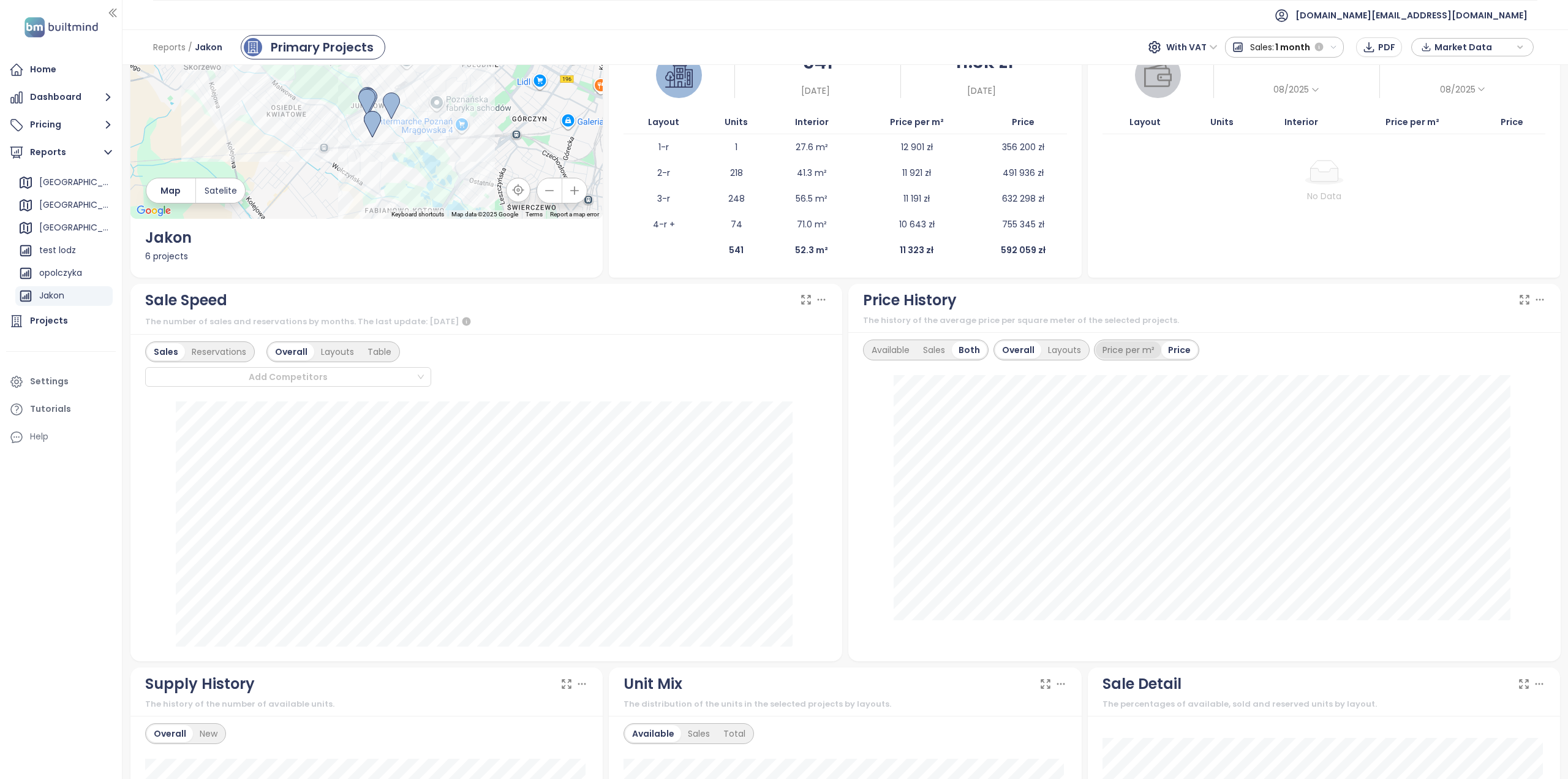
click at [1112, 351] on div "Price per m²" at bounding box center [1128, 350] width 66 height 17
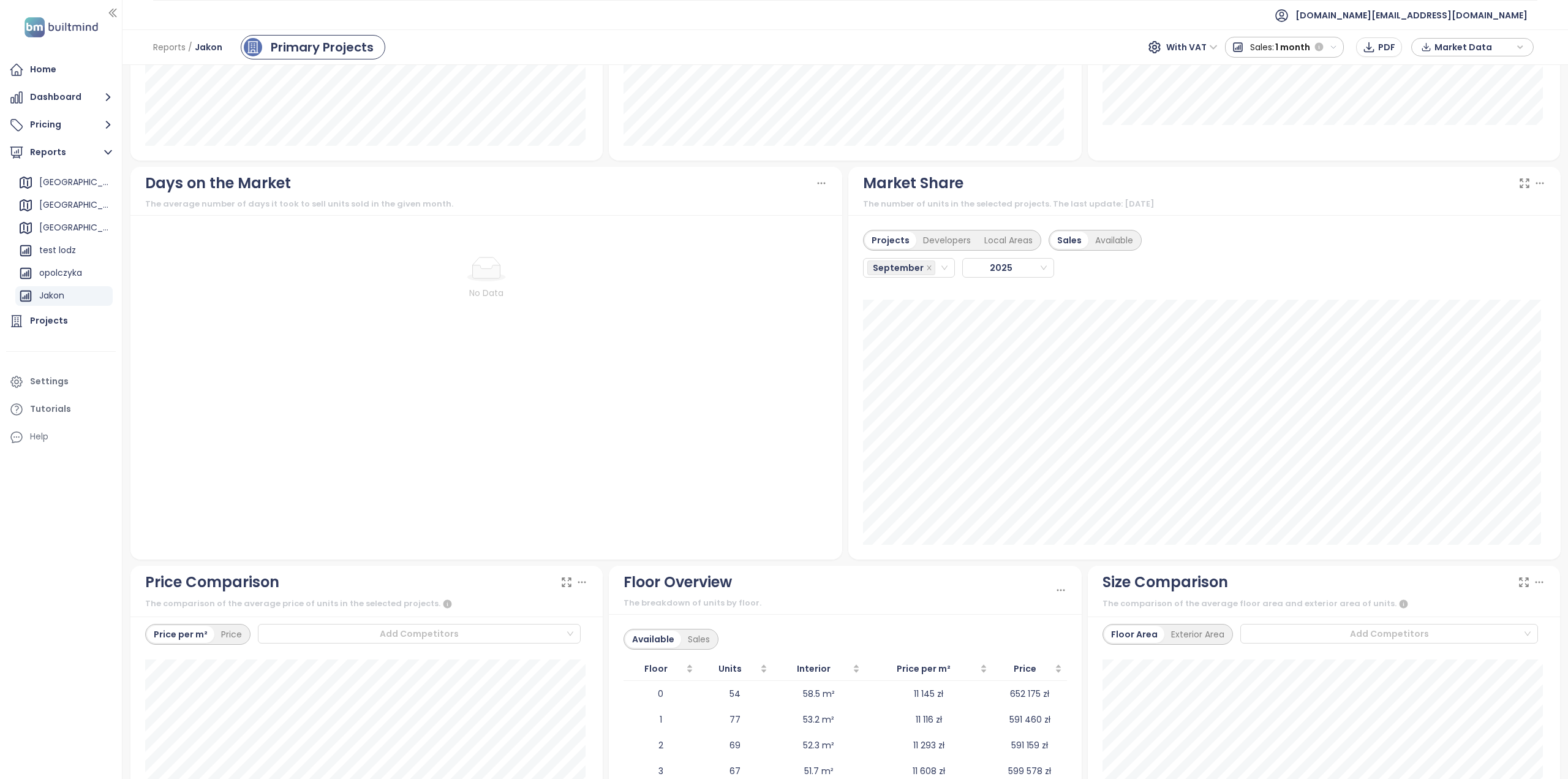
scroll to position [1064, 0]
